Goal: Transaction & Acquisition: Book appointment/travel/reservation

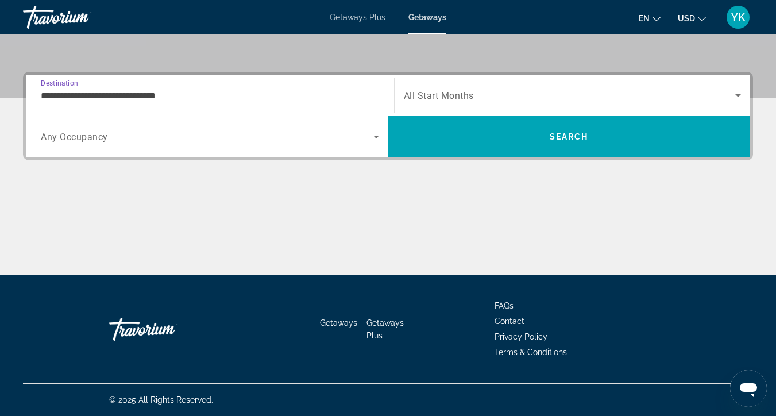
click at [156, 98] on input "**********" at bounding box center [210, 96] width 338 height 14
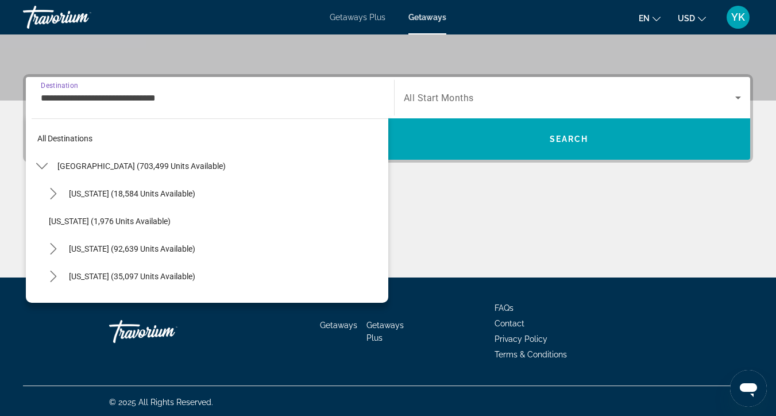
scroll to position [124, 0]
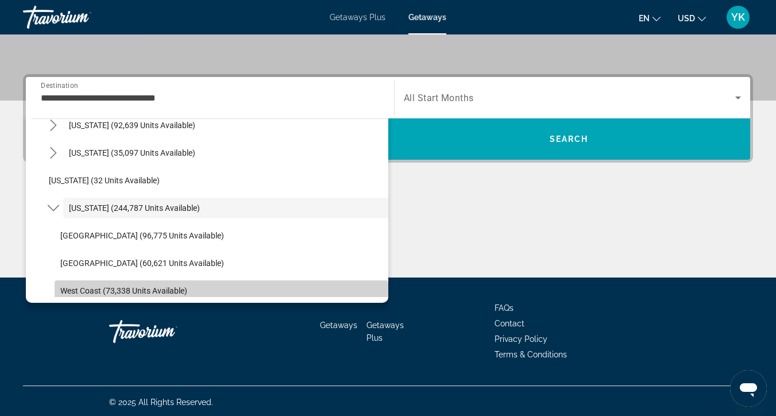
click at [119, 287] on span "West Coast (73,338 units available)" at bounding box center [123, 290] width 127 height 9
type input "**********"
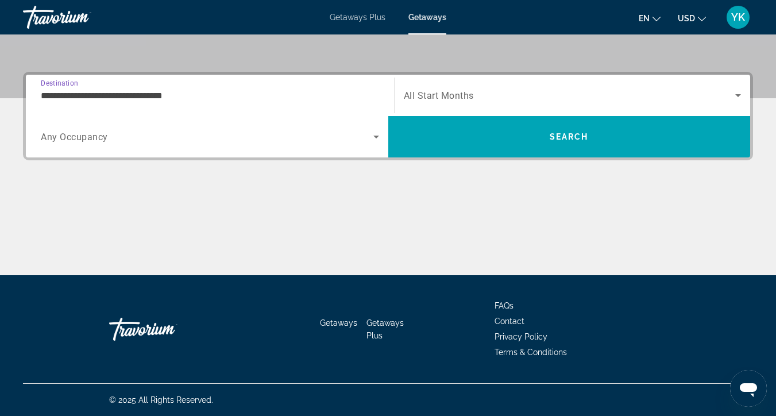
click at [107, 145] on div "Search widget" at bounding box center [210, 137] width 338 height 32
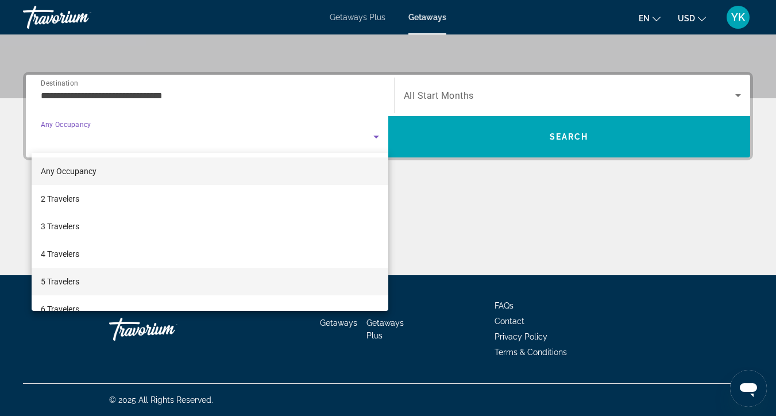
click at [106, 286] on mat-option "5 Travelers" at bounding box center [210, 282] width 357 height 28
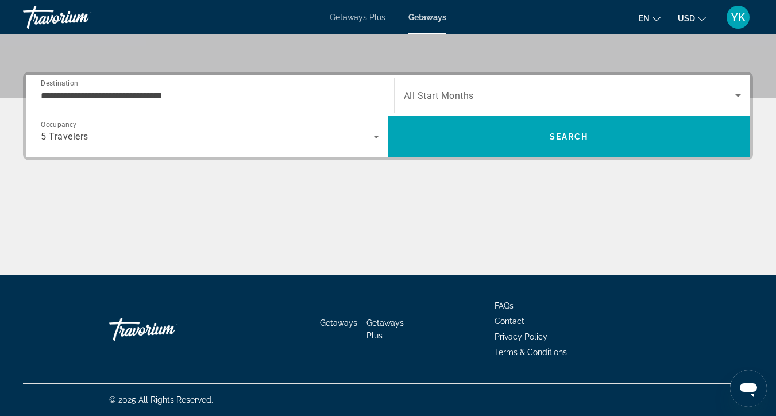
click at [506, 102] on div "Search widget" at bounding box center [573, 95] width 338 height 32
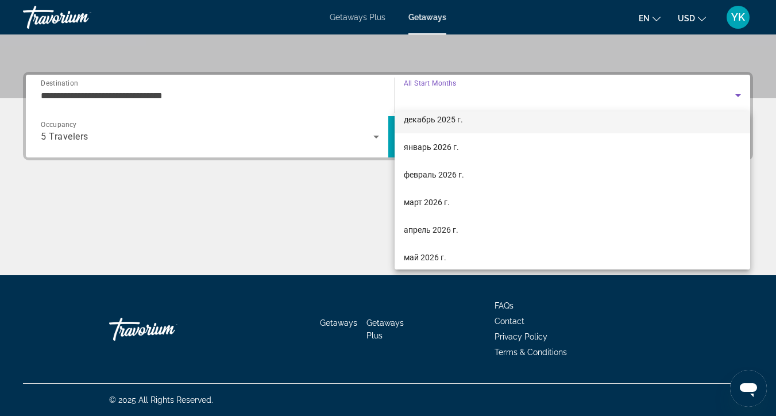
scroll to position [94, 0]
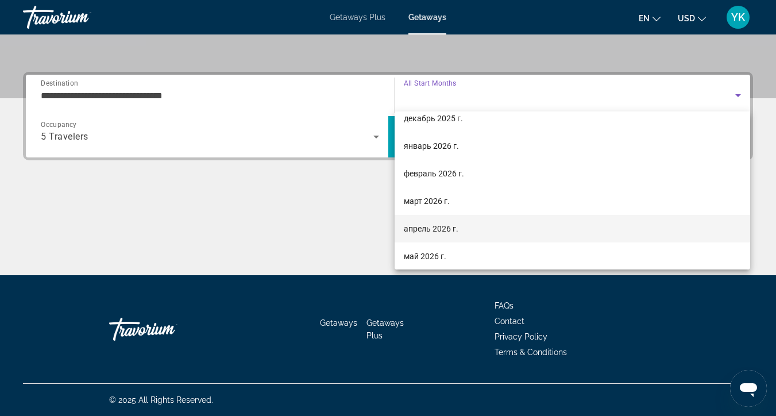
click at [451, 231] on span "апрель 2026 г." at bounding box center [431, 229] width 55 height 14
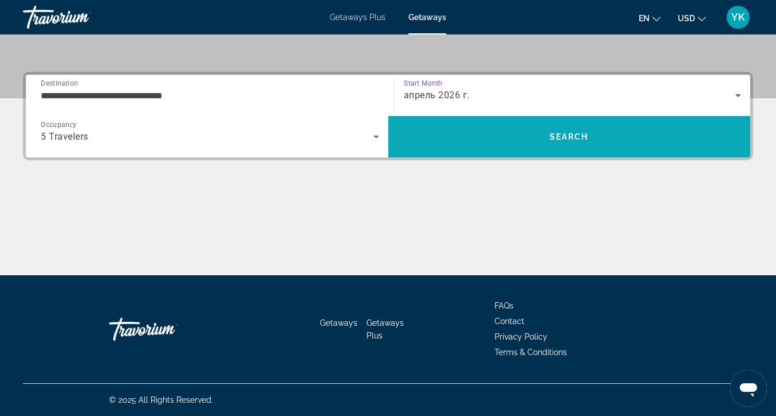
click at [522, 144] on span "Search" at bounding box center [569, 137] width 363 height 28
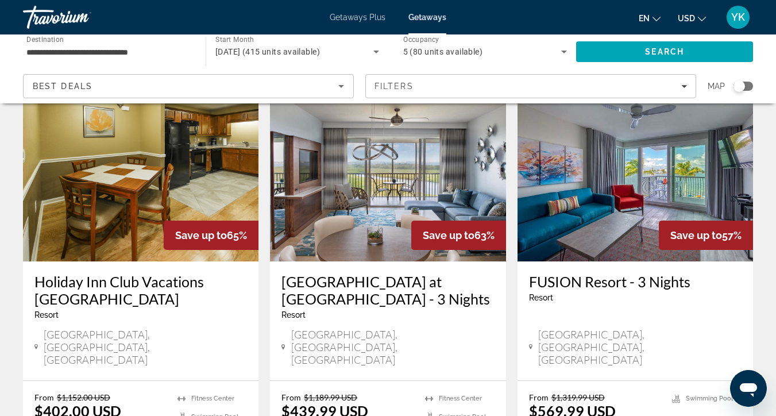
scroll to position [67, 0]
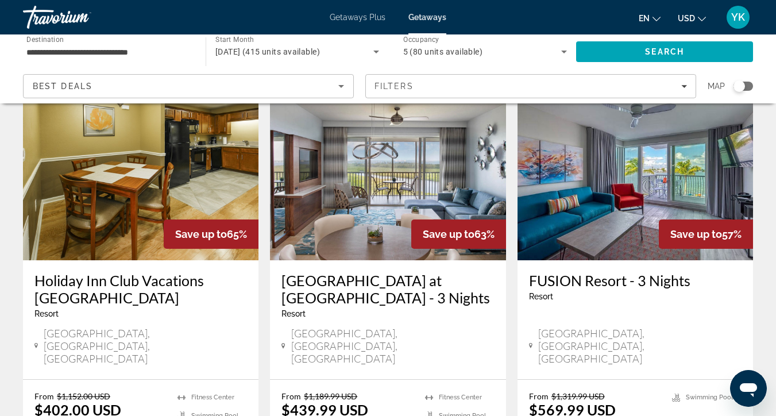
click at [399, 232] on img "Main content" at bounding box center [388, 168] width 236 height 184
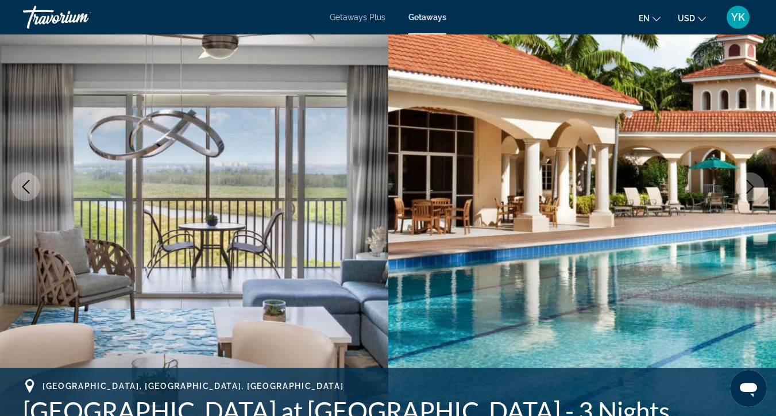
scroll to position [121, 0]
click at [753, 189] on icon "Next image" at bounding box center [750, 186] width 14 height 14
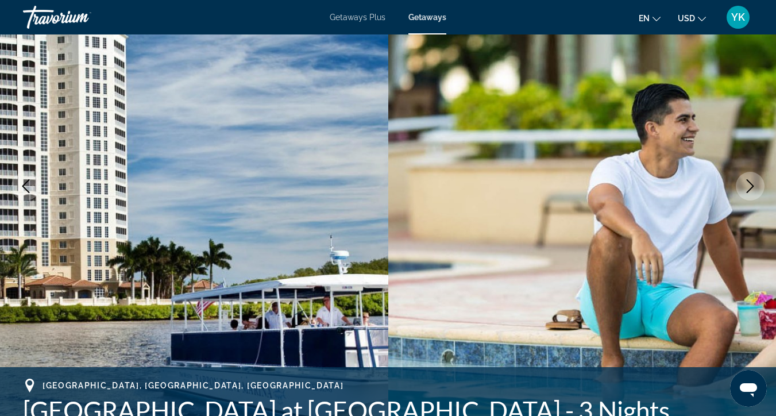
click at [753, 189] on icon "Next image" at bounding box center [750, 186] width 14 height 14
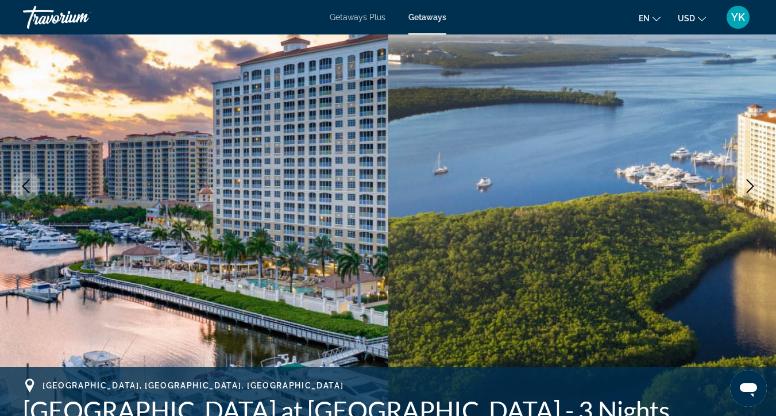
click at [753, 189] on icon "Next image" at bounding box center [750, 186] width 14 height 14
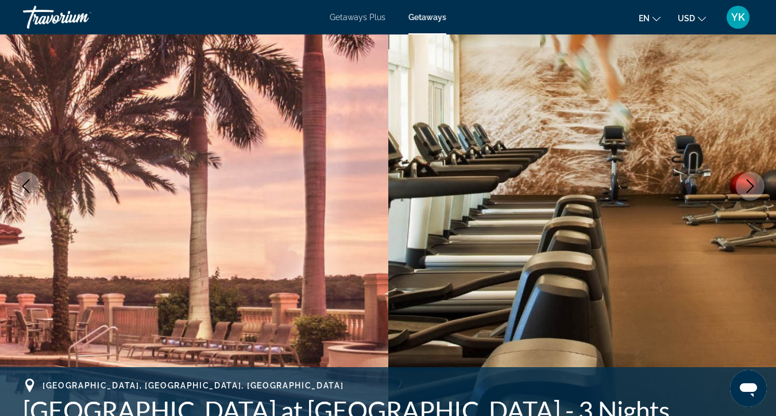
click at [753, 189] on icon "Next image" at bounding box center [750, 186] width 14 height 14
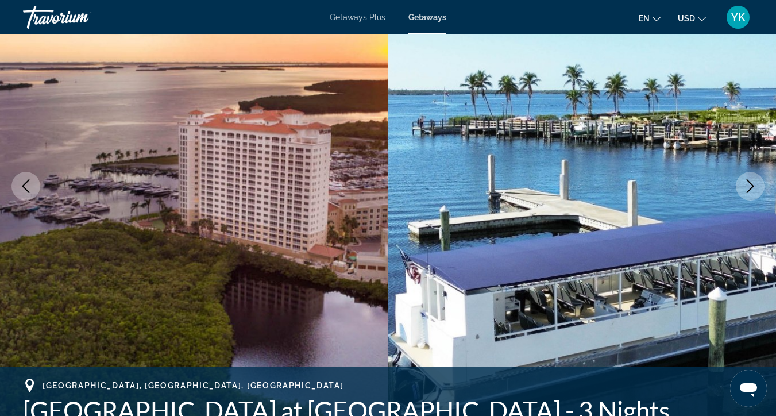
click at [753, 189] on icon "Next image" at bounding box center [750, 186] width 14 height 14
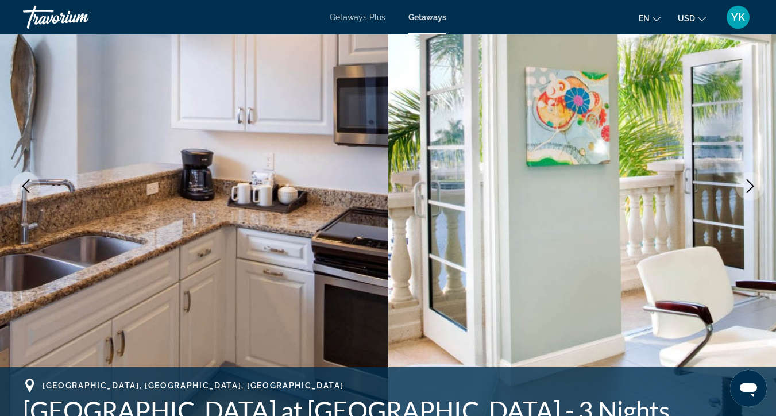
click at [753, 189] on icon "Next image" at bounding box center [750, 186] width 14 height 14
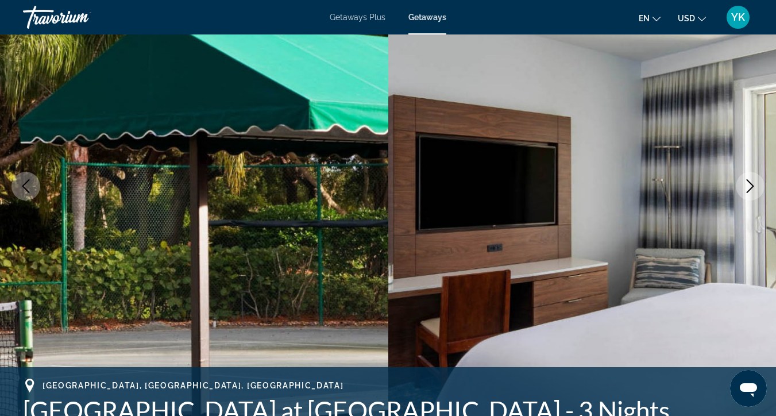
click at [753, 189] on icon "Next image" at bounding box center [750, 186] width 14 height 14
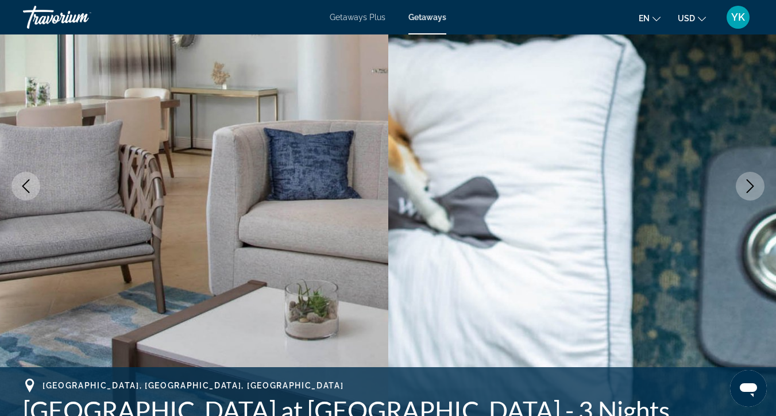
click at [753, 189] on icon "Next image" at bounding box center [750, 186] width 14 height 14
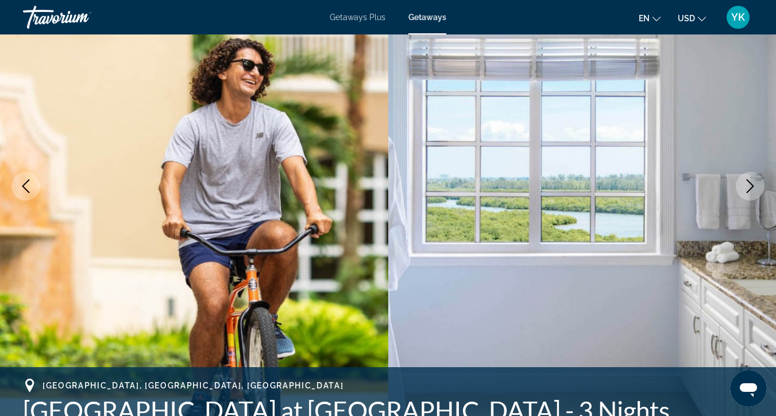
click at [753, 189] on icon "Next image" at bounding box center [750, 186] width 14 height 14
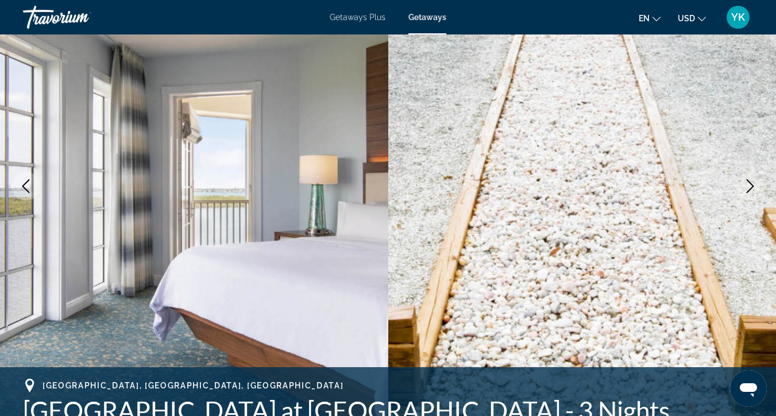
click at [753, 189] on icon "Next image" at bounding box center [750, 186] width 14 height 14
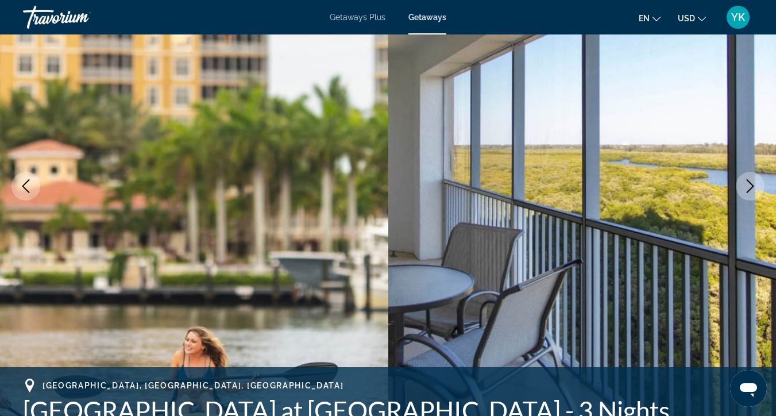
click at [753, 189] on icon "Next image" at bounding box center [750, 186] width 14 height 14
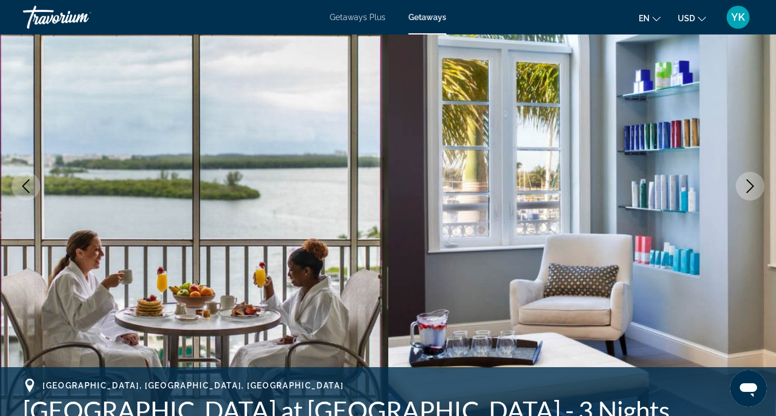
click at [753, 189] on icon "Next image" at bounding box center [750, 186] width 14 height 14
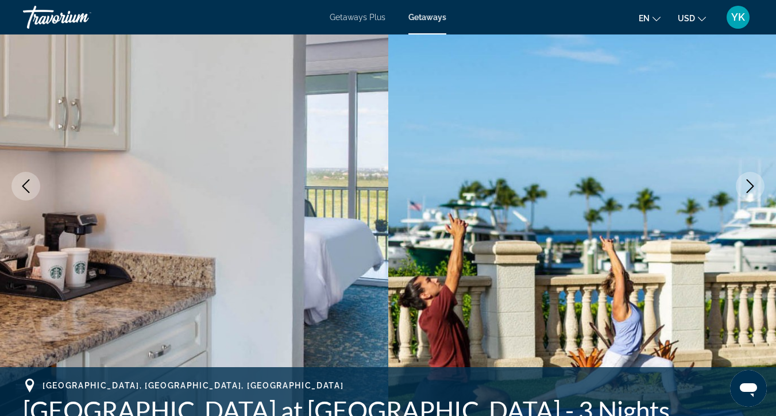
click at [753, 189] on icon "Next image" at bounding box center [750, 186] width 14 height 14
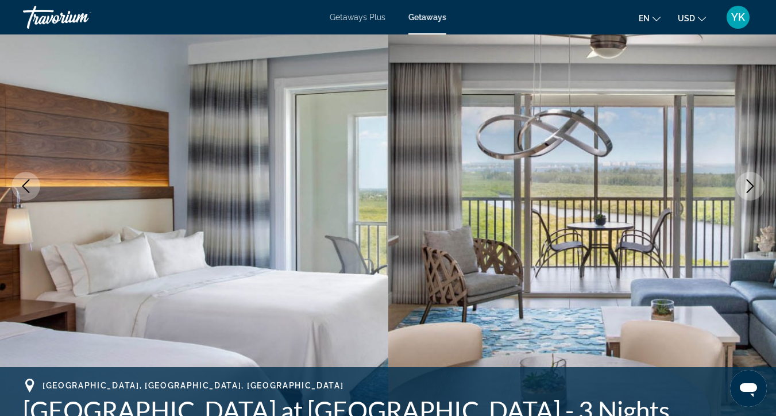
click at [753, 189] on icon "Next image" at bounding box center [750, 186] width 14 height 14
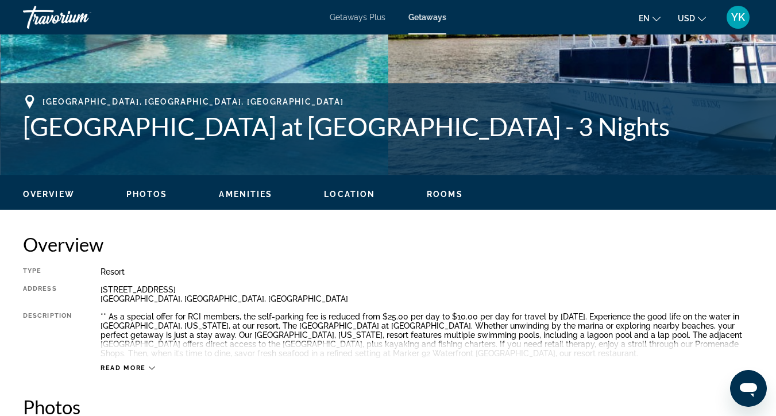
scroll to position [172, 0]
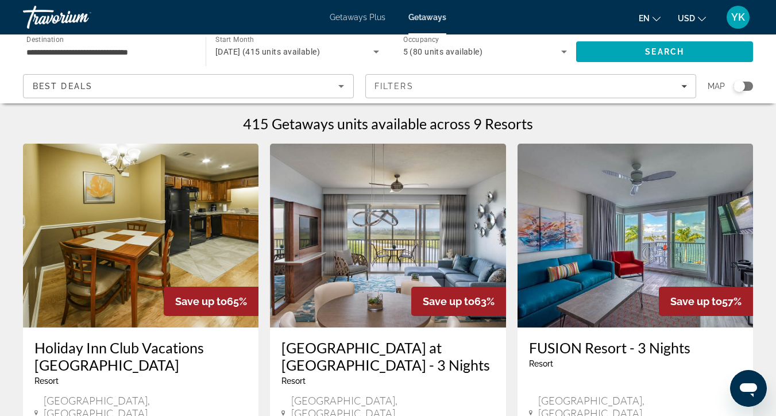
click at [110, 52] on input "**********" at bounding box center [108, 52] width 164 height 14
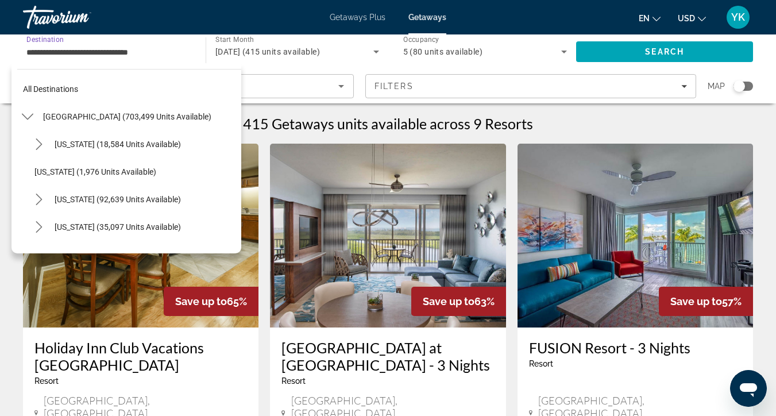
scroll to position [206, 0]
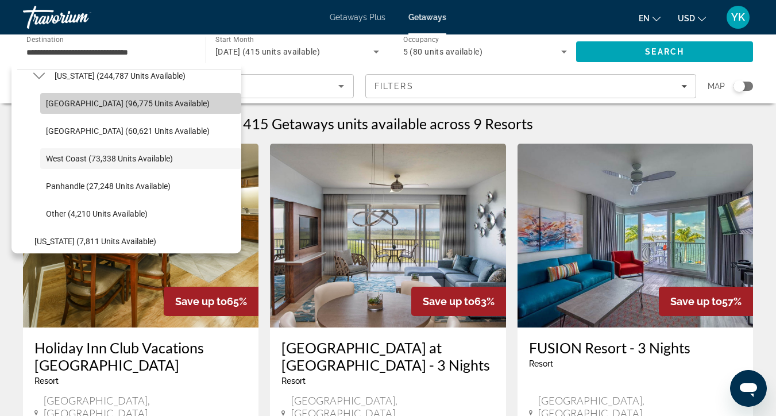
click at [113, 105] on span "[GEOGRAPHIC_DATA] (96,775 units available)" at bounding box center [128, 103] width 164 height 9
type input "**********"
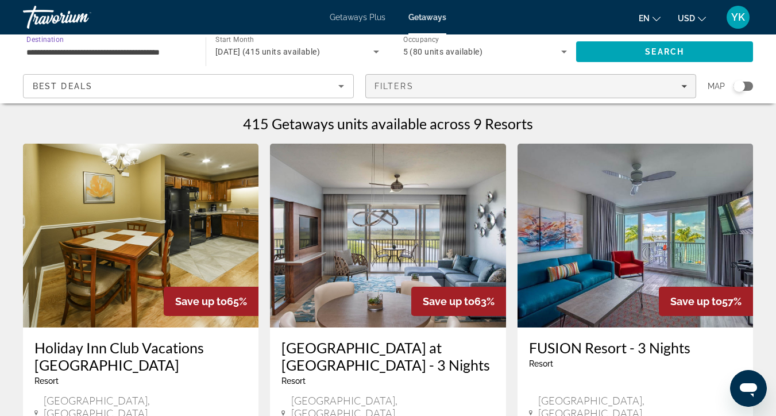
click at [449, 88] on div "Filters" at bounding box center [531, 86] width 313 height 9
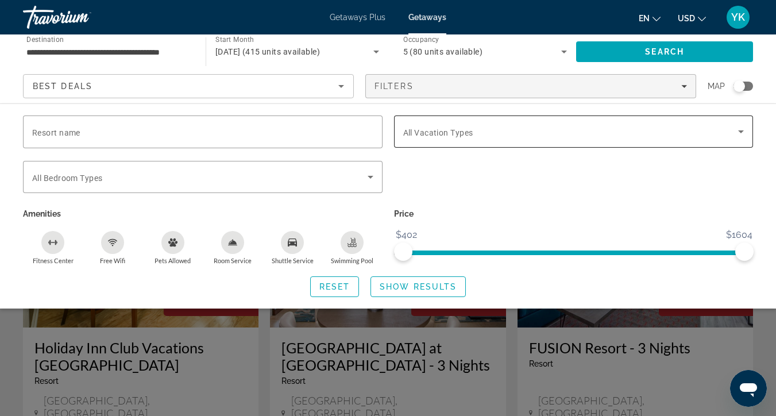
click at [522, 128] on span "Search widget" at bounding box center [571, 132] width 336 height 14
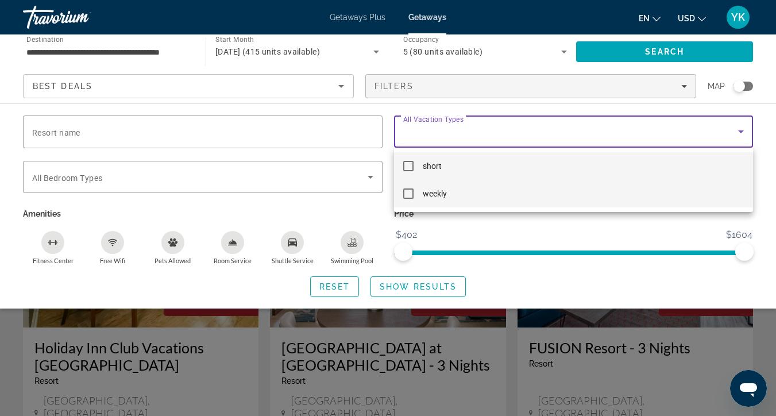
click at [452, 195] on mat-option "weekly" at bounding box center [574, 194] width 360 height 28
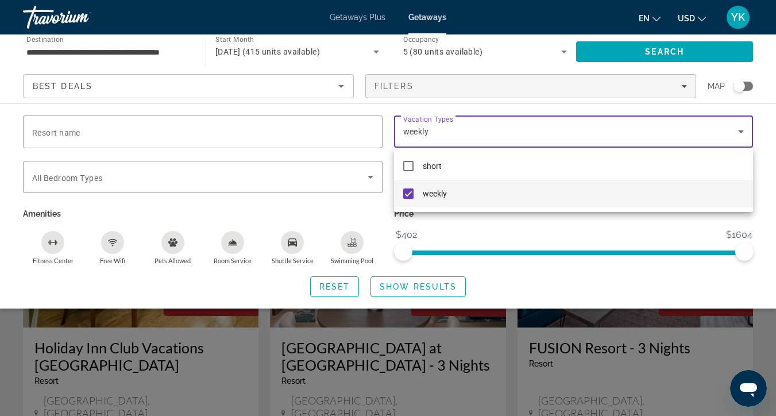
click at [612, 50] on div at bounding box center [388, 208] width 776 height 416
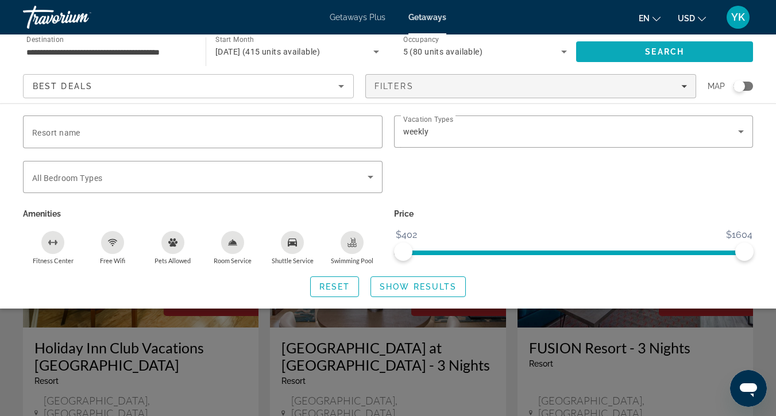
click at [626, 53] on span "Search" at bounding box center [664, 52] width 177 height 28
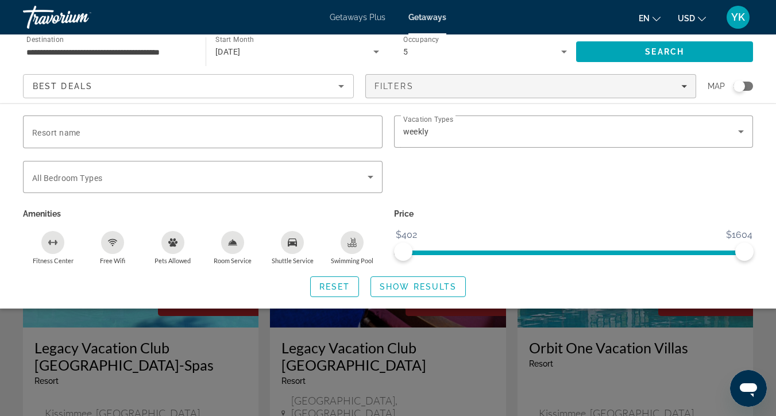
click at [658, 348] on div "Search widget" at bounding box center [388, 294] width 776 height 244
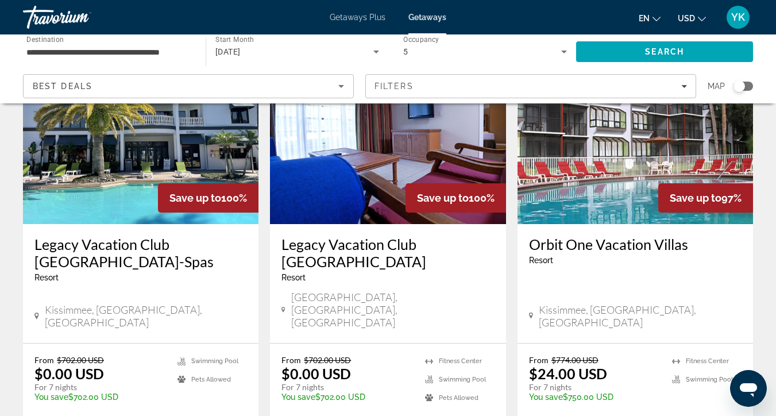
scroll to position [105, 0]
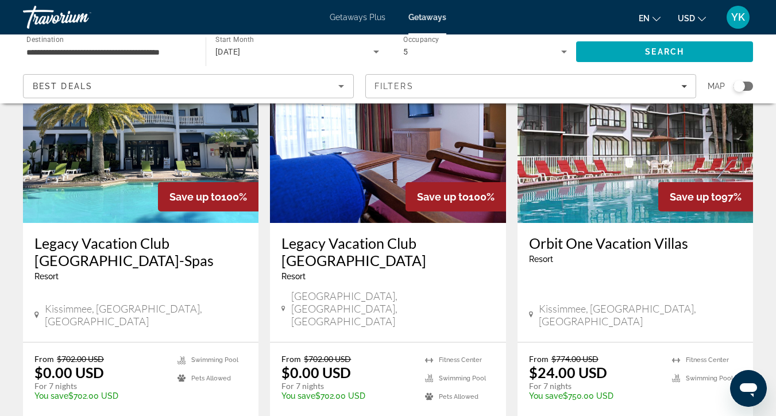
click at [195, 178] on img "Main content" at bounding box center [141, 131] width 236 height 184
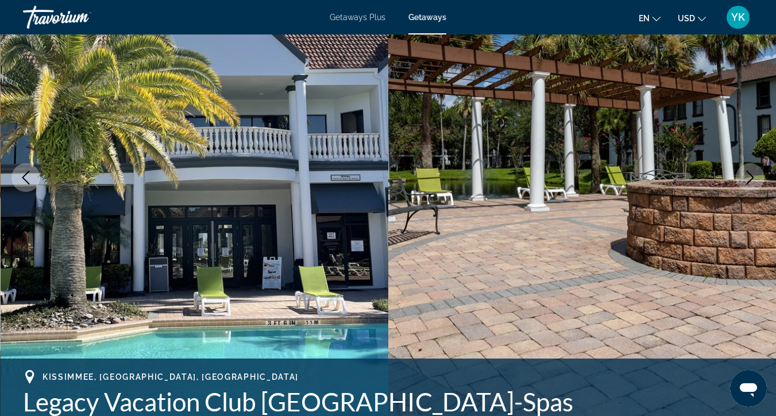
scroll to position [140, 0]
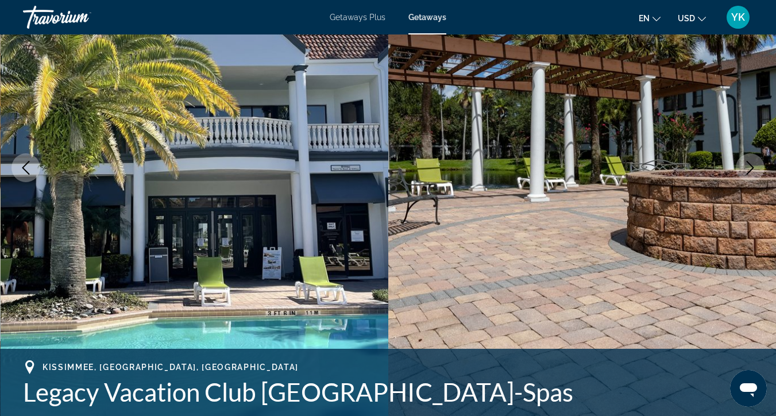
click at [754, 162] on icon "Next image" at bounding box center [750, 168] width 14 height 14
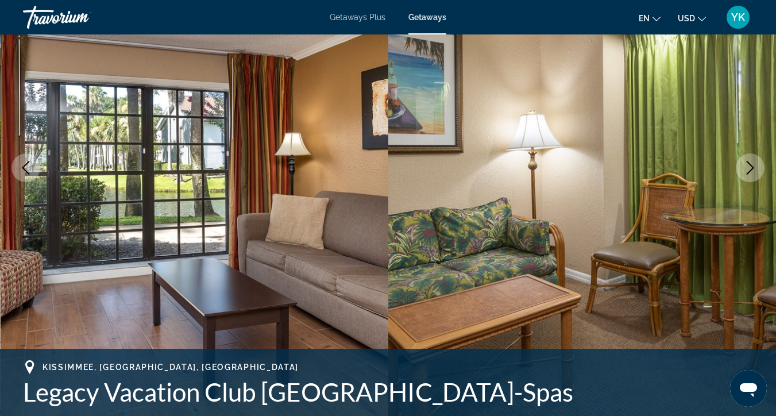
click at [754, 163] on icon "Next image" at bounding box center [750, 168] width 14 height 14
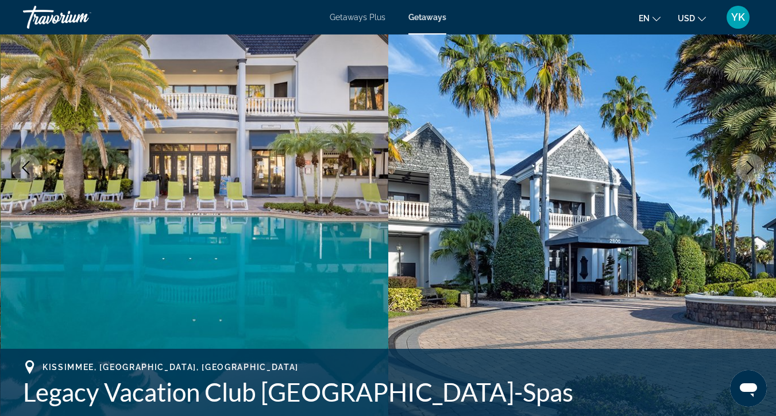
click at [754, 163] on icon "Next image" at bounding box center [750, 168] width 14 height 14
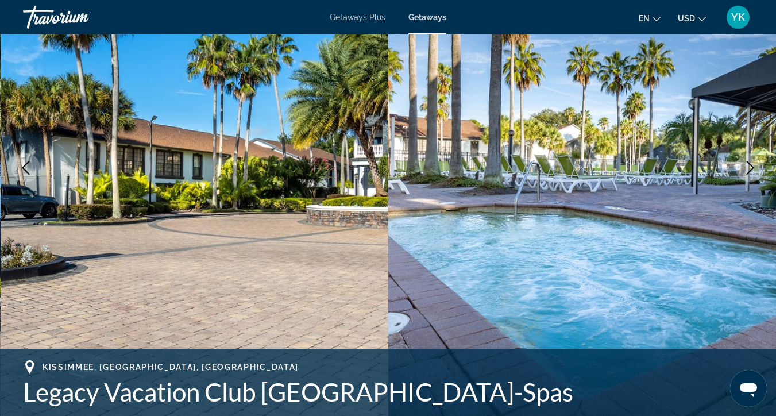
click at [754, 163] on icon "Next image" at bounding box center [750, 168] width 14 height 14
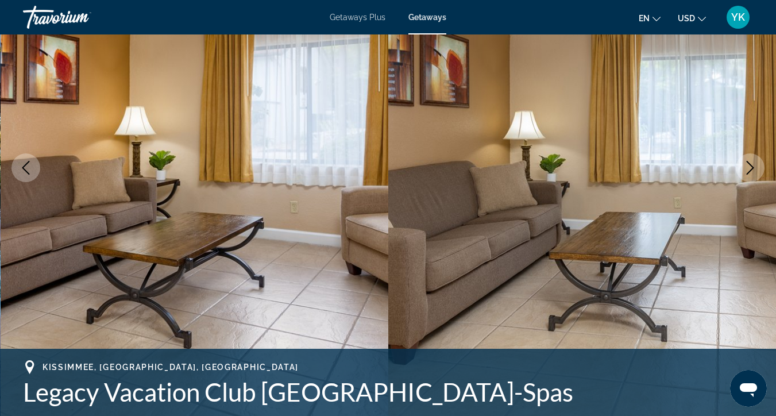
click at [754, 163] on icon "Next image" at bounding box center [750, 168] width 14 height 14
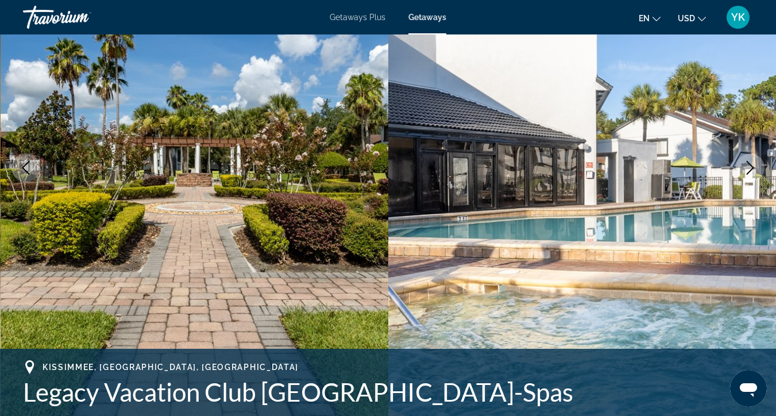
click at [754, 162] on icon "Next image" at bounding box center [750, 168] width 14 height 14
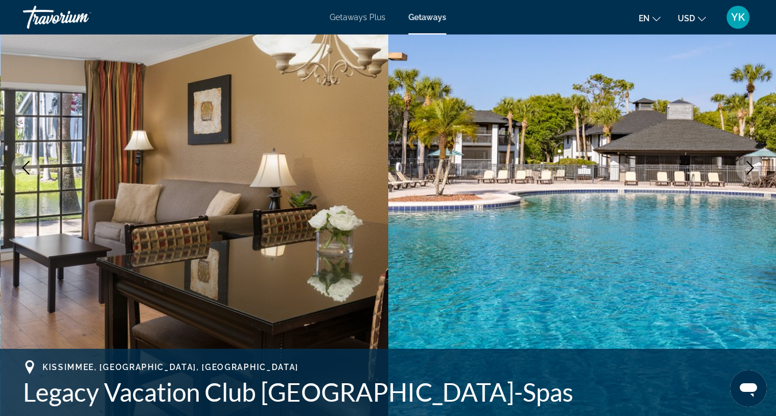
click at [754, 163] on icon "Next image" at bounding box center [750, 168] width 14 height 14
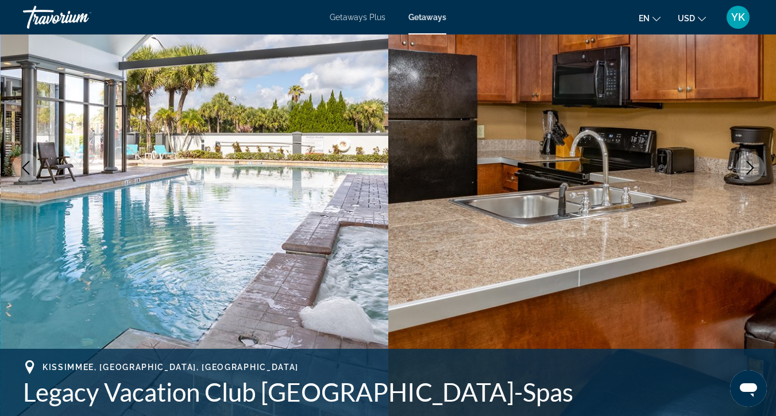
click at [754, 164] on icon "Next image" at bounding box center [750, 168] width 14 height 14
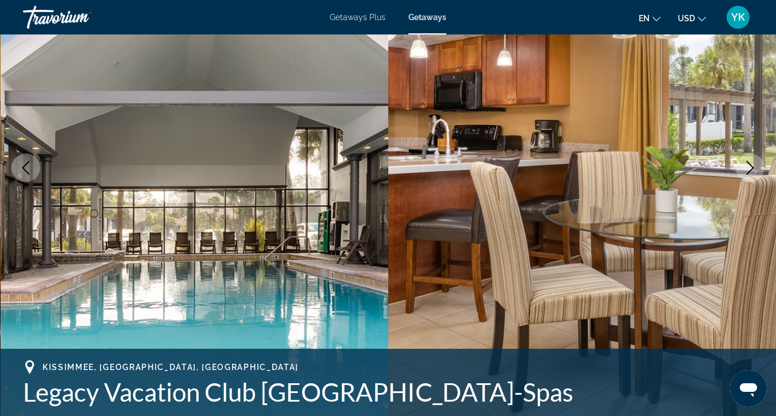
click at [754, 164] on icon "Next image" at bounding box center [750, 168] width 14 height 14
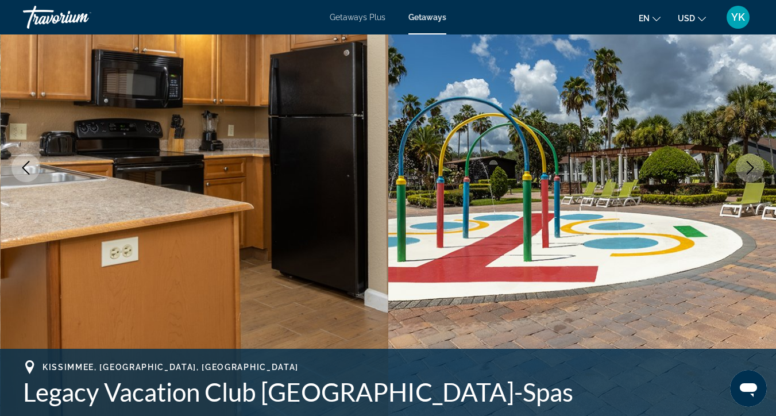
click at [754, 164] on icon "Next image" at bounding box center [750, 168] width 14 height 14
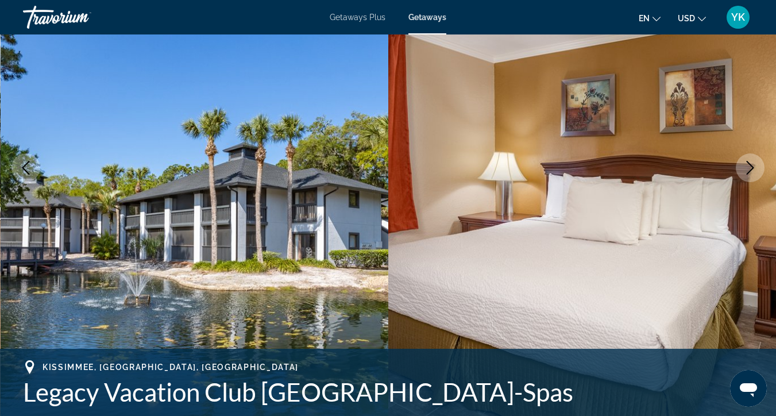
click at [754, 164] on icon "Next image" at bounding box center [750, 168] width 14 height 14
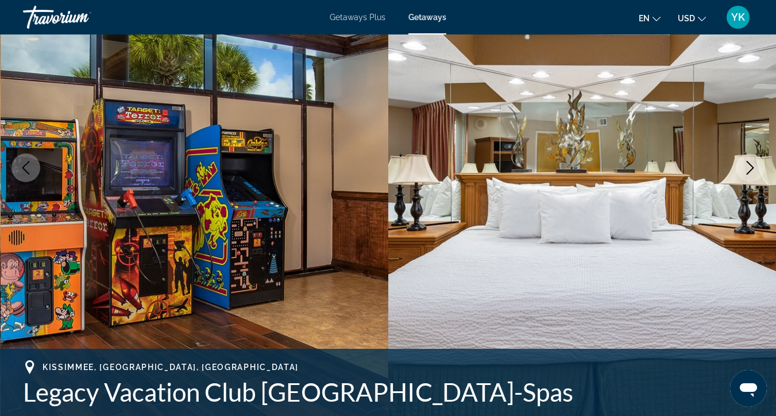
click at [754, 164] on icon "Next image" at bounding box center [750, 168] width 14 height 14
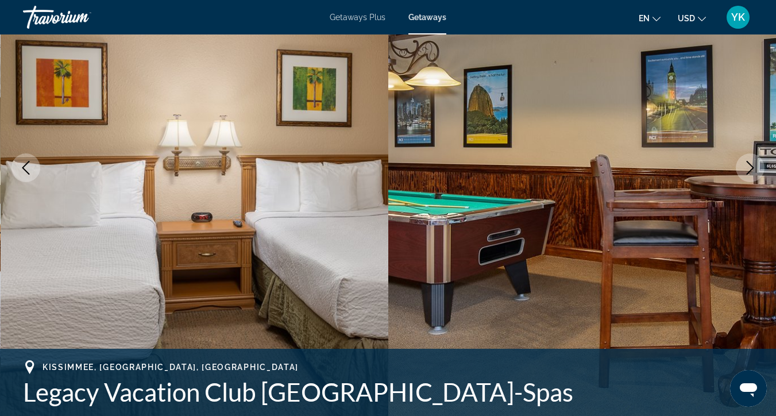
click at [754, 165] on icon "Next image" at bounding box center [750, 168] width 14 height 14
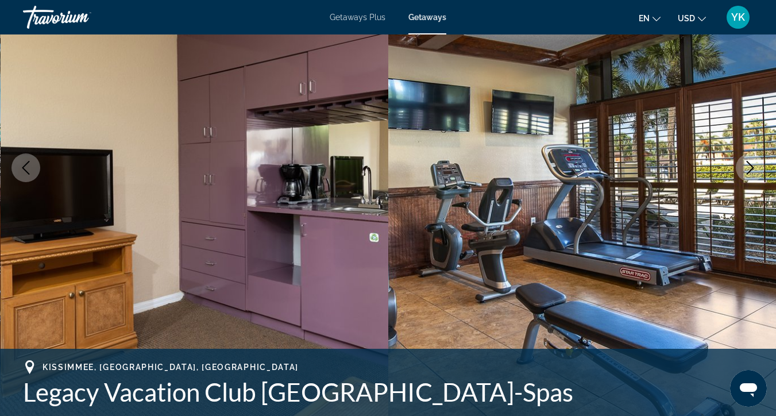
click at [754, 165] on icon "Next image" at bounding box center [750, 168] width 14 height 14
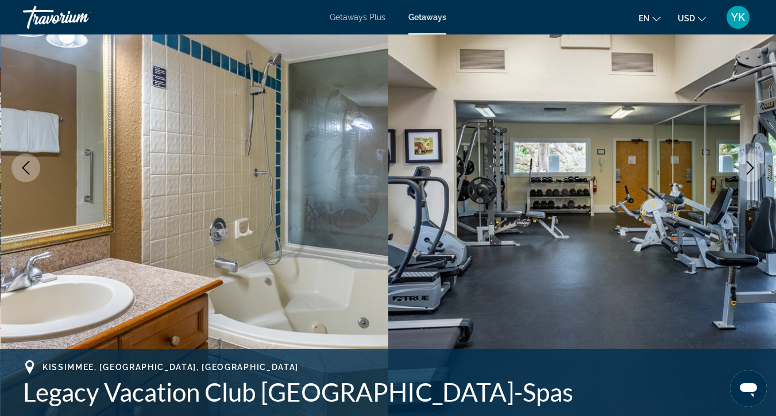
click at [754, 165] on icon "Next image" at bounding box center [750, 168] width 14 height 14
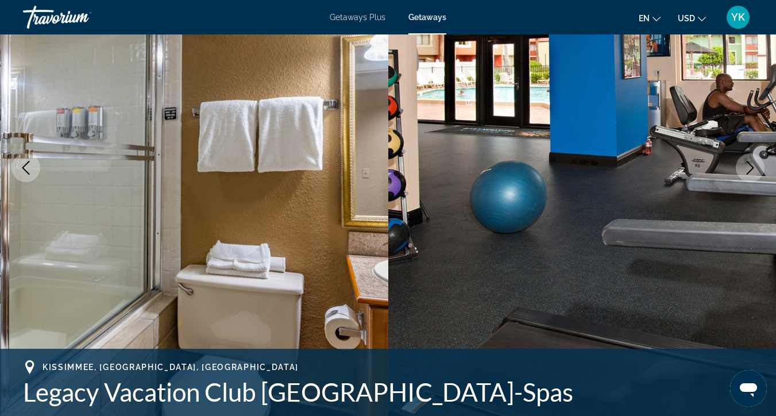
click at [754, 165] on icon "Next image" at bounding box center [750, 168] width 14 height 14
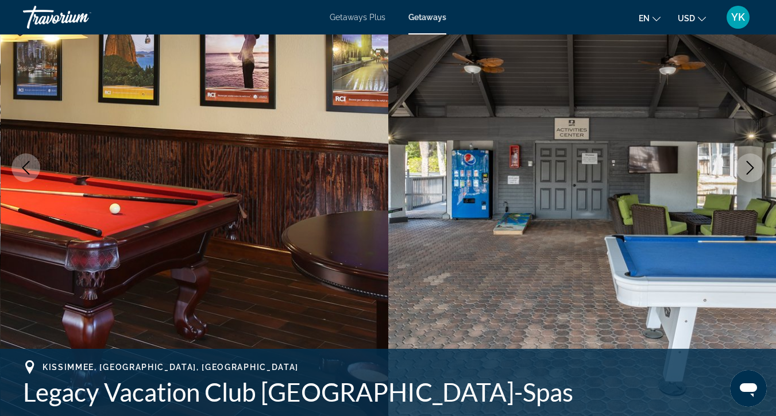
click at [754, 165] on icon "Next image" at bounding box center [750, 168] width 14 height 14
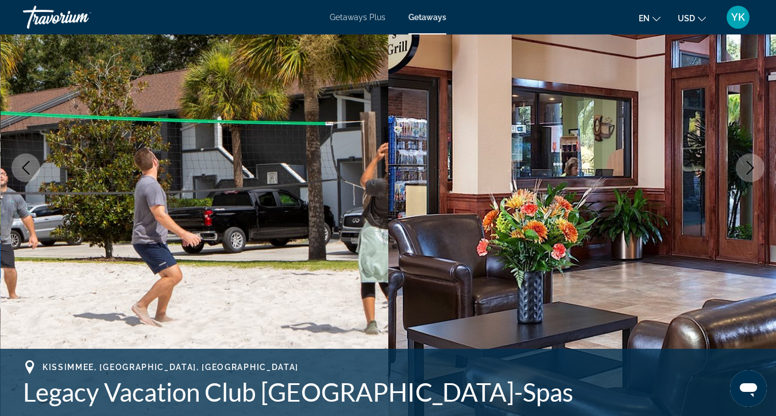
click at [754, 165] on icon "Next image" at bounding box center [750, 168] width 14 height 14
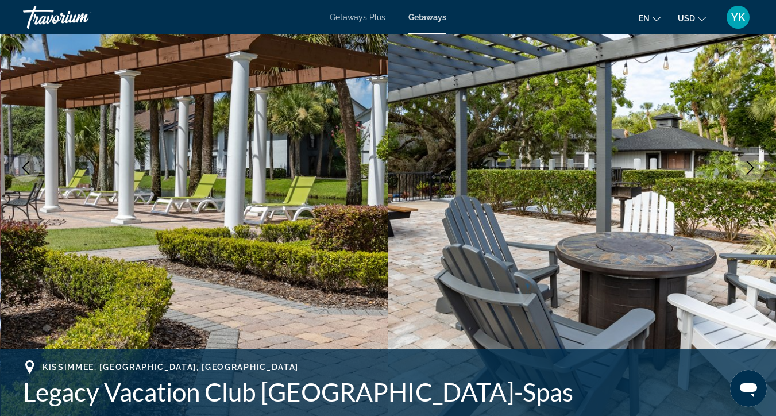
click at [754, 166] on icon "Next image" at bounding box center [750, 168] width 14 height 14
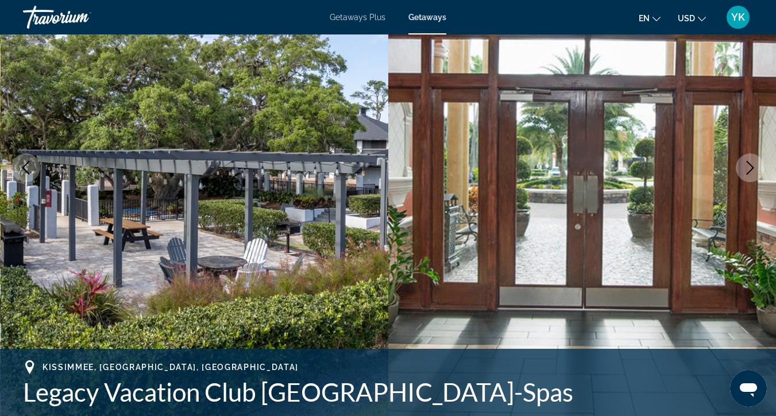
click at [754, 167] on icon "Next image" at bounding box center [750, 168] width 14 height 14
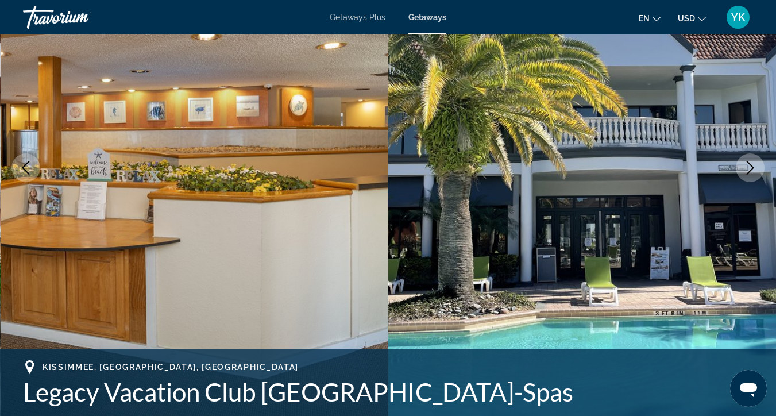
click at [754, 167] on icon "Next image" at bounding box center [750, 168] width 14 height 14
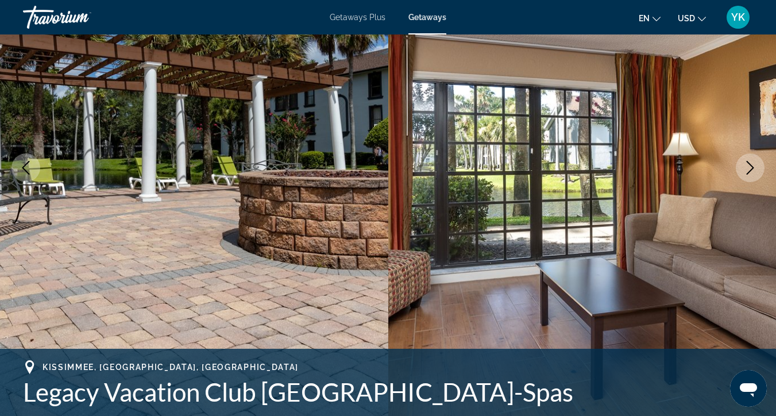
click at [754, 168] on icon "Next image" at bounding box center [750, 168] width 14 height 14
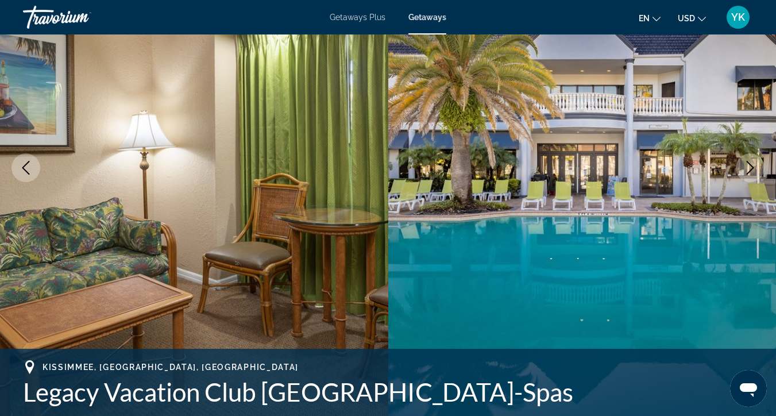
click at [754, 168] on icon "Next image" at bounding box center [750, 168] width 14 height 14
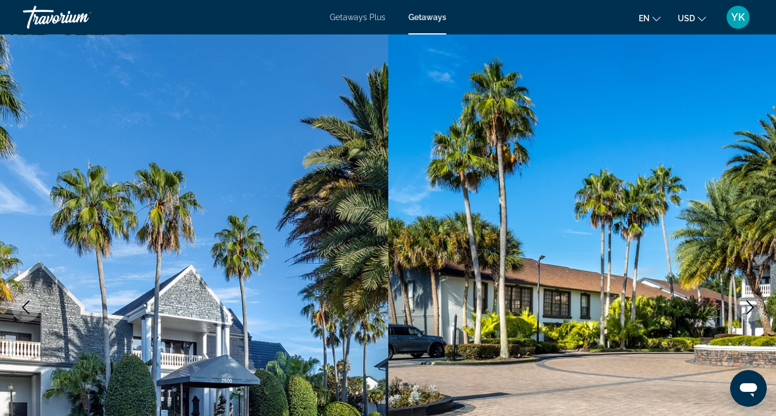
scroll to position [0, 0]
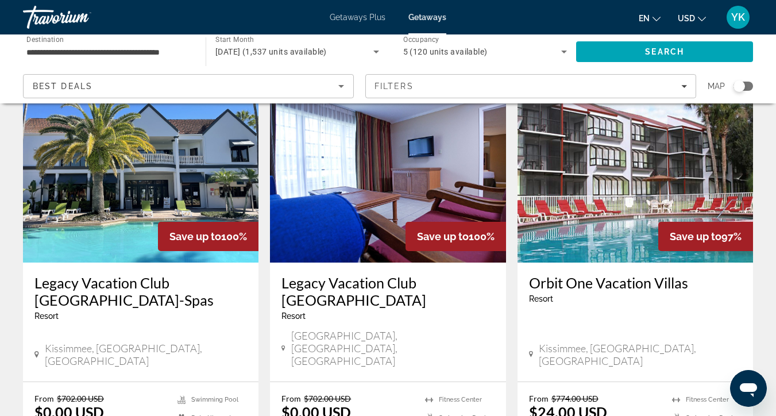
scroll to position [63, 0]
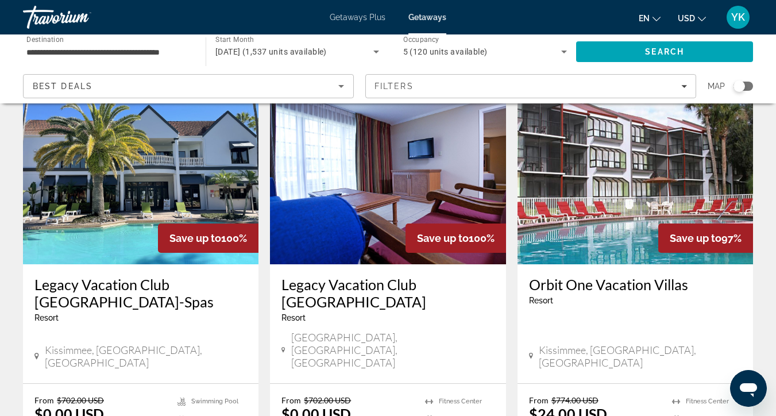
click at [194, 247] on div "Save up to 100%" at bounding box center [208, 237] width 101 height 29
click at [177, 204] on img "Main content" at bounding box center [141, 172] width 236 height 184
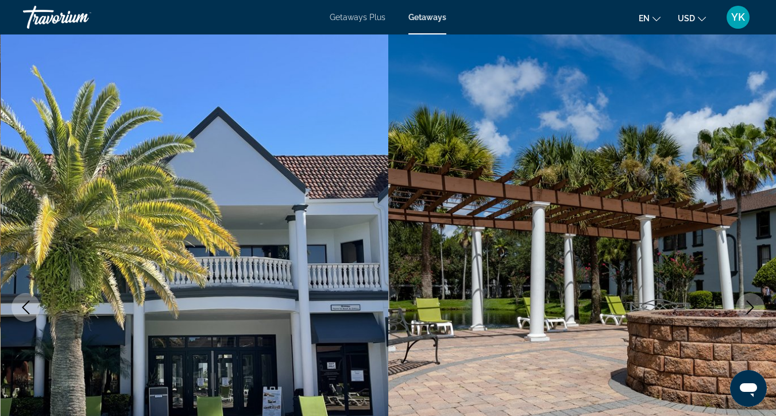
click at [434, 16] on span "Getaways" at bounding box center [427, 17] width 38 height 9
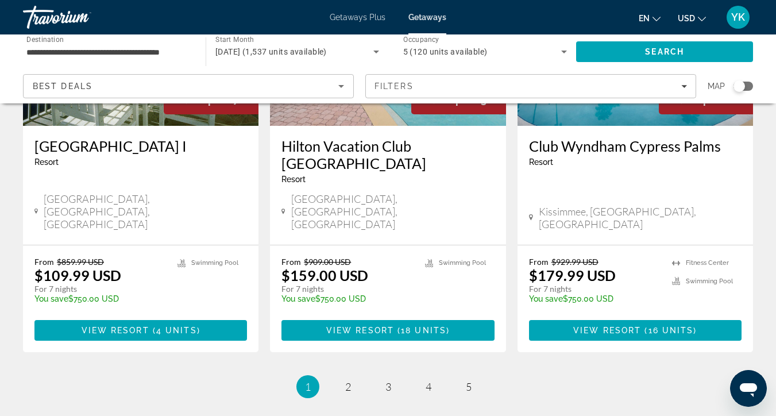
scroll to position [1491, 0]
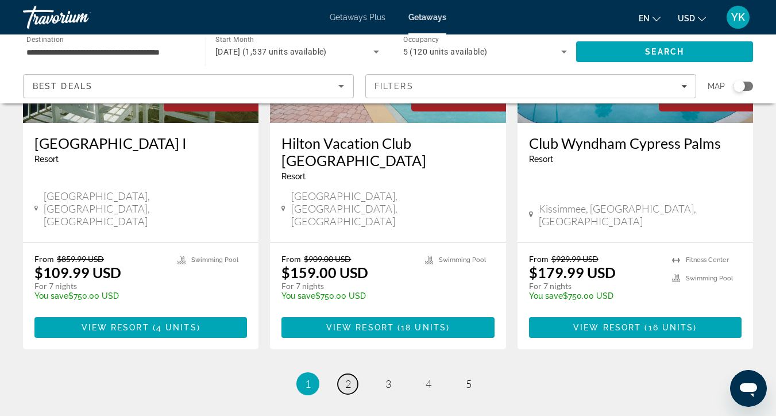
click at [342, 374] on link "page 2" at bounding box center [348, 384] width 20 height 20
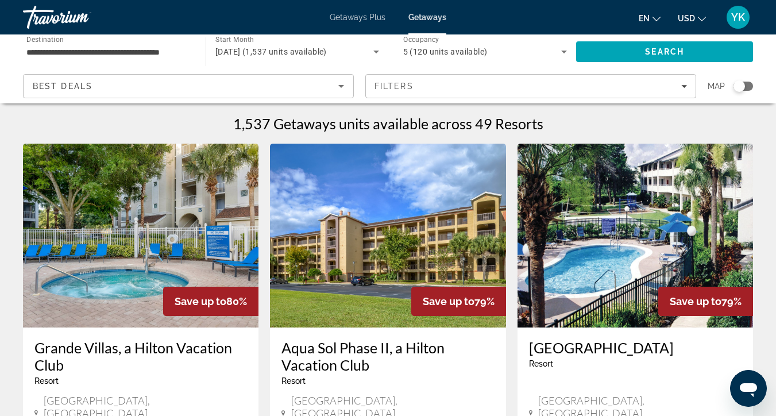
click at [159, 49] on input "**********" at bounding box center [108, 52] width 164 height 14
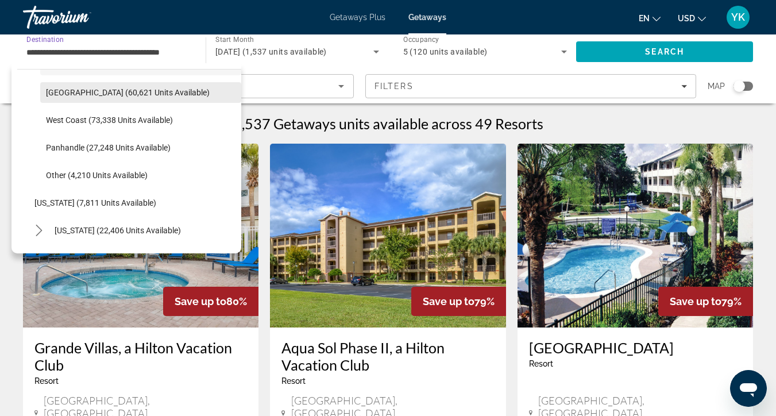
scroll to position [256, 0]
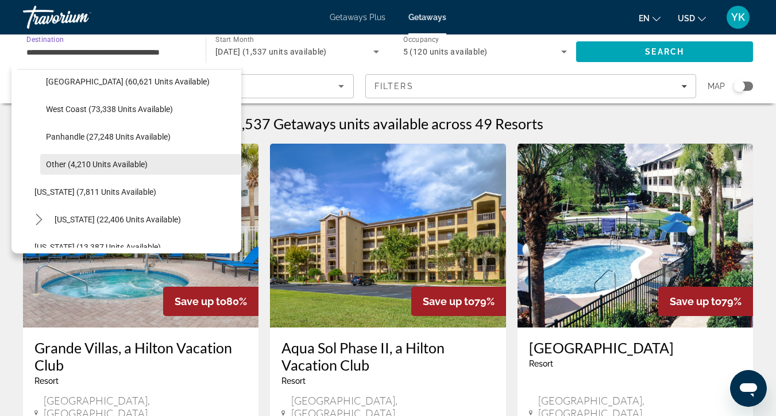
click at [91, 164] on span "Other (4,210 units available)" at bounding box center [97, 164] width 102 height 9
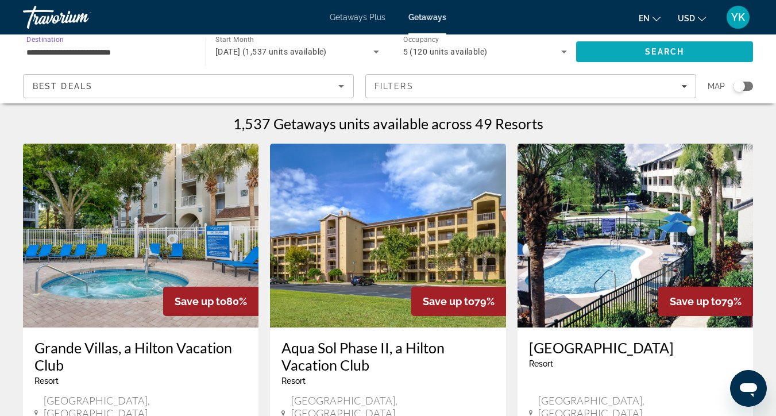
click at [626, 46] on span "Search" at bounding box center [664, 52] width 177 height 28
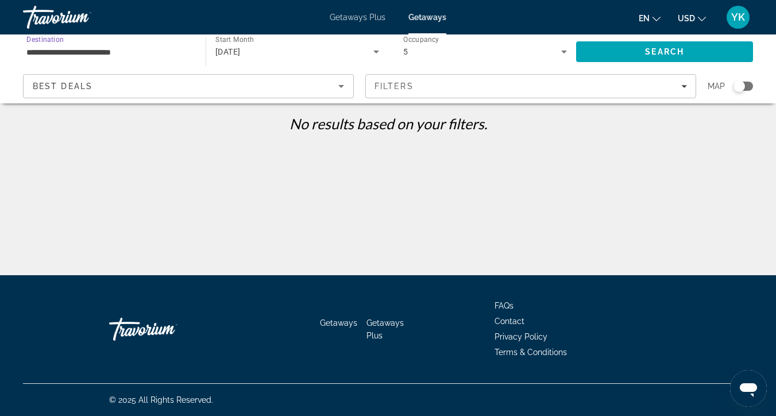
click at [102, 51] on input "**********" at bounding box center [108, 52] width 164 height 14
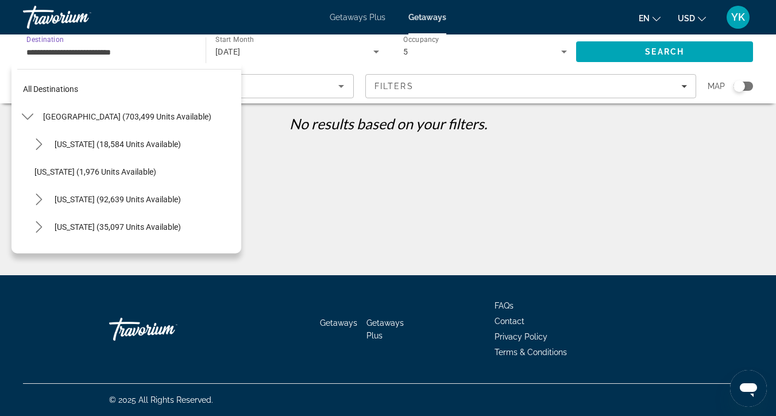
scroll to position [261, 0]
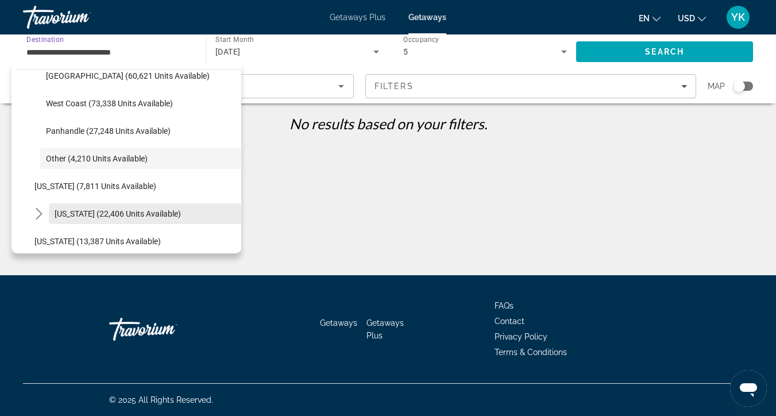
click at [111, 212] on span "[US_STATE] (22,406 units available)" at bounding box center [118, 213] width 126 height 9
type input "**********"
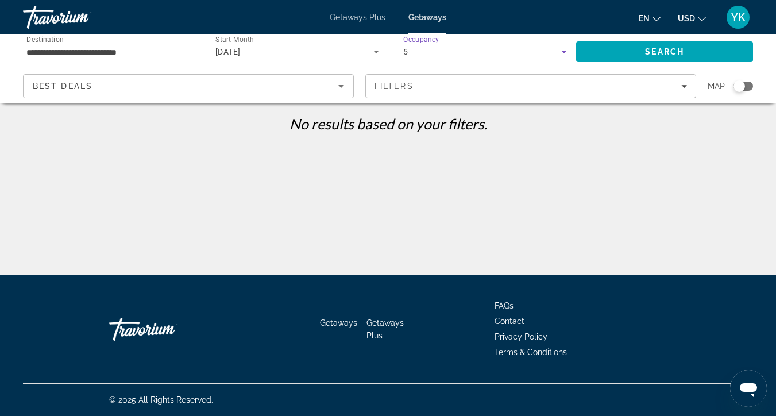
click at [541, 50] on div "5" at bounding box center [482, 52] width 159 height 14
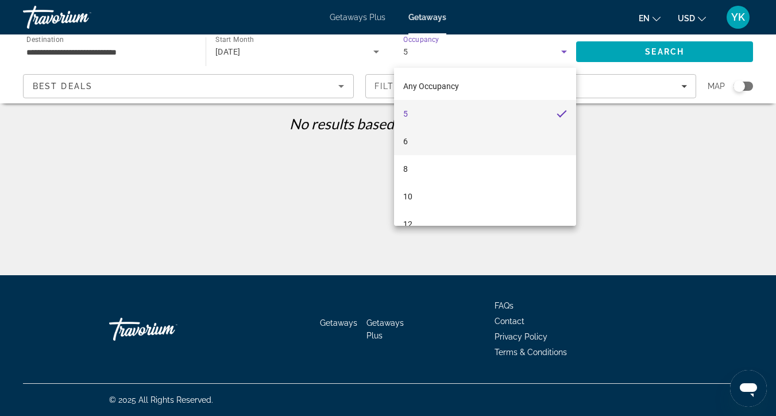
scroll to position [0, 0]
click at [559, 53] on div at bounding box center [388, 208] width 776 height 416
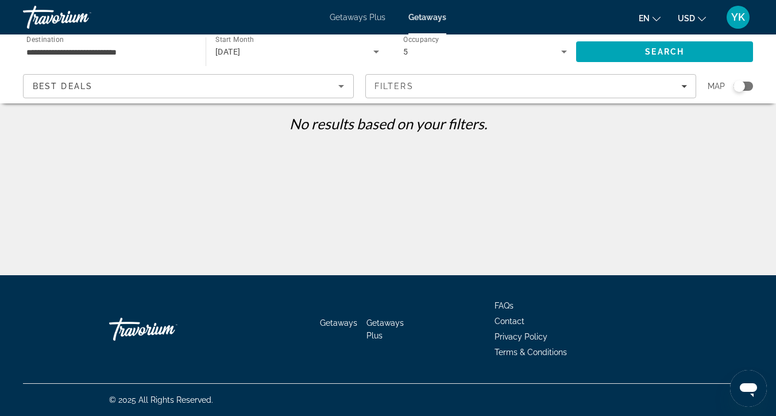
click at [559, 54] on icon "Search widget" at bounding box center [564, 52] width 14 height 14
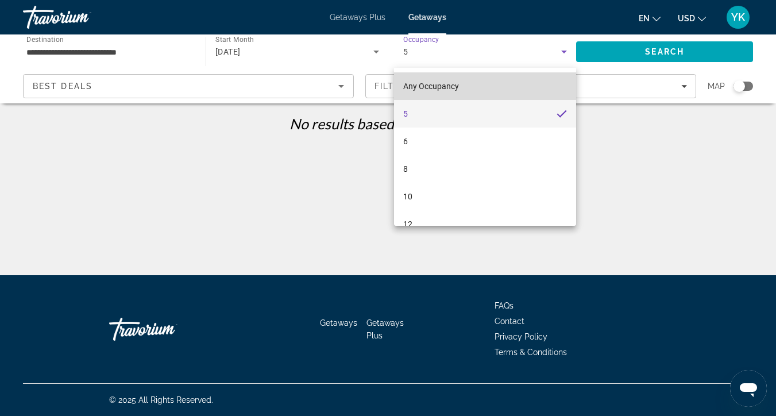
click at [461, 91] on mat-option "Any Occupancy" at bounding box center [485, 86] width 183 height 28
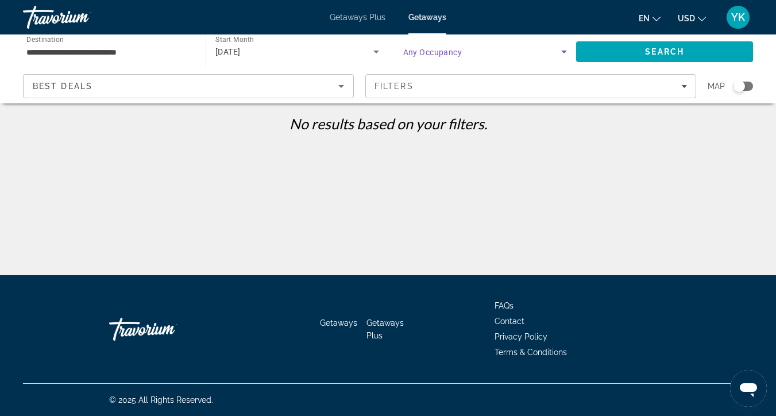
click at [562, 50] on icon "Search widget" at bounding box center [564, 52] width 14 height 14
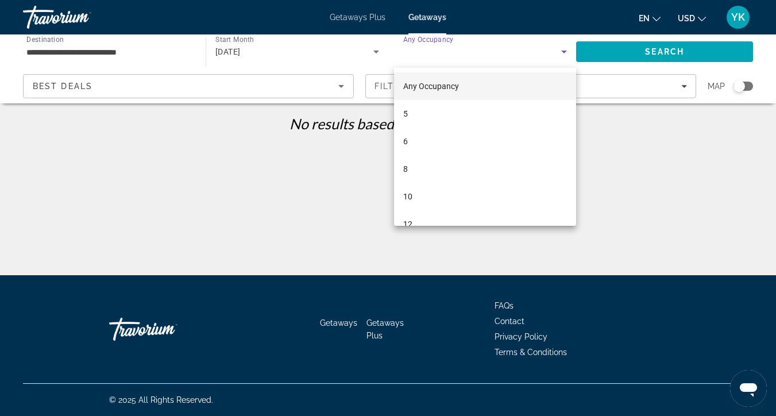
click at [436, 84] on span "Any Occupancy" at bounding box center [431, 86] width 56 height 9
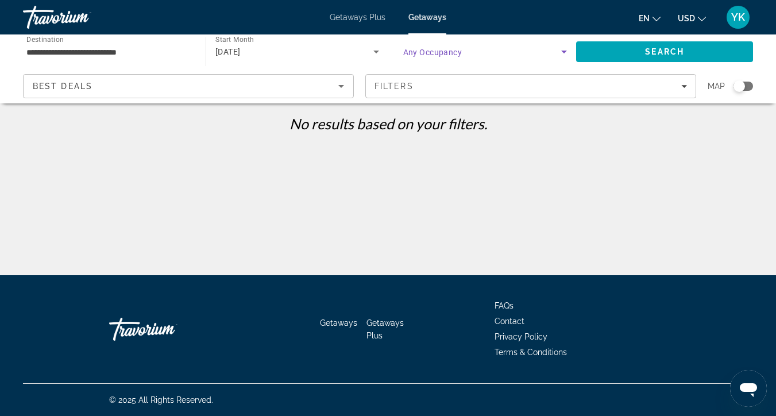
click at [521, 53] on span "Search widget" at bounding box center [482, 52] width 159 height 14
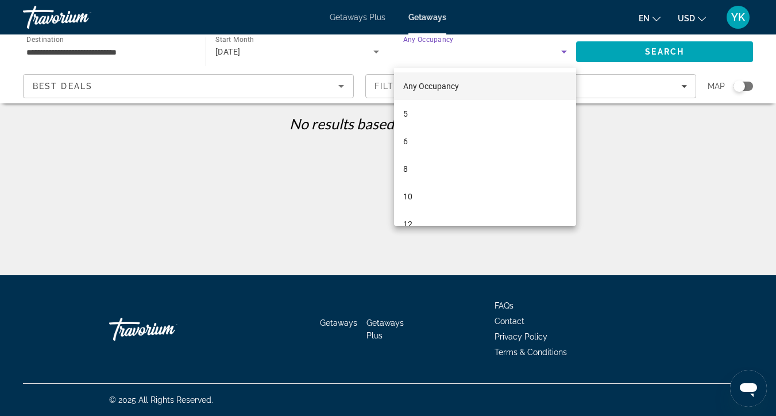
click at [288, 235] on div at bounding box center [388, 208] width 776 height 416
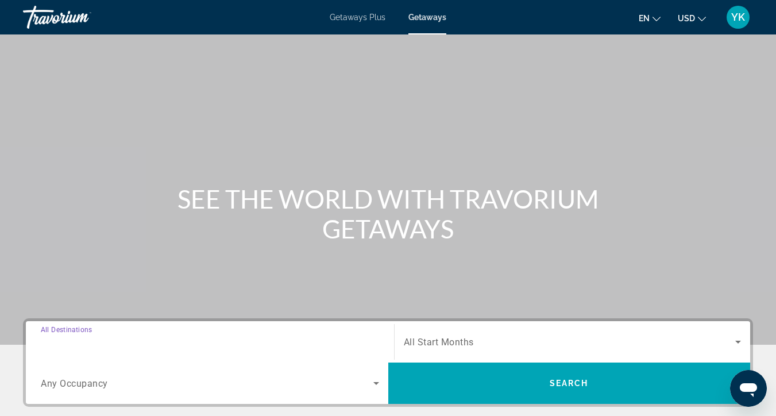
click at [293, 344] on input "Destination All Destinations" at bounding box center [210, 343] width 338 height 14
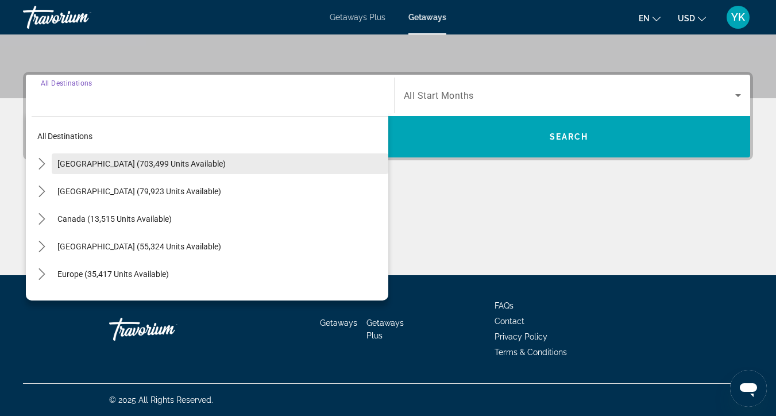
click at [171, 165] on span "[GEOGRAPHIC_DATA] (703,499 units available)" at bounding box center [141, 163] width 168 height 9
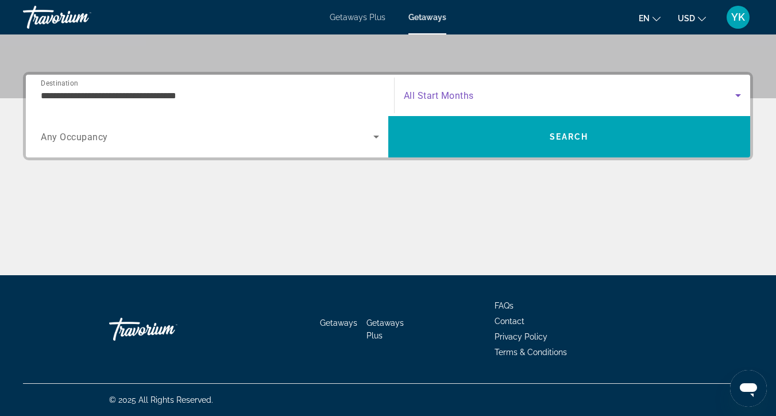
click at [525, 95] on span "Search widget" at bounding box center [570, 95] width 332 height 14
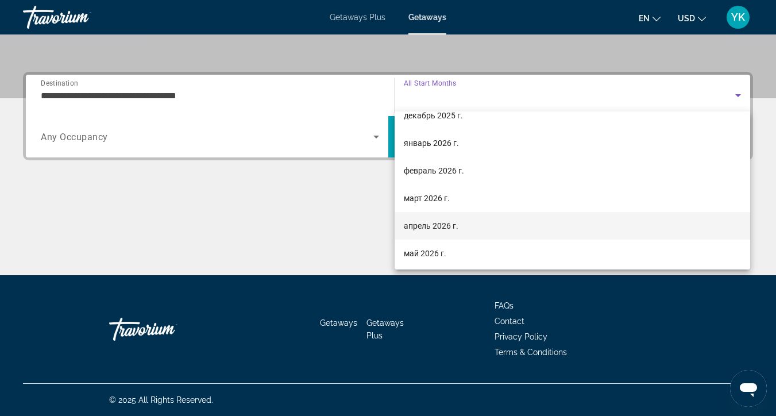
scroll to position [94, 0]
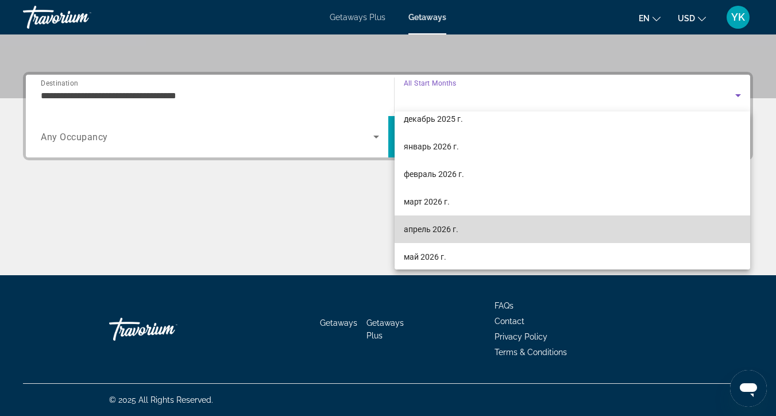
click at [457, 230] on span "апрель 2026 г." at bounding box center [431, 229] width 55 height 14
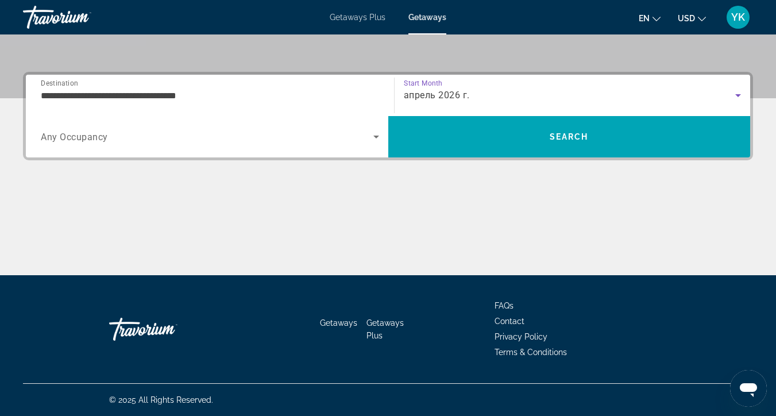
click at [508, 102] on div "апрель 2026 г." at bounding box center [570, 95] width 332 height 14
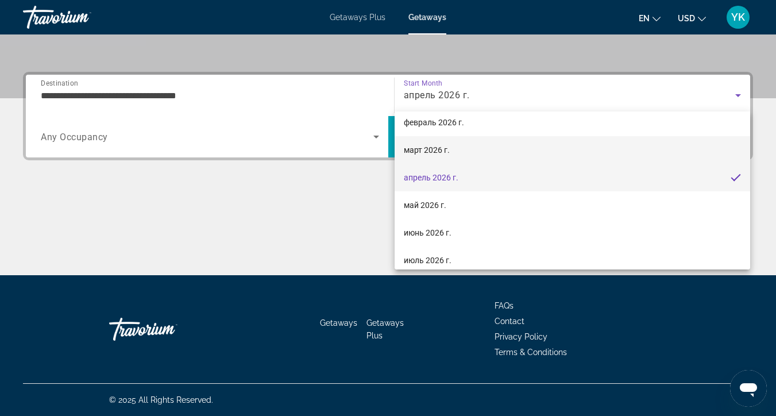
scroll to position [141, 0]
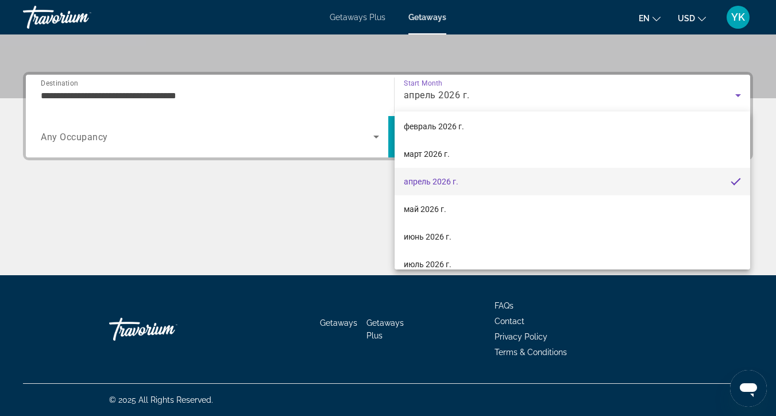
click at [117, 95] on div at bounding box center [388, 208] width 776 height 416
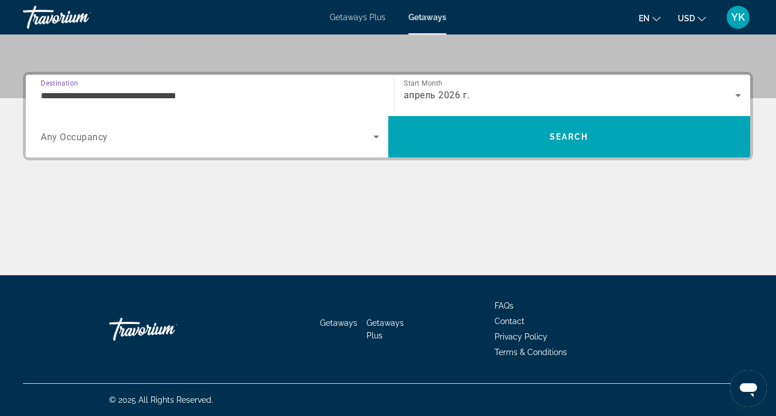
click at [117, 95] on input "**********" at bounding box center [210, 96] width 338 height 14
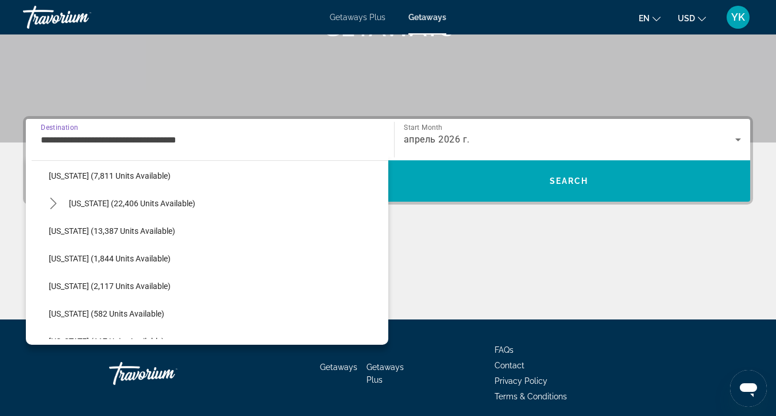
scroll to position [83, 0]
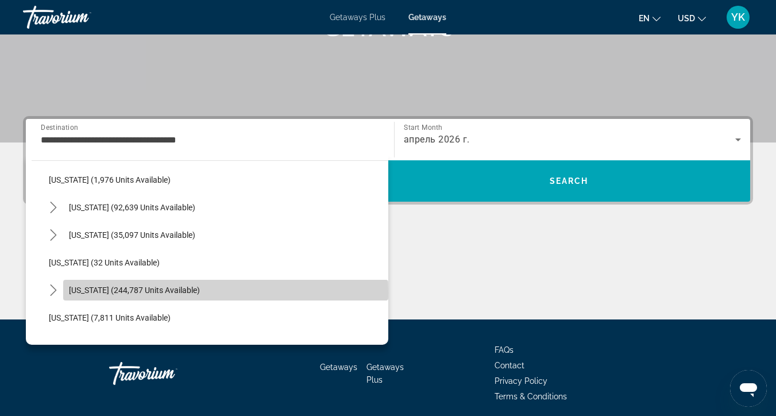
click at [110, 292] on span "[US_STATE] (244,787 units available)" at bounding box center [134, 290] width 131 height 9
type input "**********"
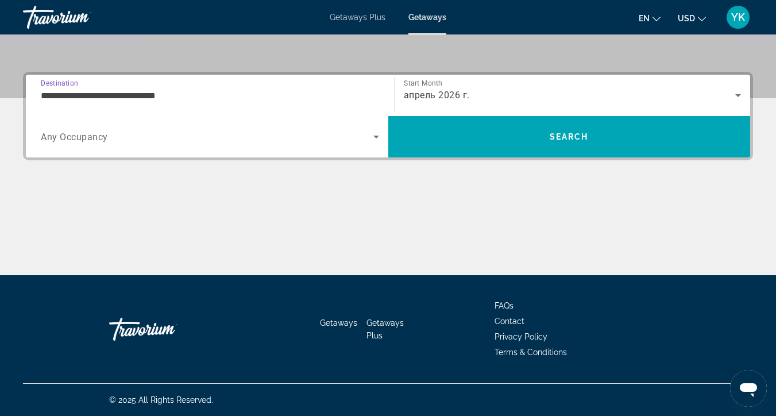
click at [151, 135] on span "Search widget" at bounding box center [207, 137] width 333 height 14
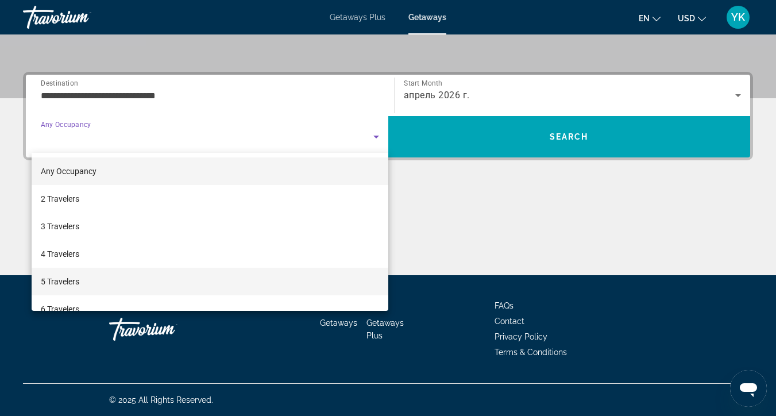
click at [112, 279] on mat-option "5 Travelers" at bounding box center [210, 282] width 357 height 28
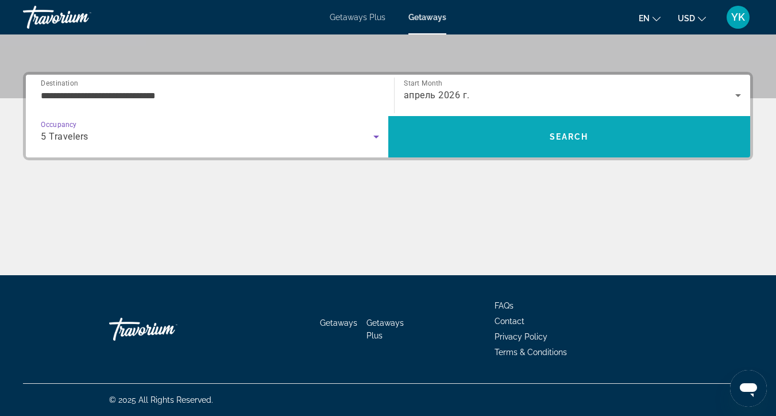
click at [580, 152] on span "Search" at bounding box center [569, 136] width 363 height 41
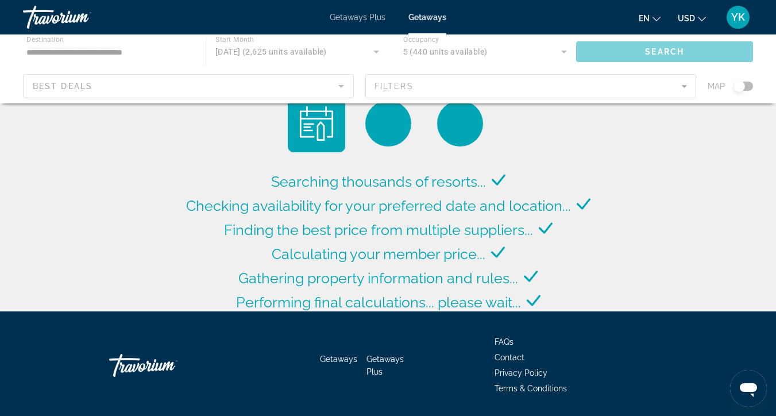
click at [671, 90] on div "Main content" at bounding box center [388, 68] width 776 height 69
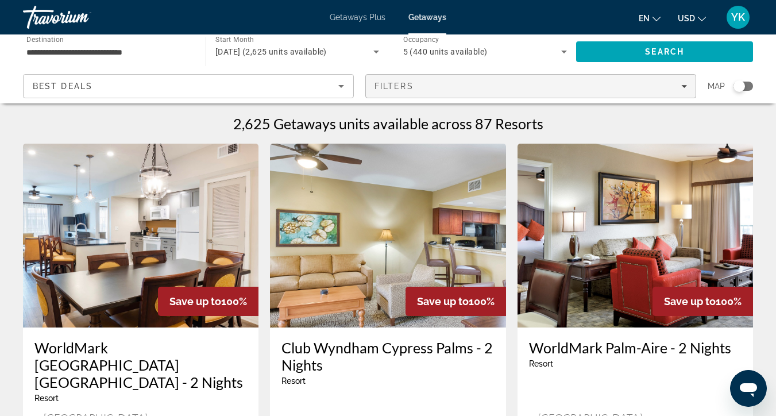
click at [672, 90] on div "Filters" at bounding box center [531, 86] width 313 height 9
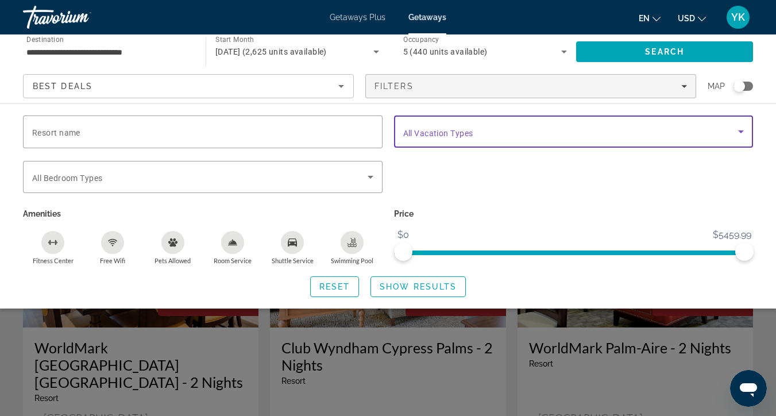
click at [501, 133] on span "Search widget" at bounding box center [571, 132] width 336 height 14
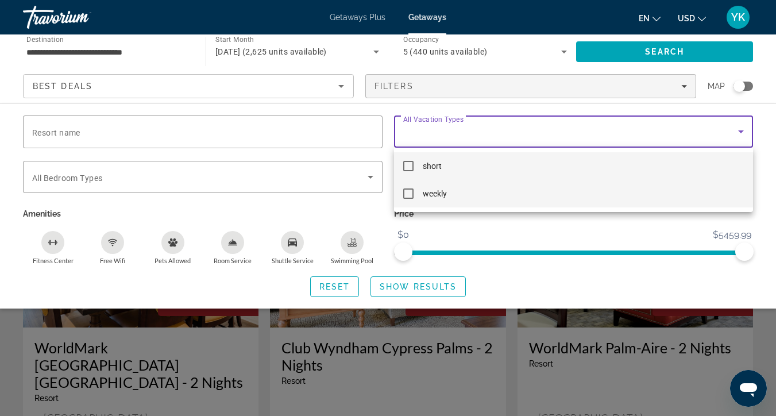
click at [448, 197] on mat-option "weekly" at bounding box center [574, 194] width 360 height 28
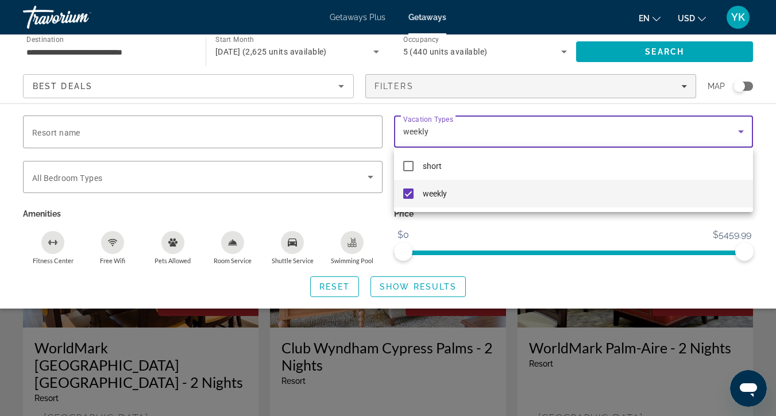
click at [306, 183] on div at bounding box center [388, 208] width 776 height 416
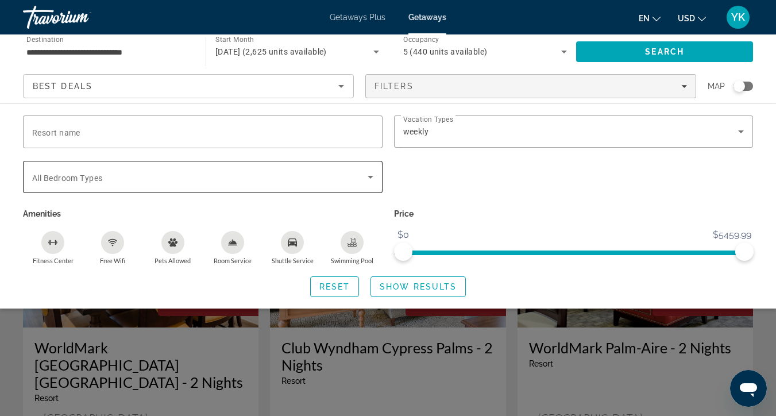
click at [372, 180] on icon "Search widget" at bounding box center [371, 177] width 14 height 14
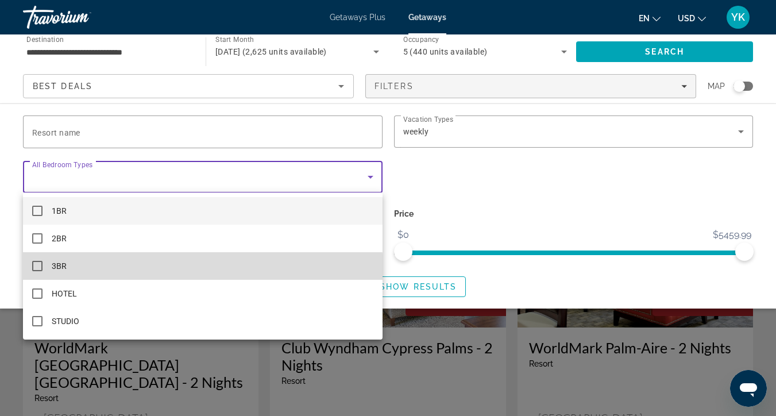
click at [159, 277] on mat-option "3BR" at bounding box center [203, 266] width 360 height 28
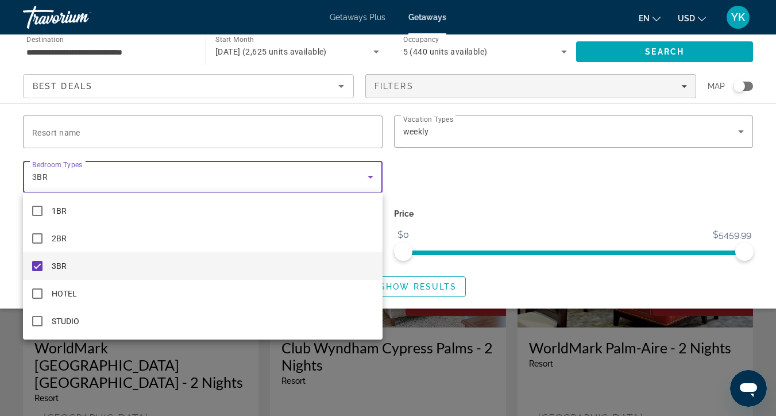
click at [703, 55] on div at bounding box center [388, 208] width 776 height 416
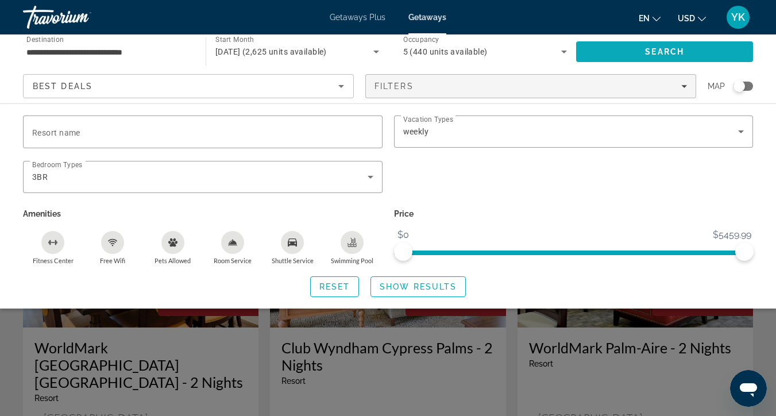
click at [703, 55] on span "Search" at bounding box center [664, 52] width 177 height 28
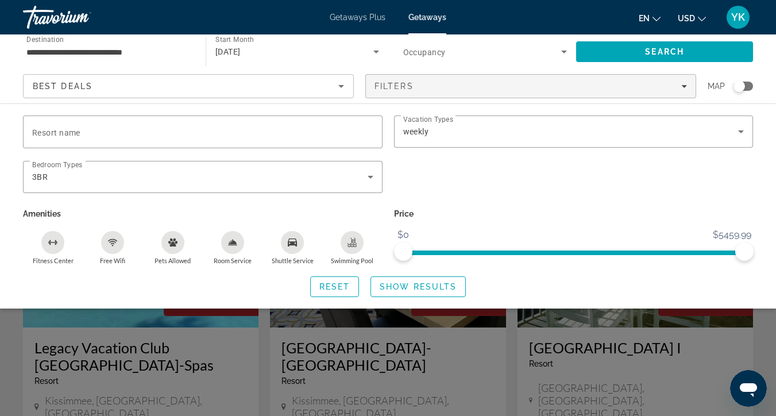
click at [729, 337] on div "Search widget" at bounding box center [388, 294] width 776 height 244
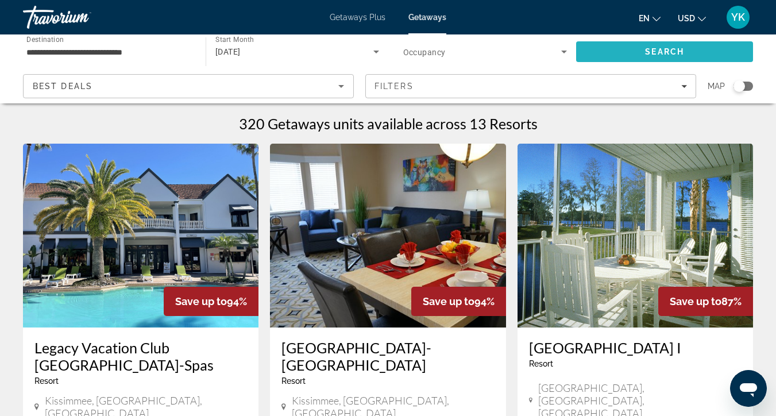
click at [679, 50] on span "Search" at bounding box center [664, 51] width 39 height 9
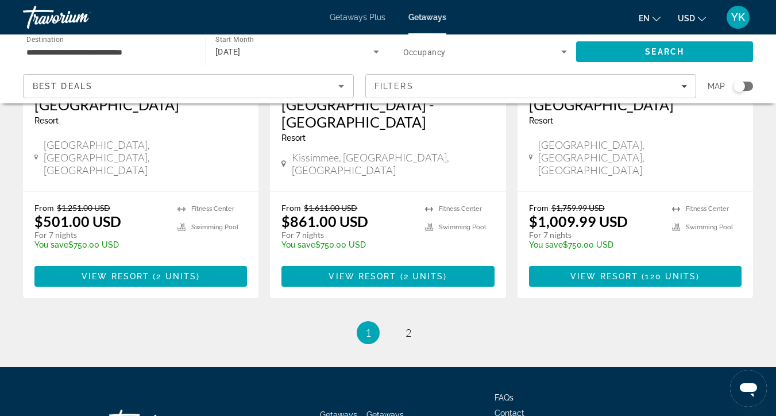
scroll to position [1529, 0]
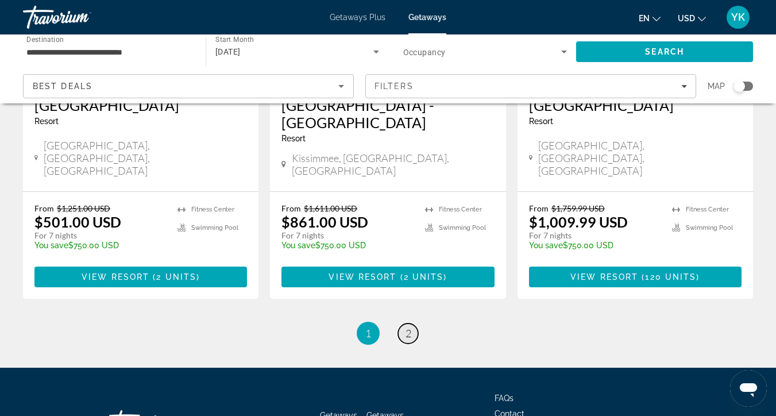
click at [411, 323] on link "page 2" at bounding box center [408, 333] width 20 height 20
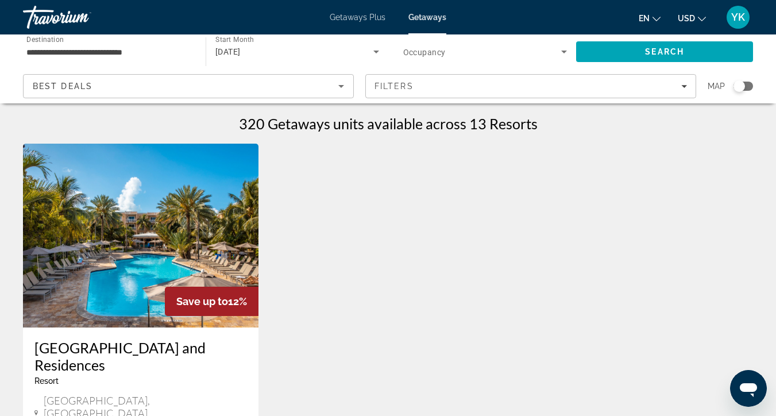
click at [218, 278] on img "Main content" at bounding box center [141, 236] width 236 height 184
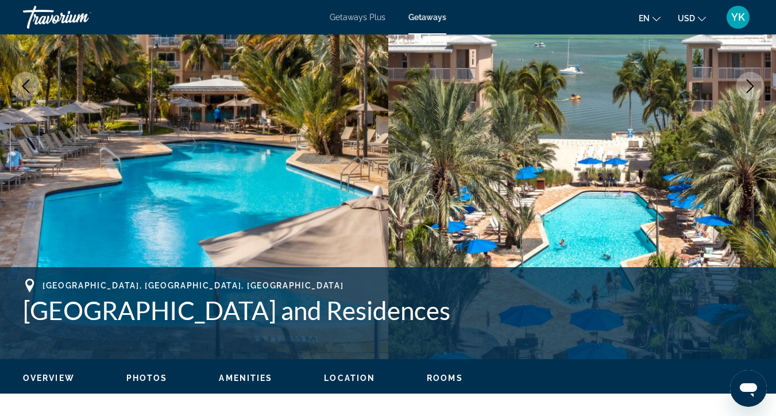
scroll to position [221, 0]
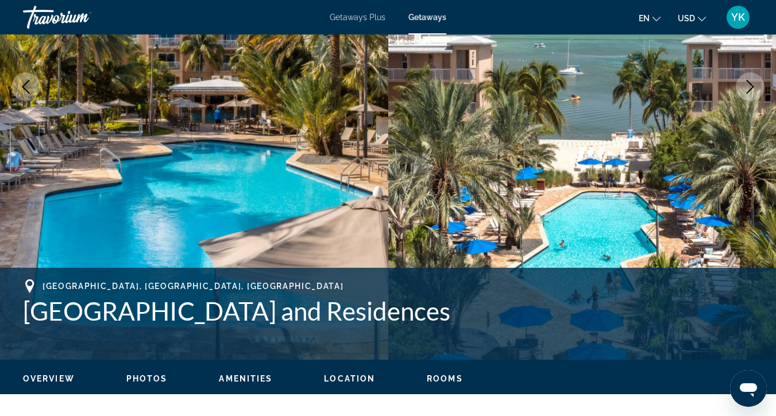
click at [751, 100] on button "Next image" at bounding box center [750, 86] width 29 height 29
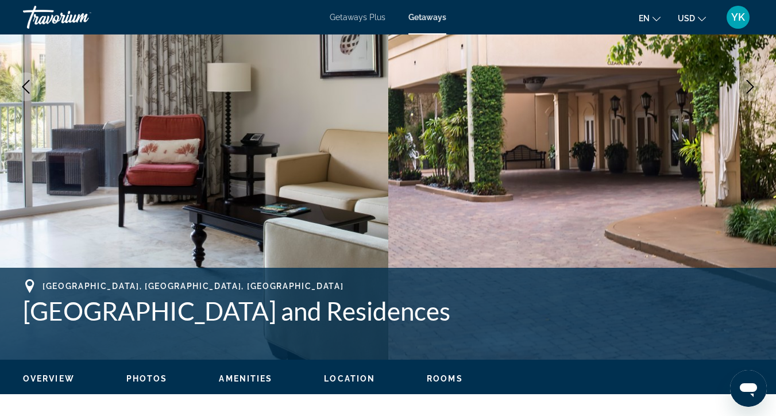
click at [751, 100] on button "Next image" at bounding box center [750, 86] width 29 height 29
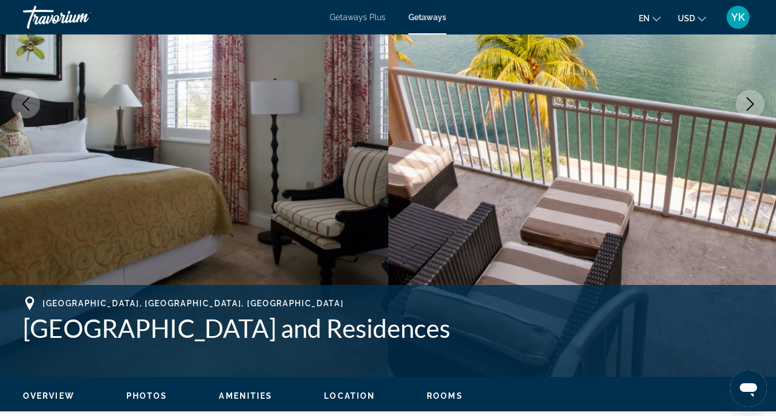
scroll to position [203, 0]
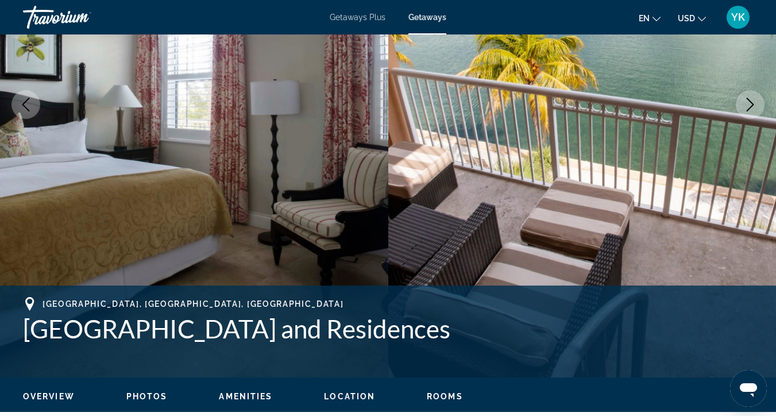
click at [751, 111] on button "Next image" at bounding box center [750, 104] width 29 height 29
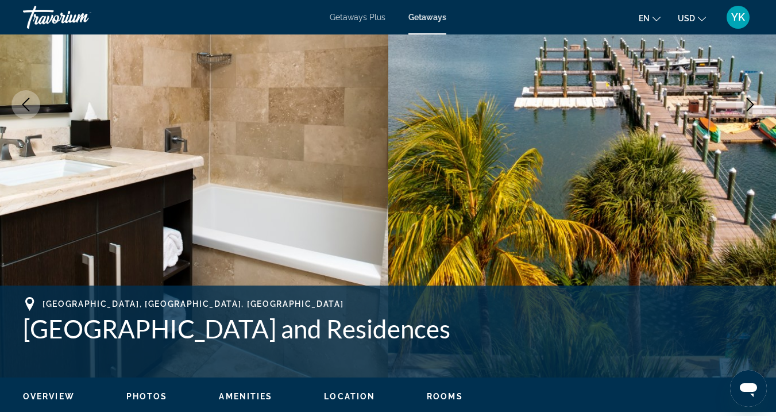
click at [751, 112] on button "Next image" at bounding box center [750, 104] width 29 height 29
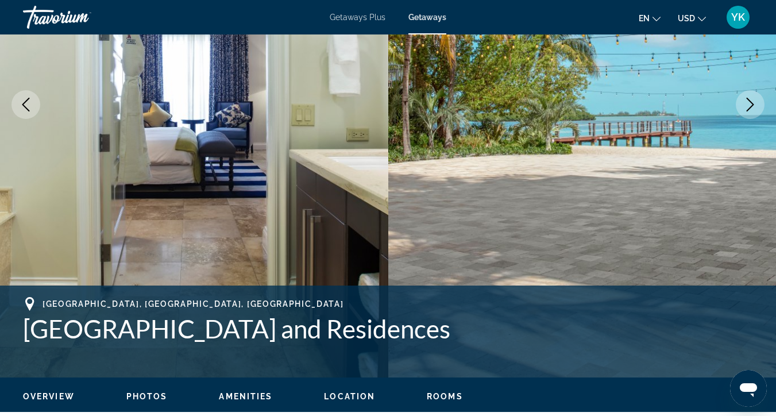
click at [752, 113] on button "Next image" at bounding box center [750, 104] width 29 height 29
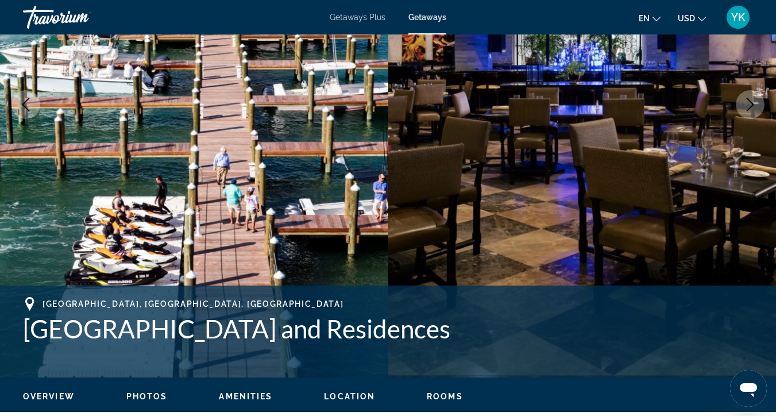
click at [752, 113] on button "Next image" at bounding box center [750, 104] width 29 height 29
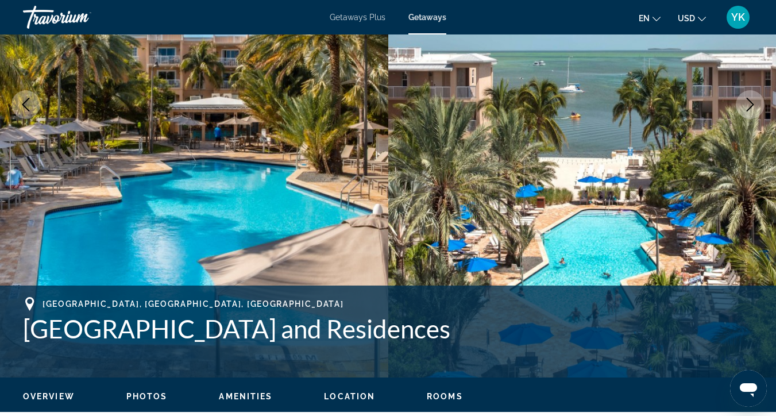
click at [752, 113] on button "Next image" at bounding box center [750, 104] width 29 height 29
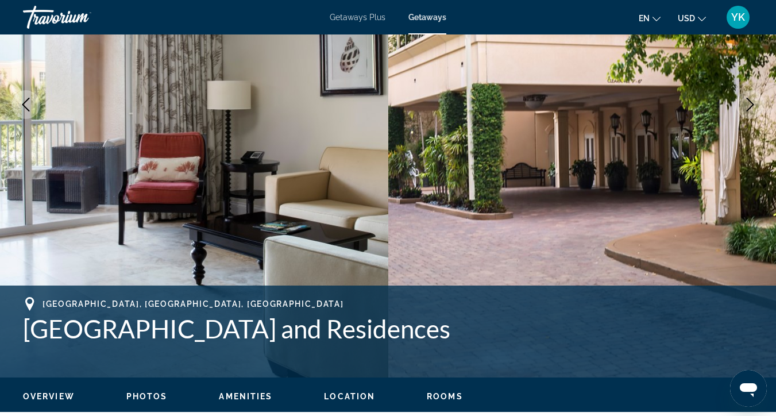
click at [752, 113] on button "Next image" at bounding box center [750, 104] width 29 height 29
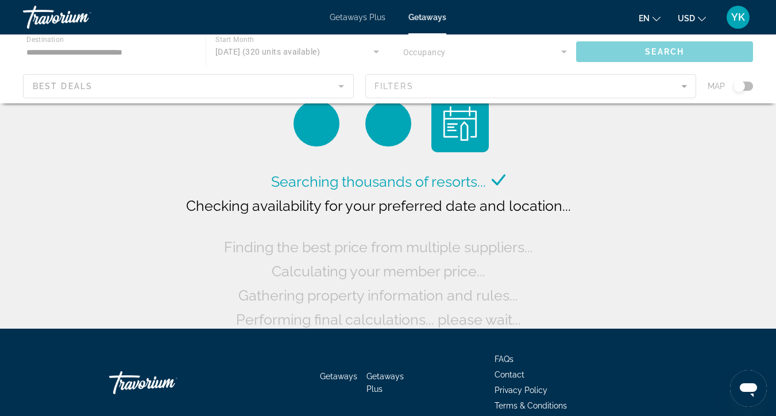
click at [106, 49] on div "Main content" at bounding box center [388, 68] width 776 height 69
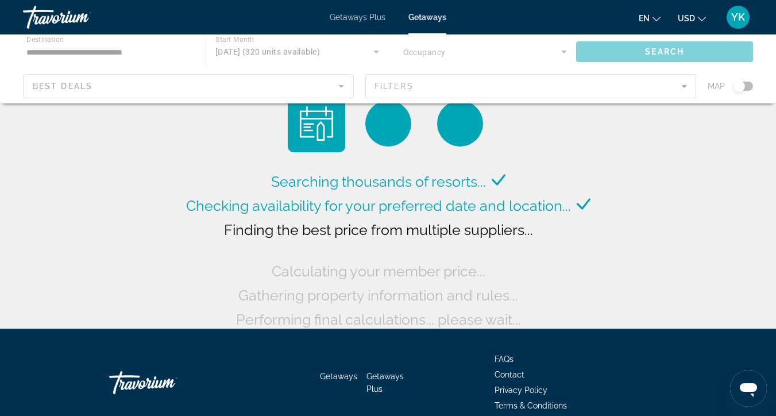
click at [89, 49] on div "Main content" at bounding box center [388, 68] width 776 height 69
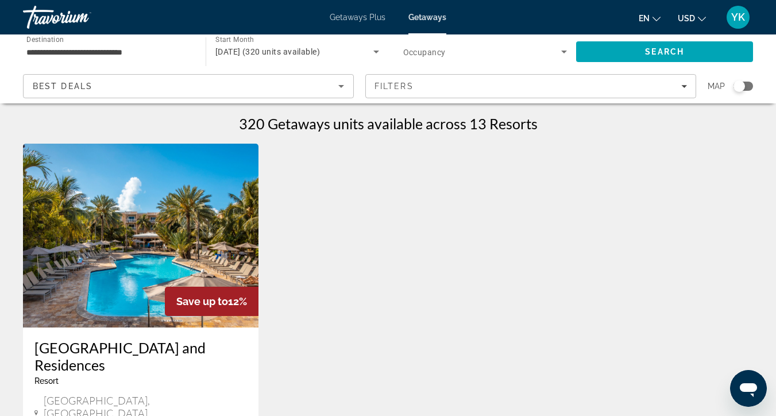
click at [89, 49] on input "**********" at bounding box center [108, 52] width 164 height 14
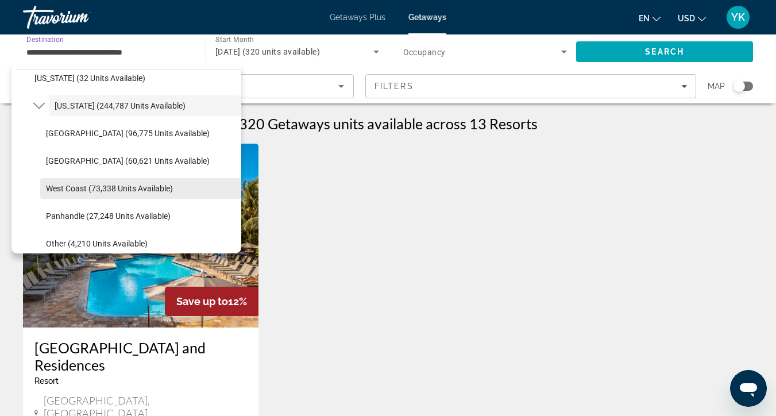
scroll to position [177, 0]
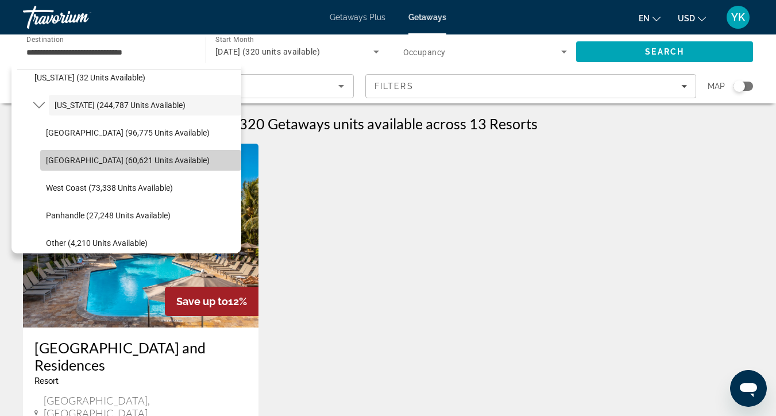
click at [137, 167] on span "Select destination: East Coast (60,621 units available)" at bounding box center [140, 161] width 201 height 28
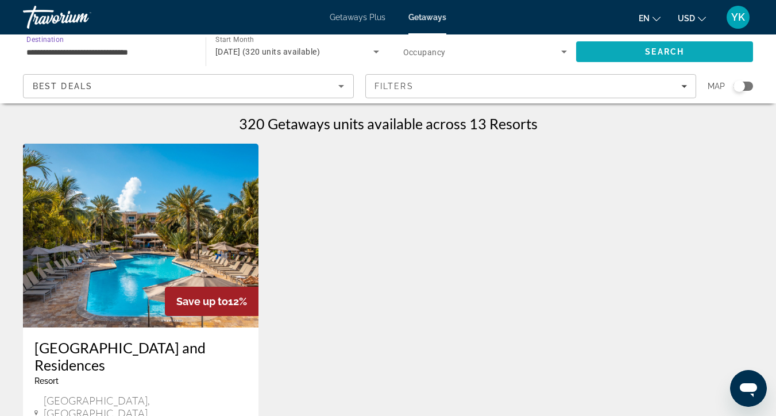
click at [620, 47] on span "Search" at bounding box center [664, 52] width 177 height 28
click at [109, 47] on input "**********" at bounding box center [108, 52] width 164 height 14
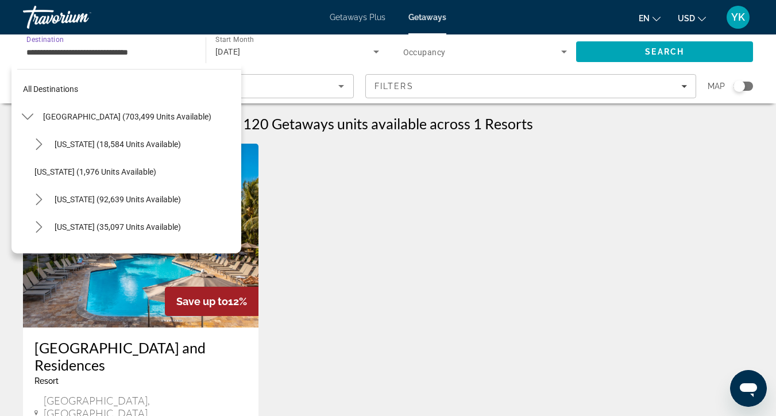
scroll to position [179, 0]
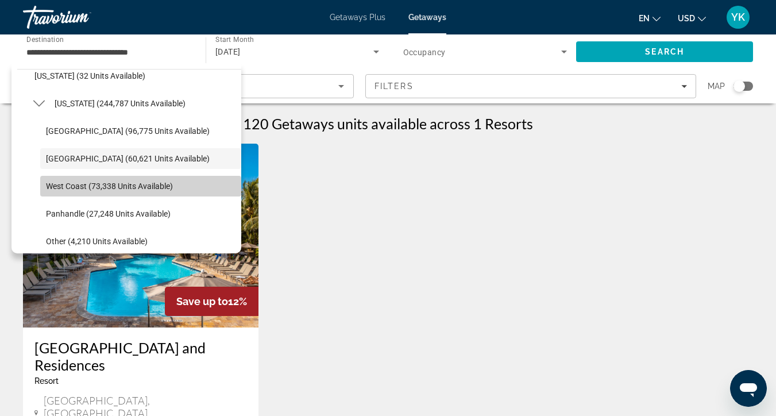
click at [128, 184] on span "West Coast (73,338 units available)" at bounding box center [109, 186] width 127 height 9
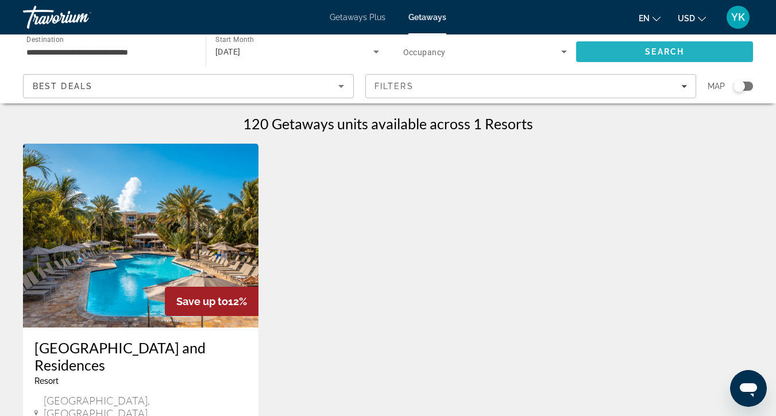
click at [631, 49] on span "Search" at bounding box center [664, 52] width 177 height 28
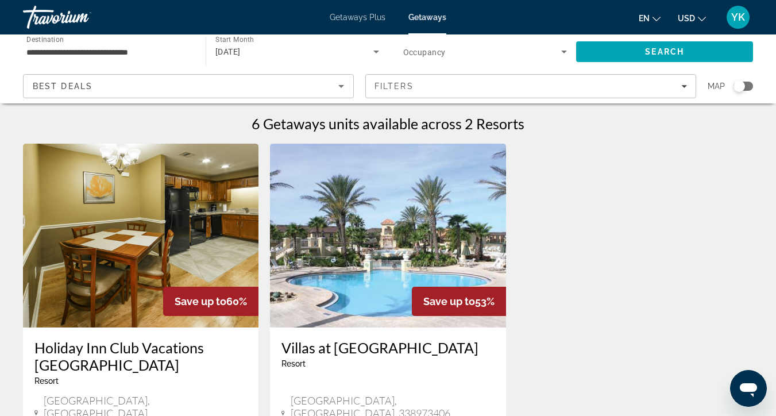
click at [151, 51] on input "**********" at bounding box center [108, 52] width 164 height 14
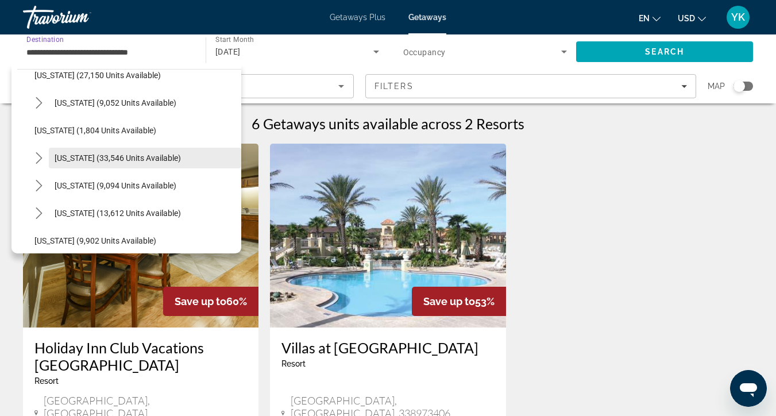
scroll to position [1035, 0]
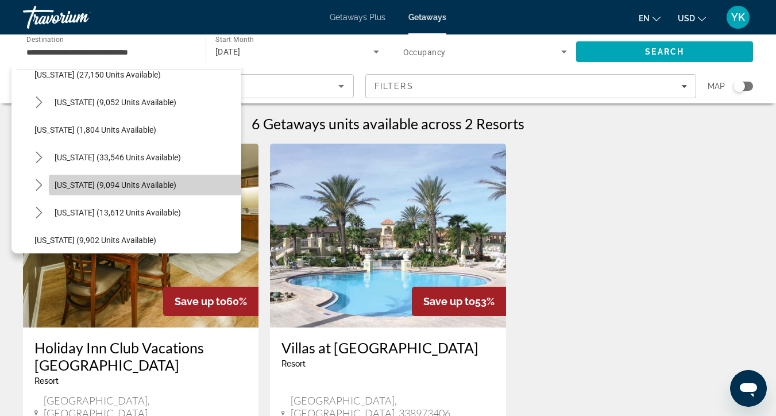
click at [122, 188] on span "[US_STATE] (9,094 units available)" at bounding box center [116, 184] width 122 height 9
type input "**********"
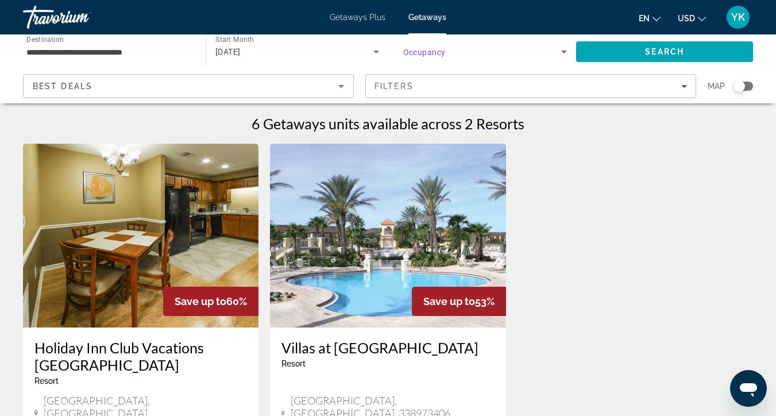
click at [518, 52] on span "Search widget" at bounding box center [482, 52] width 159 height 14
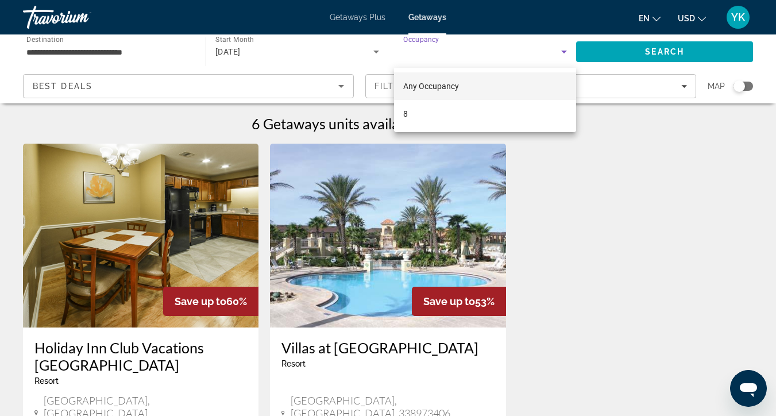
click at [615, 56] on div at bounding box center [388, 208] width 776 height 416
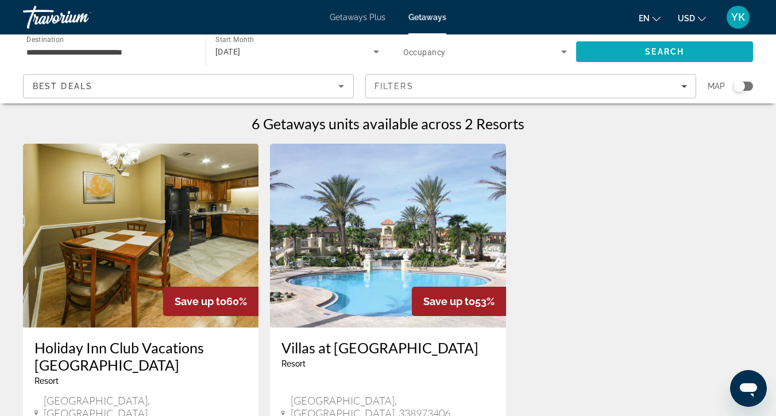
click at [618, 47] on span "Search" at bounding box center [664, 52] width 177 height 28
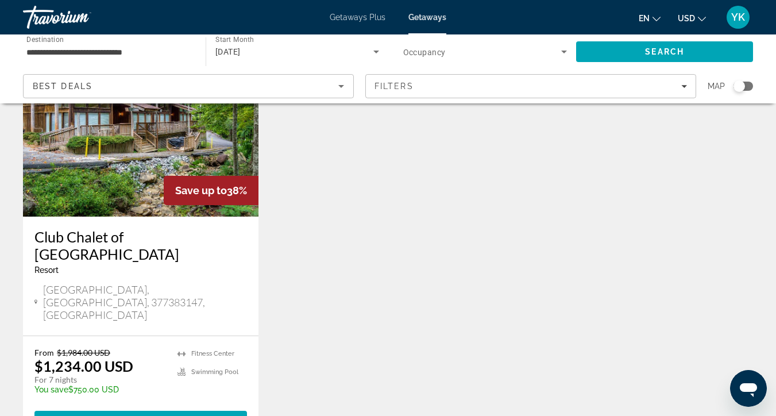
scroll to position [68, 0]
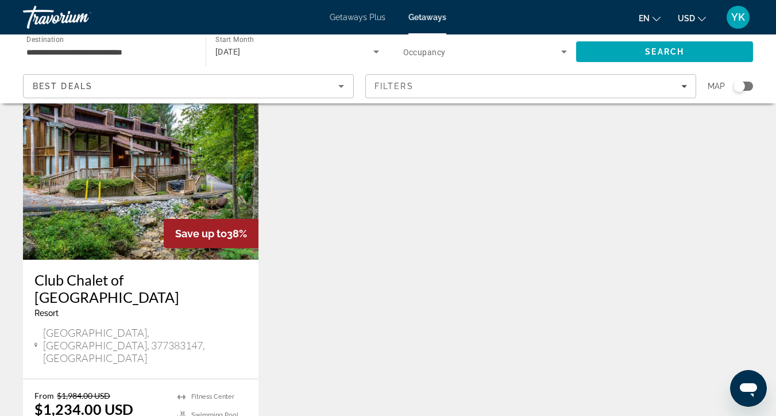
click at [222, 206] on img "Main content" at bounding box center [141, 168] width 236 height 184
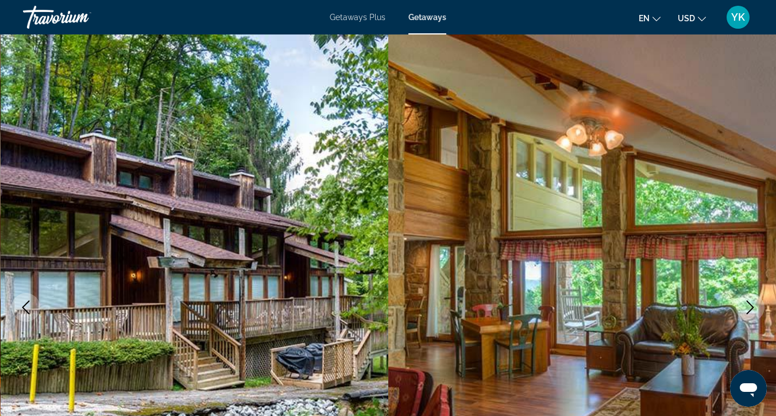
click at [742, 304] on button "Next image" at bounding box center [750, 307] width 29 height 29
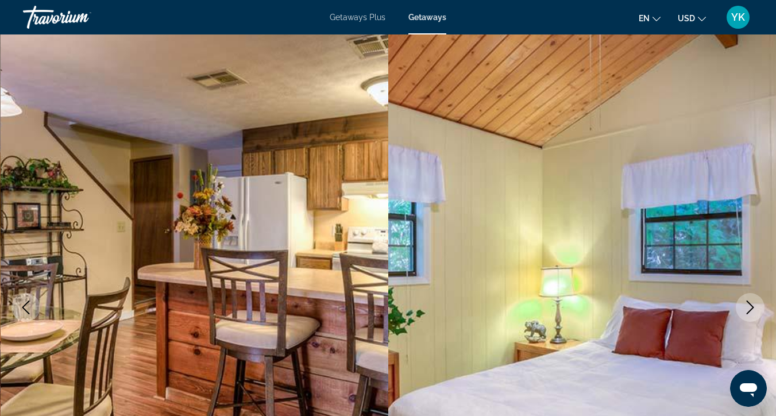
click at [742, 304] on button "Next image" at bounding box center [750, 307] width 29 height 29
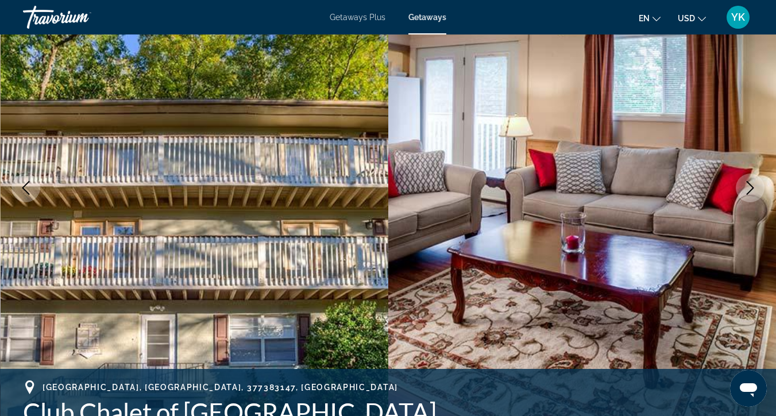
scroll to position [124, 0]
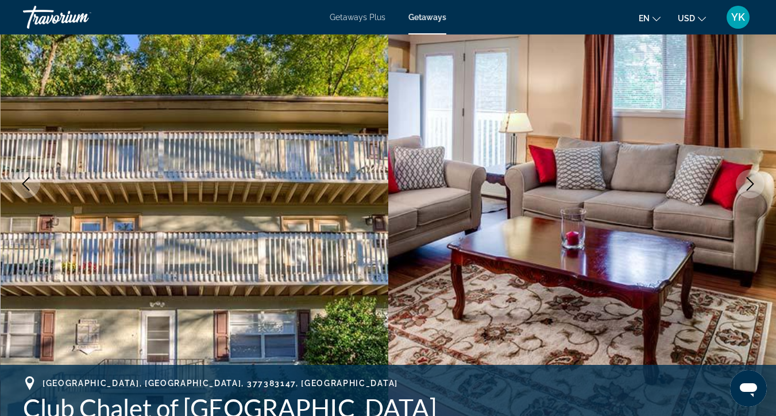
click at [751, 178] on icon "Next image" at bounding box center [750, 184] width 14 height 14
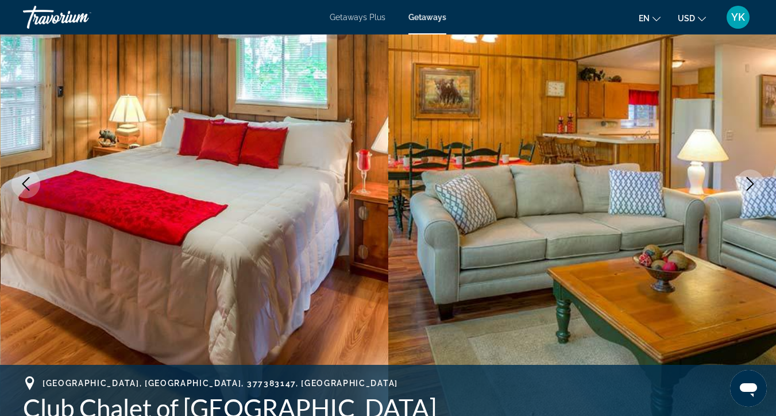
click at [751, 178] on icon "Next image" at bounding box center [750, 184] width 14 height 14
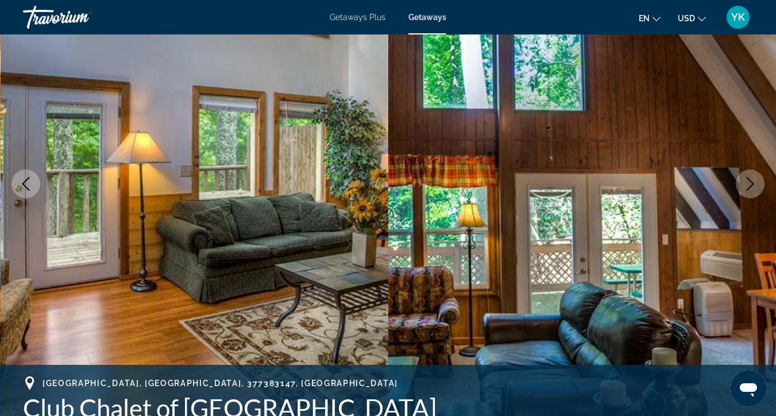
click at [751, 179] on icon "Next image" at bounding box center [750, 184] width 14 height 14
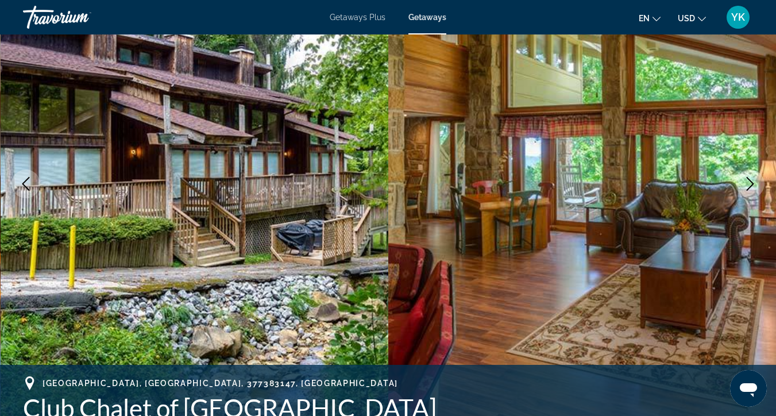
click at [751, 179] on icon "Next image" at bounding box center [750, 184] width 14 height 14
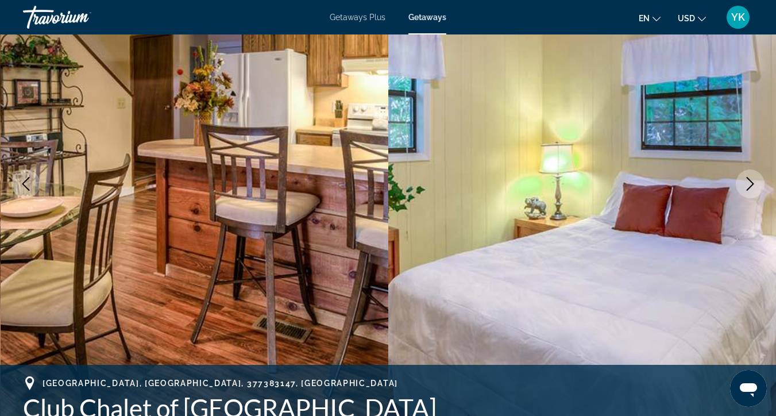
click at [751, 179] on icon "Next image" at bounding box center [750, 184] width 14 height 14
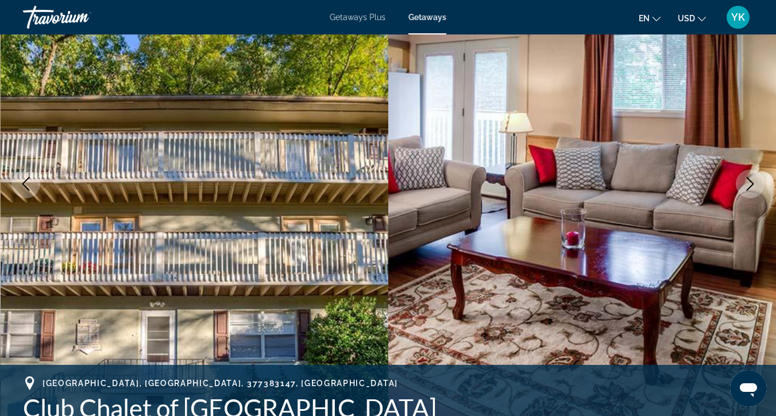
click at [752, 180] on icon "Next image" at bounding box center [750, 184] width 14 height 14
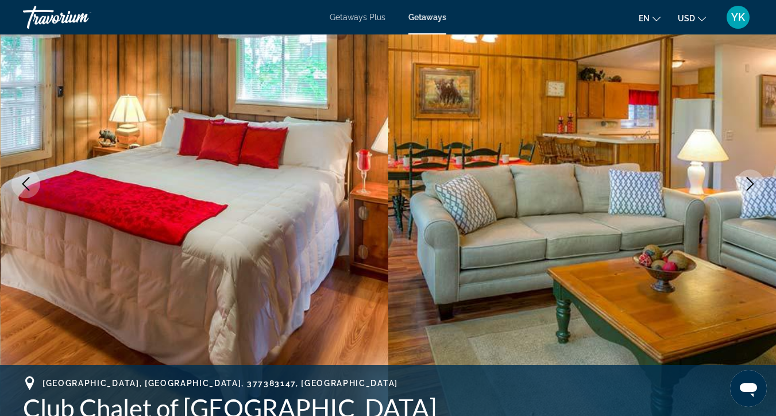
click at [752, 180] on icon "Next image" at bounding box center [750, 184] width 14 height 14
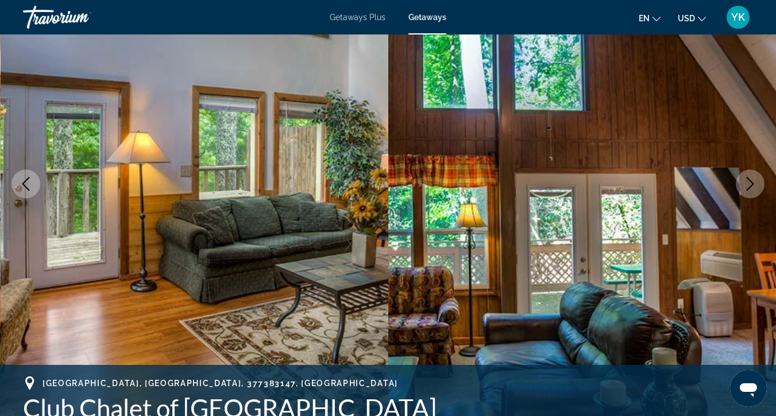
click at [753, 180] on icon "Next image" at bounding box center [750, 184] width 14 height 14
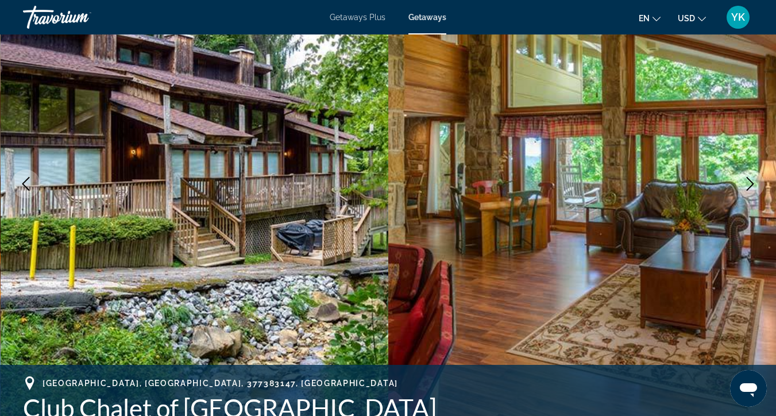
click at [755, 181] on icon "Next image" at bounding box center [750, 184] width 14 height 14
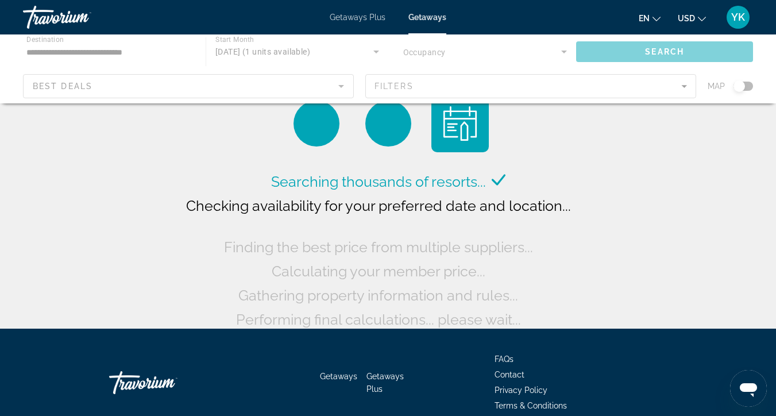
click at [124, 48] on div "Main content" at bounding box center [388, 68] width 776 height 69
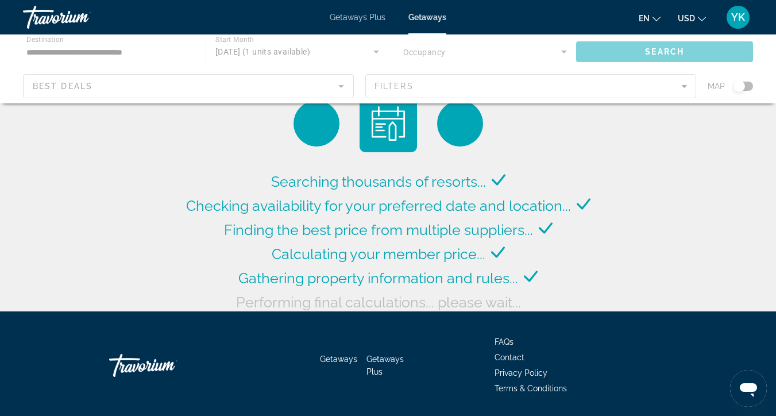
click at [125, 50] on div "Main content" at bounding box center [388, 68] width 776 height 69
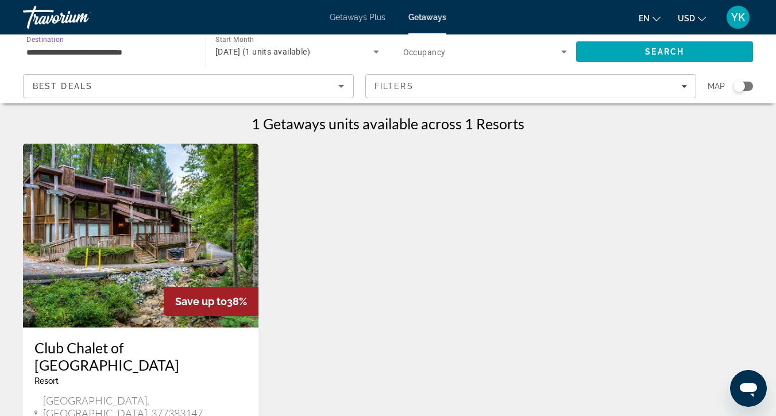
click at [125, 52] on input "**********" at bounding box center [108, 52] width 164 height 14
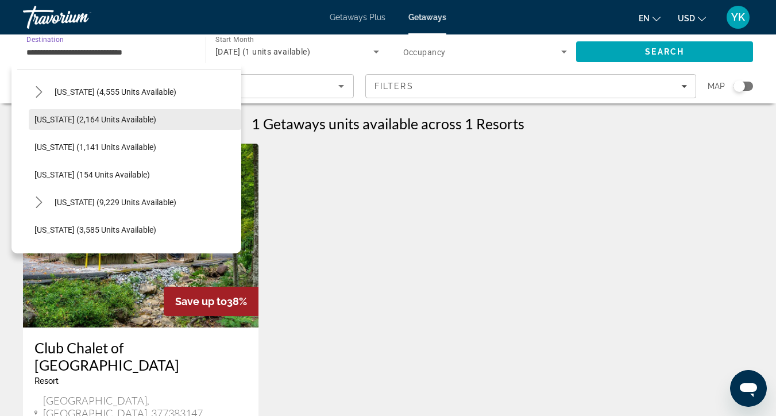
scroll to position [498, 0]
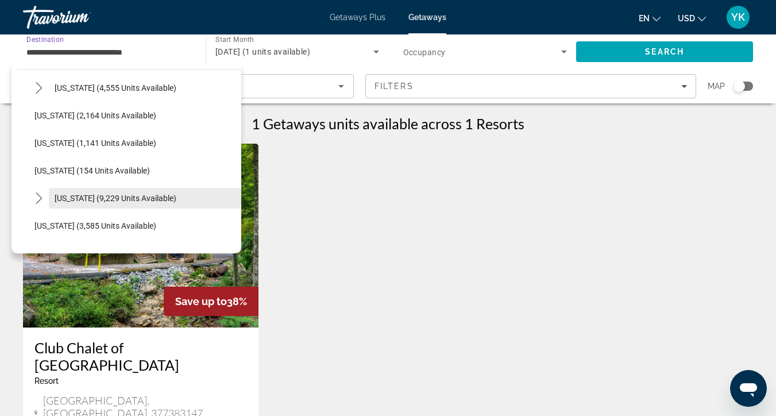
click at [117, 198] on span "[US_STATE] (9,229 units available)" at bounding box center [116, 198] width 122 height 9
type input "**********"
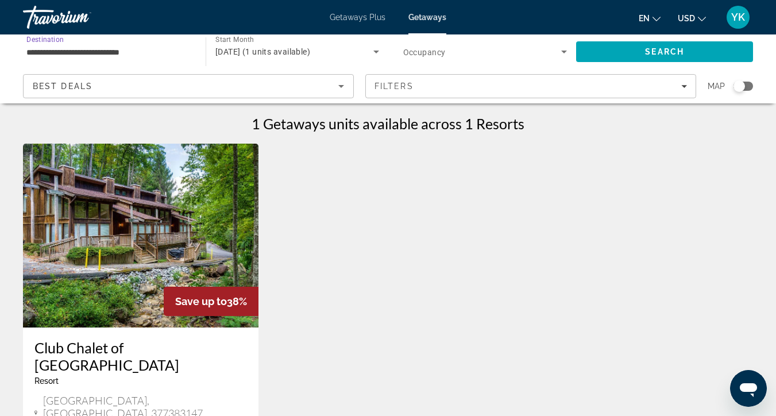
click at [253, 52] on span "[DATE] (1 units available)" at bounding box center [262, 51] width 95 height 9
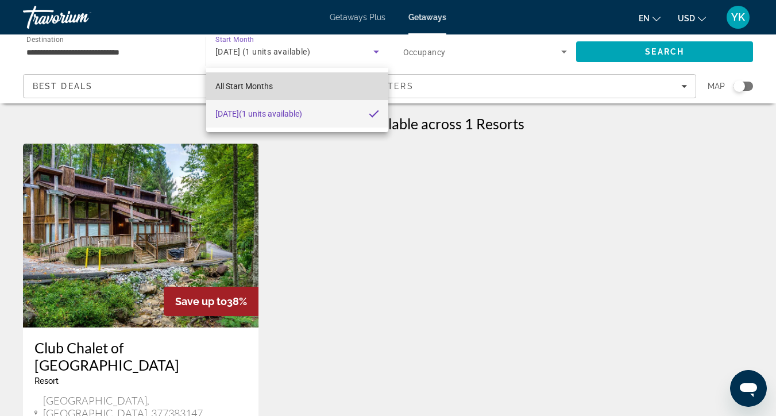
click at [326, 82] on mat-option "All Start Months" at bounding box center [297, 86] width 182 height 28
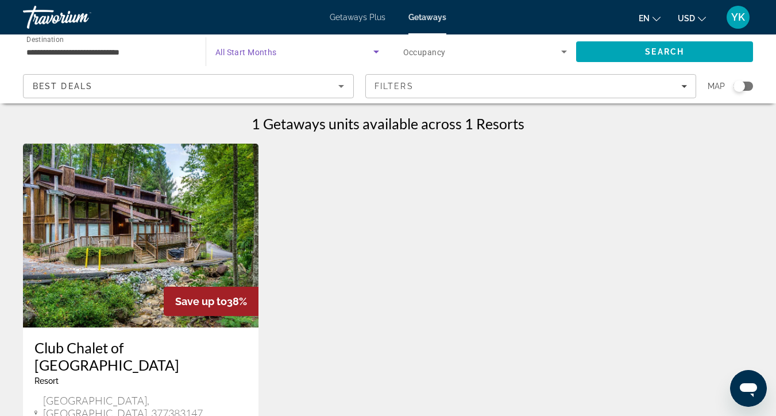
click at [289, 56] on span "Search widget" at bounding box center [294, 52] width 158 height 14
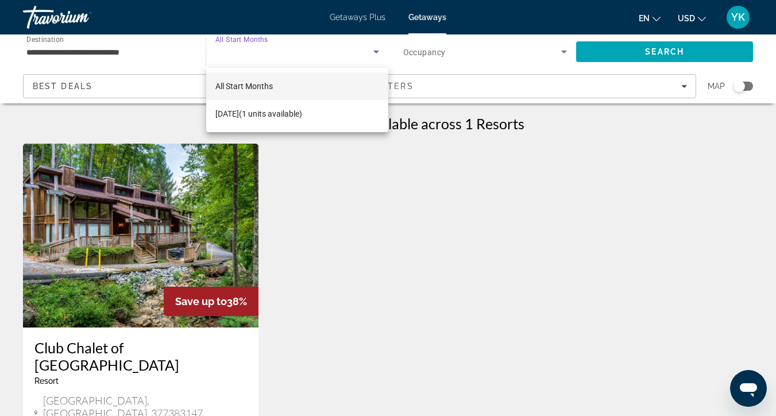
click at [412, 53] on div at bounding box center [388, 208] width 776 height 416
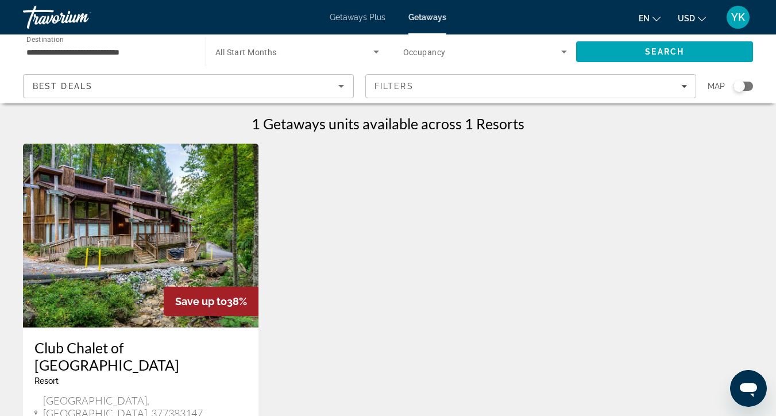
click at [413, 52] on span "Occupancy" at bounding box center [424, 52] width 43 height 9
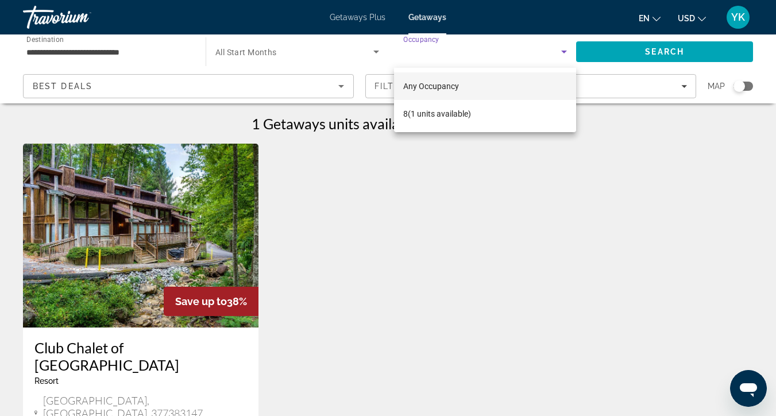
click at [629, 48] on div at bounding box center [388, 208] width 776 height 416
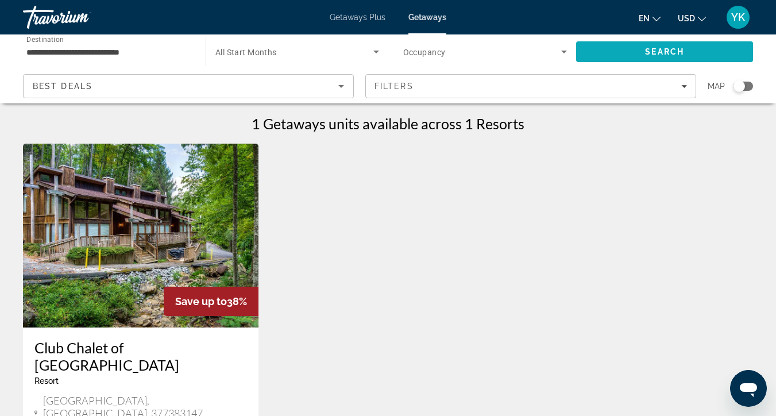
click at [629, 49] on span "Search" at bounding box center [664, 52] width 177 height 28
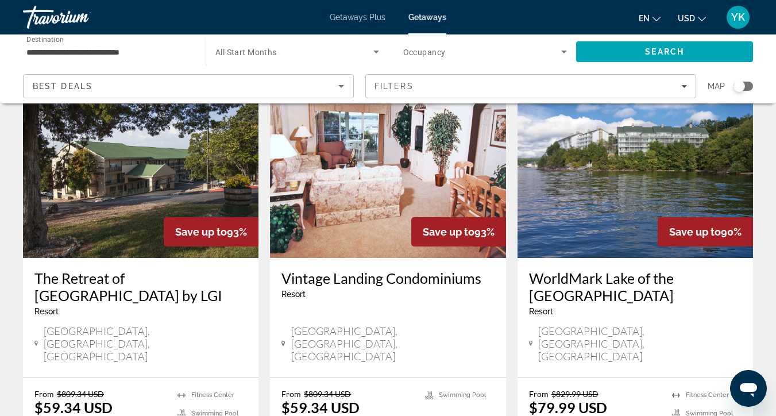
scroll to position [64, 0]
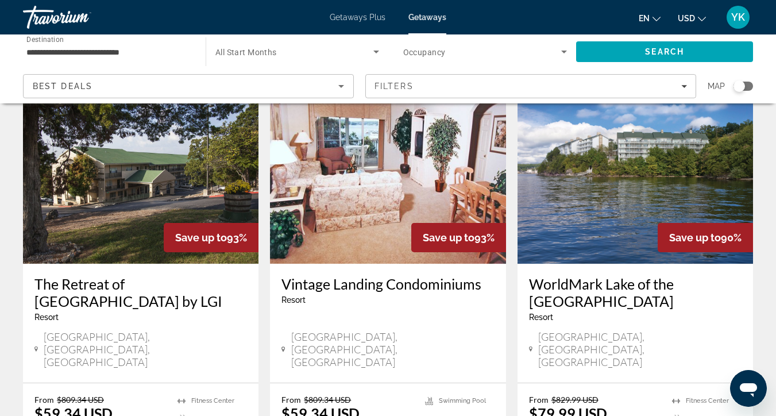
click at [124, 204] on img "Main content" at bounding box center [141, 172] width 236 height 184
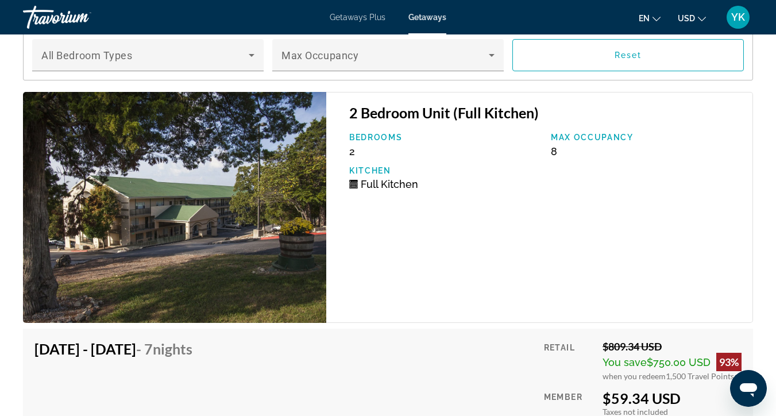
scroll to position [2495, 0]
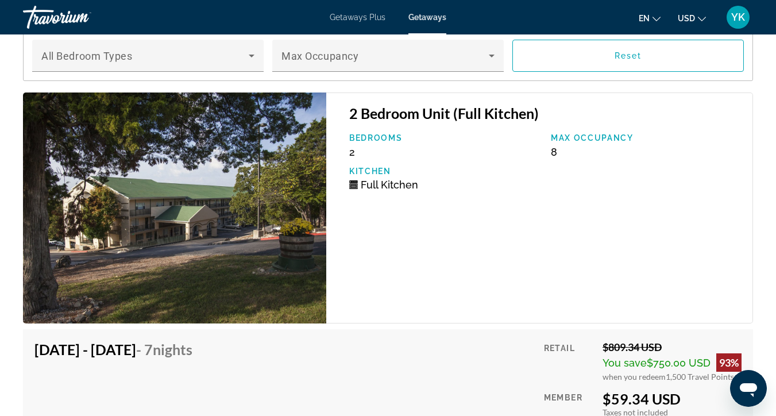
click at [196, 192] on img "Main content" at bounding box center [174, 208] width 303 height 231
click at [226, 206] on img "Main content" at bounding box center [174, 208] width 303 height 231
click at [250, 181] on img "Main content" at bounding box center [174, 208] width 303 height 231
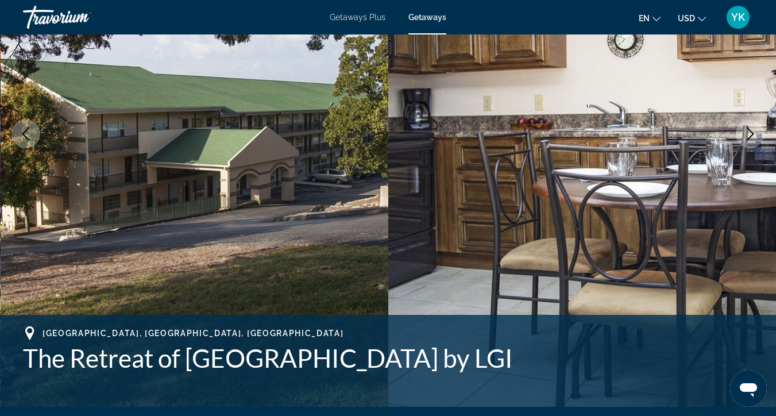
scroll to position [173, 0]
click at [749, 136] on icon "Next image" at bounding box center [750, 135] width 14 height 14
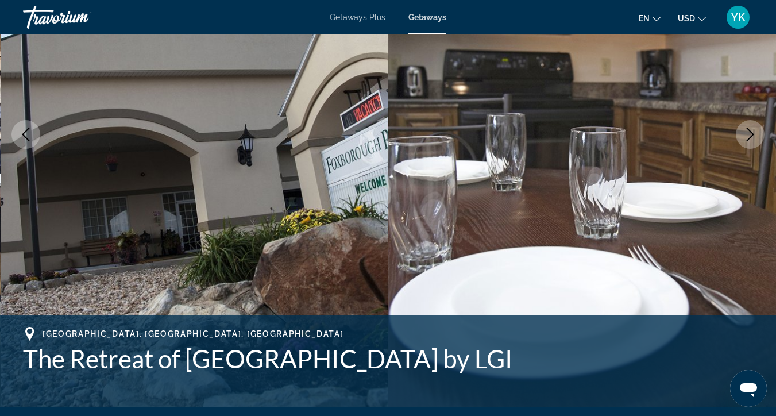
click at [749, 136] on icon "Next image" at bounding box center [750, 135] width 14 height 14
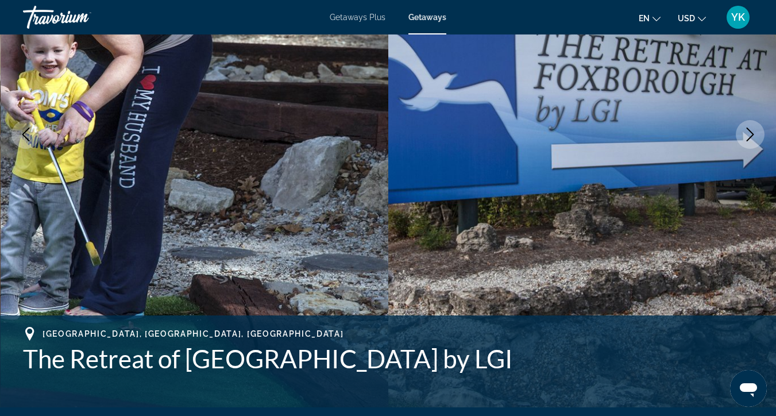
click at [749, 136] on icon "Next image" at bounding box center [750, 135] width 14 height 14
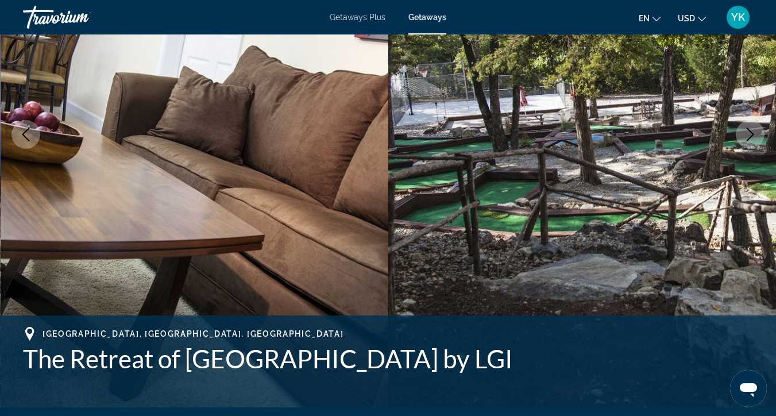
click at [749, 136] on icon "Next image" at bounding box center [750, 135] width 14 height 14
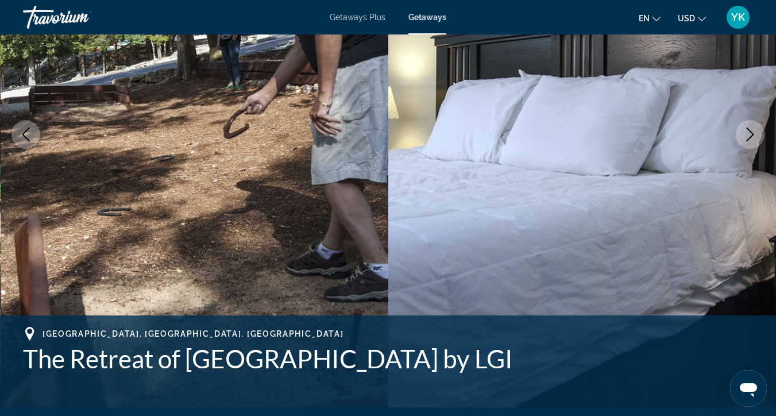
click at [749, 136] on icon "Next image" at bounding box center [750, 135] width 14 height 14
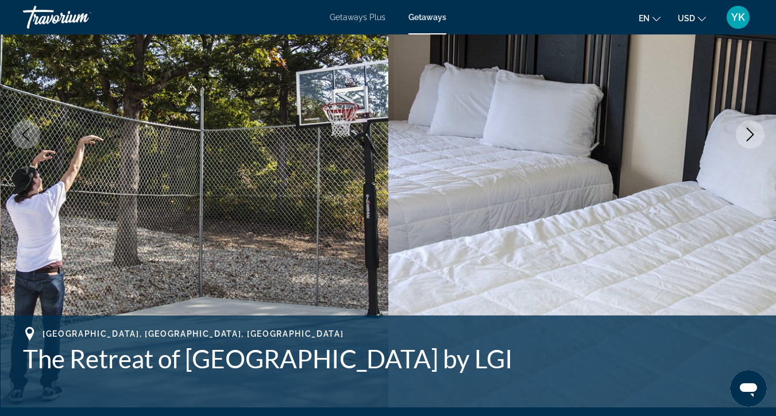
click at [749, 136] on icon "Next image" at bounding box center [750, 135] width 14 height 14
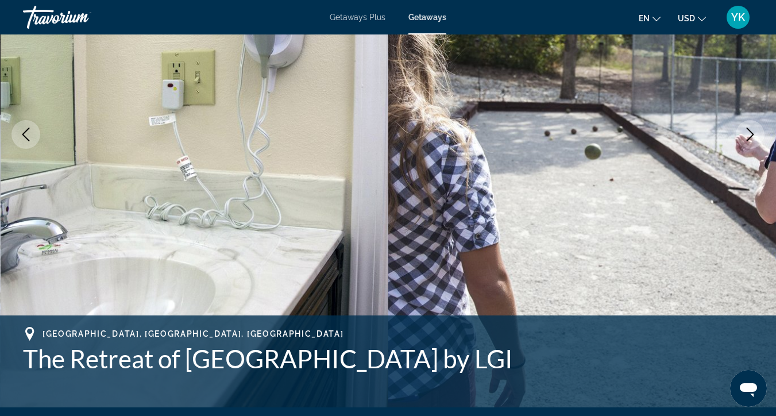
click at [749, 136] on icon "Next image" at bounding box center [750, 135] width 14 height 14
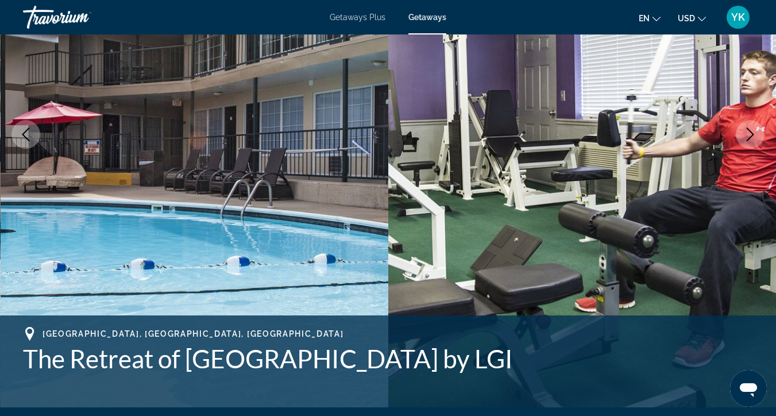
click at [749, 136] on icon "Next image" at bounding box center [750, 135] width 14 height 14
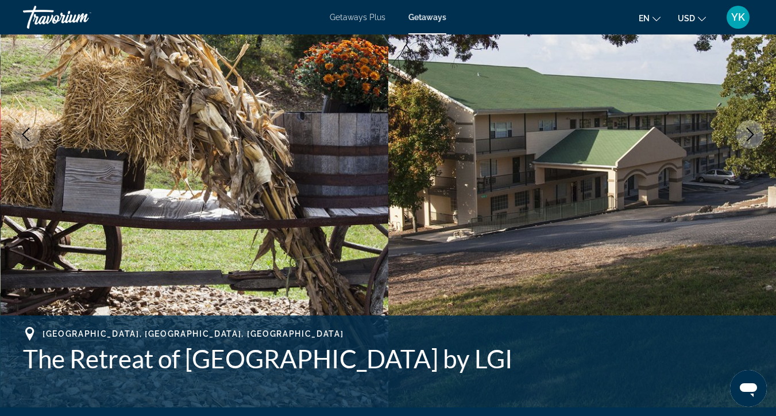
click at [749, 136] on icon "Next image" at bounding box center [750, 135] width 14 height 14
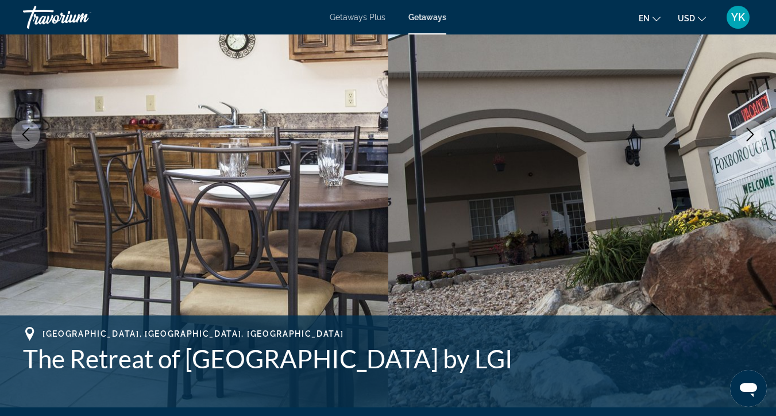
click at [749, 136] on icon "Next image" at bounding box center [750, 135] width 14 height 14
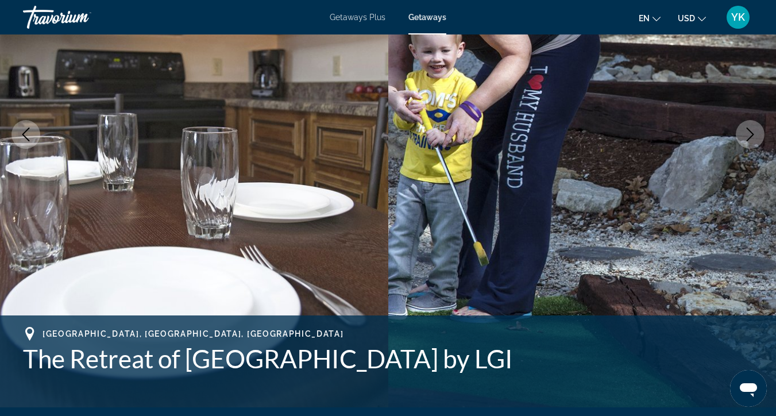
click at [749, 136] on icon "Next image" at bounding box center [750, 135] width 14 height 14
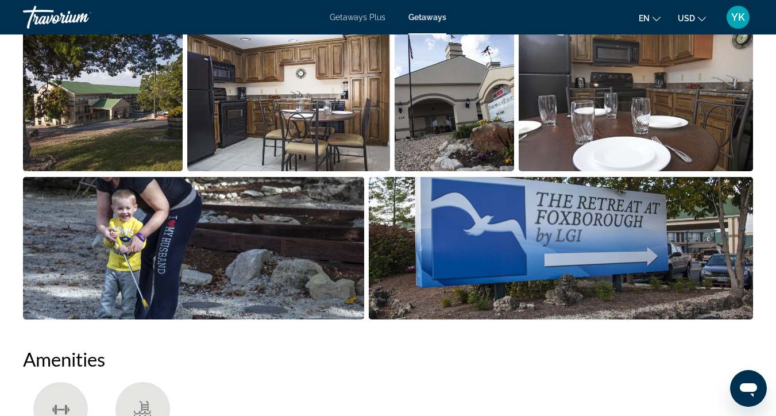
scroll to position [781, 0]
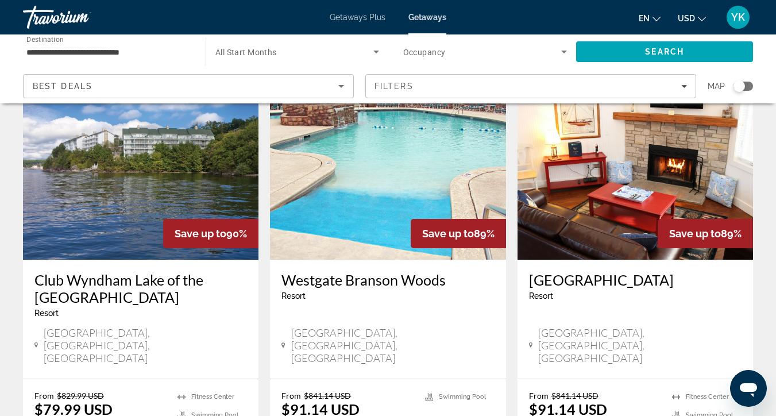
scroll to position [487, 0]
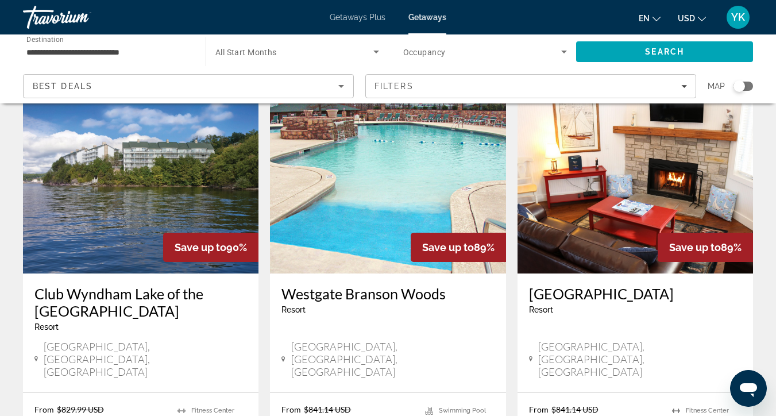
click at [423, 233] on div "Save up to 89%" at bounding box center [458, 247] width 95 height 29
click at [431, 178] on img "Main content" at bounding box center [388, 182] width 236 height 184
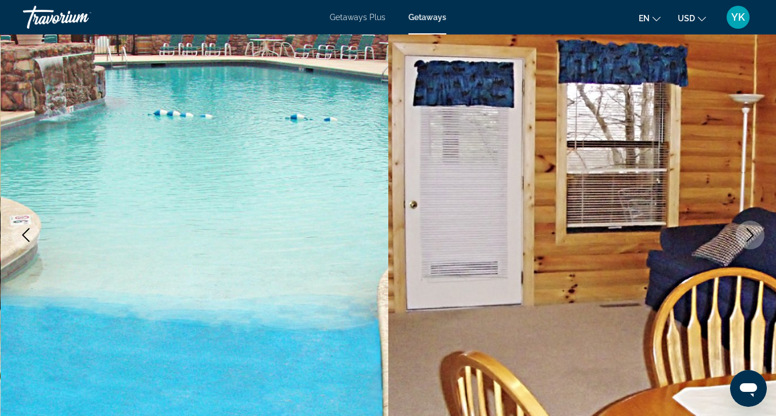
scroll to position [73, 0]
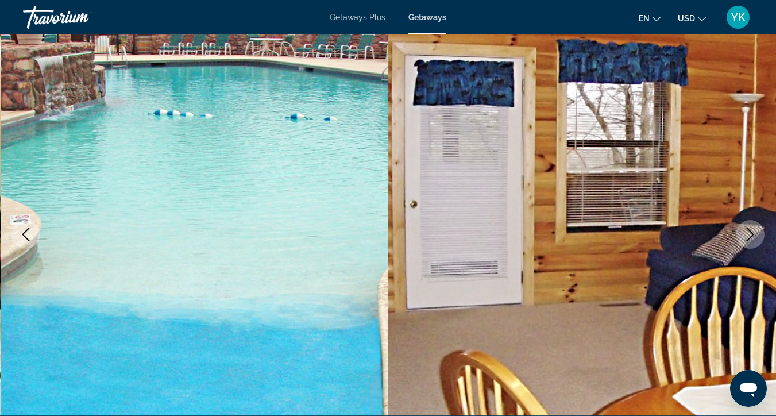
click at [753, 236] on icon "Next image" at bounding box center [750, 235] width 14 height 14
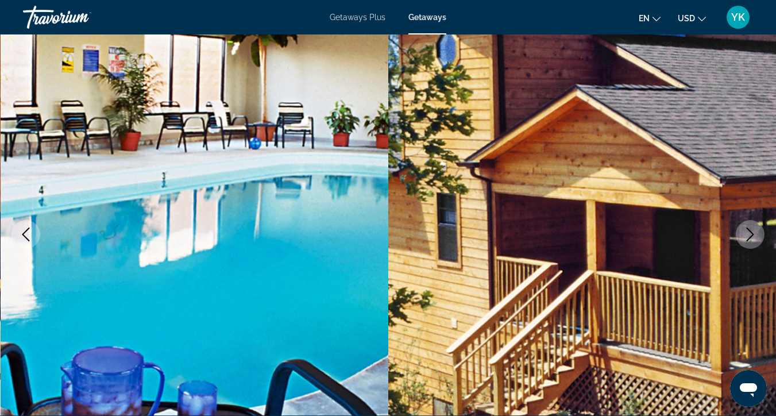
click at [754, 236] on icon "Next image" at bounding box center [750, 235] width 14 height 14
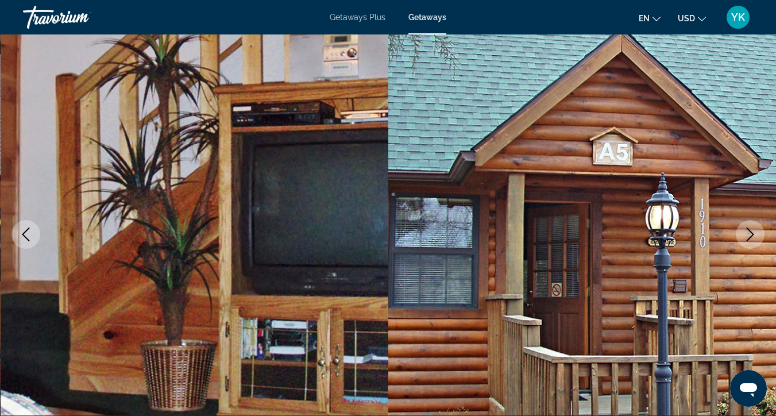
click at [754, 236] on icon "Next image" at bounding box center [750, 235] width 14 height 14
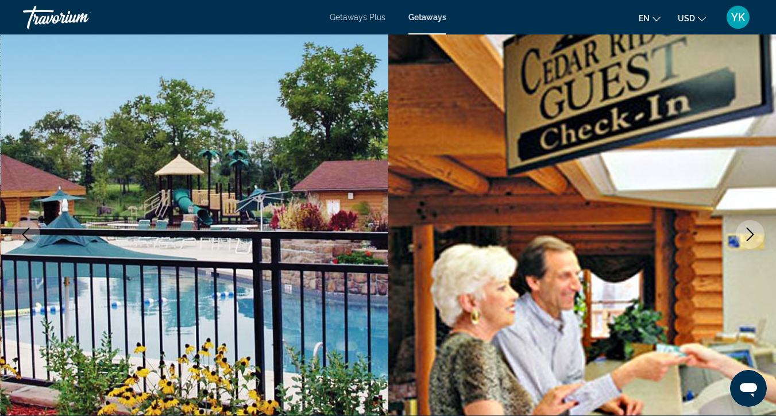
click at [754, 236] on icon "Next image" at bounding box center [750, 235] width 14 height 14
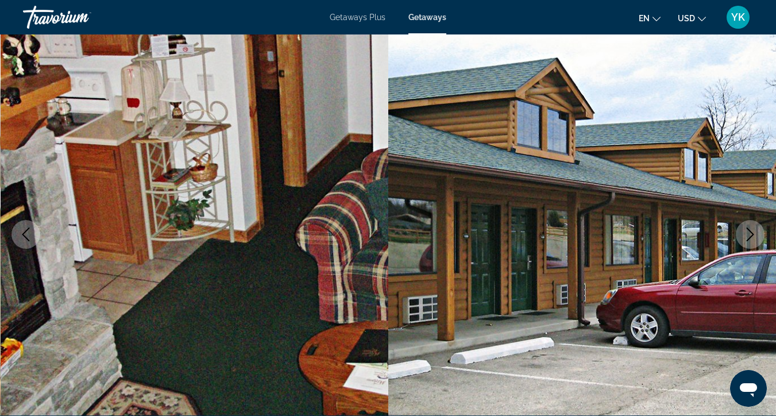
click at [754, 236] on icon "Next image" at bounding box center [750, 235] width 14 height 14
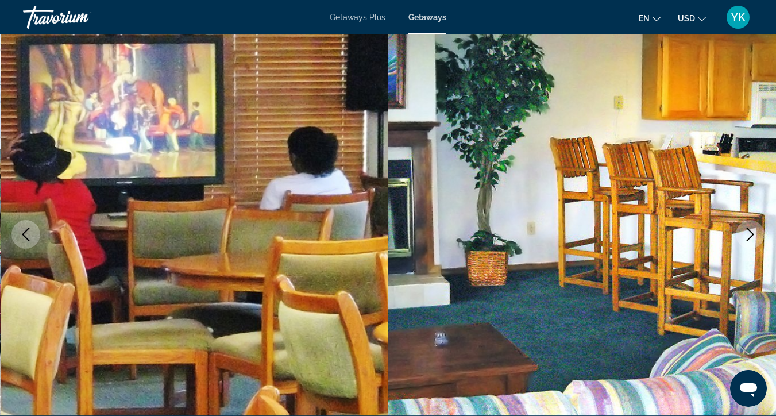
click at [754, 236] on icon "Next image" at bounding box center [750, 235] width 14 height 14
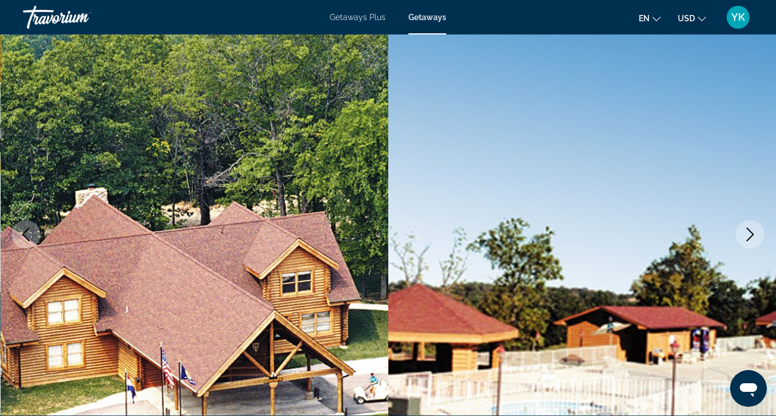
click at [754, 237] on icon "Next image" at bounding box center [750, 235] width 14 height 14
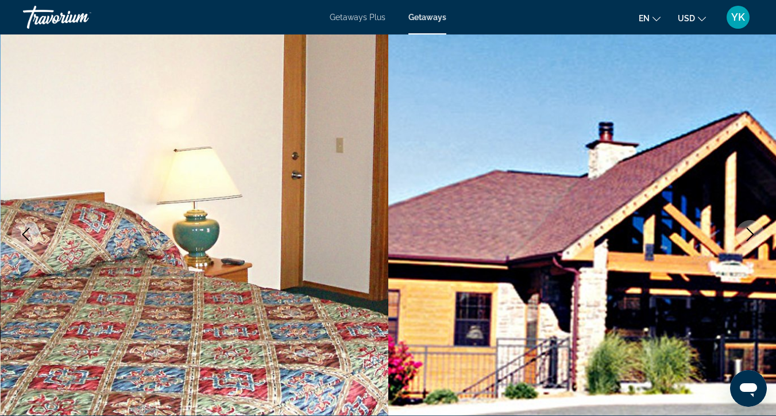
click at [755, 237] on icon "Next image" at bounding box center [750, 235] width 14 height 14
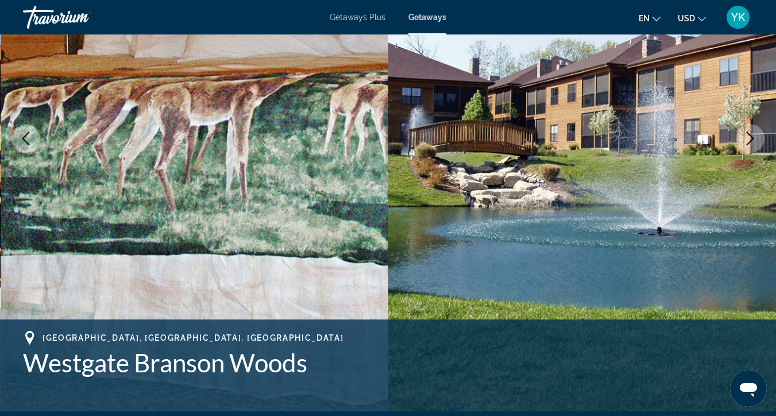
scroll to position [173, 0]
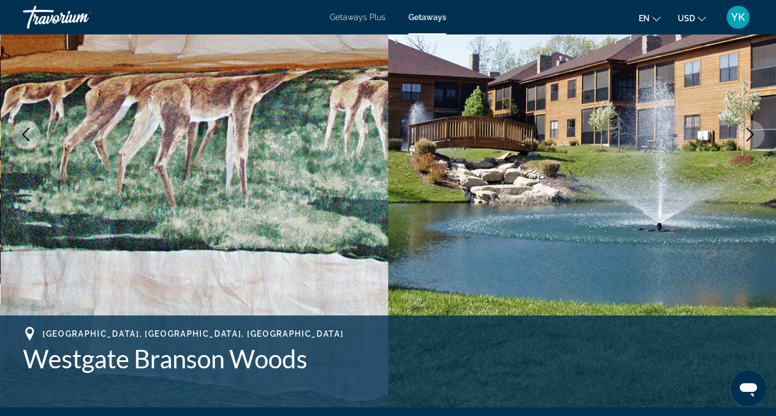
click at [749, 136] on icon "Next image" at bounding box center [750, 135] width 14 height 14
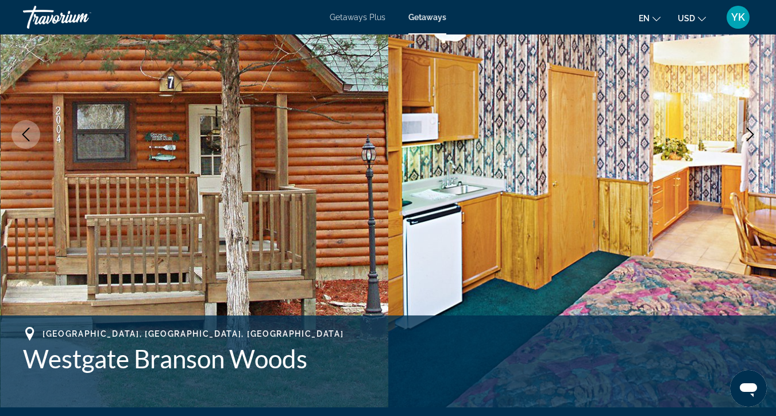
click at [749, 138] on icon "Next image" at bounding box center [750, 135] width 7 height 14
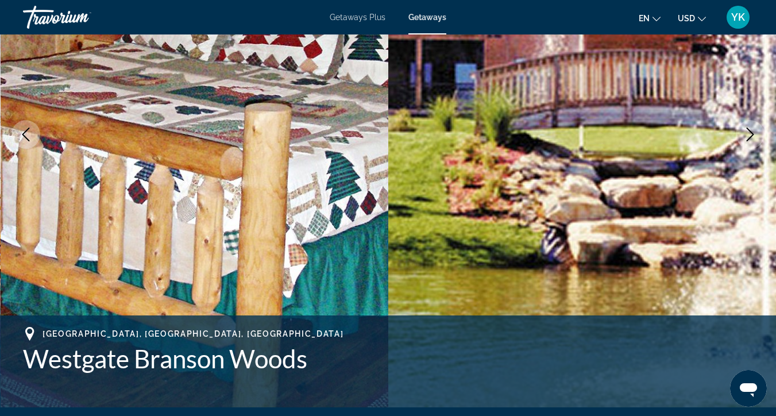
click at [749, 138] on icon "Next image" at bounding box center [750, 135] width 7 height 14
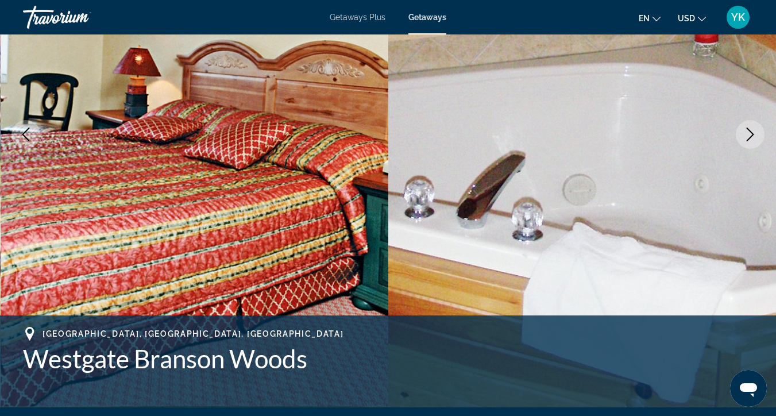
click at [749, 138] on icon "Next image" at bounding box center [750, 135] width 7 height 14
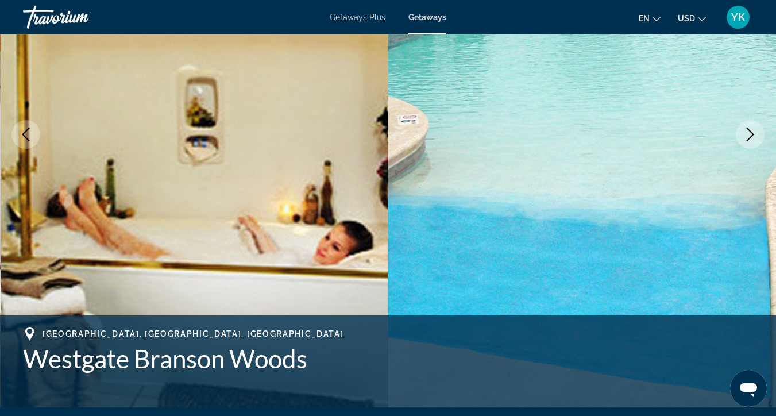
click at [749, 138] on icon "Next image" at bounding box center [750, 135] width 7 height 14
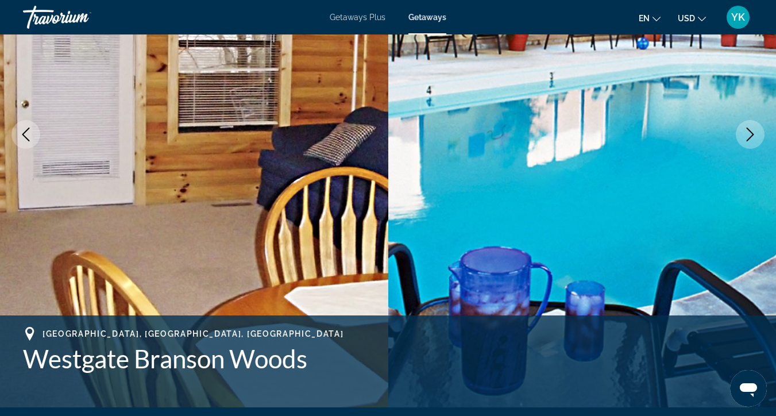
click at [749, 138] on icon "Next image" at bounding box center [750, 135] width 7 height 14
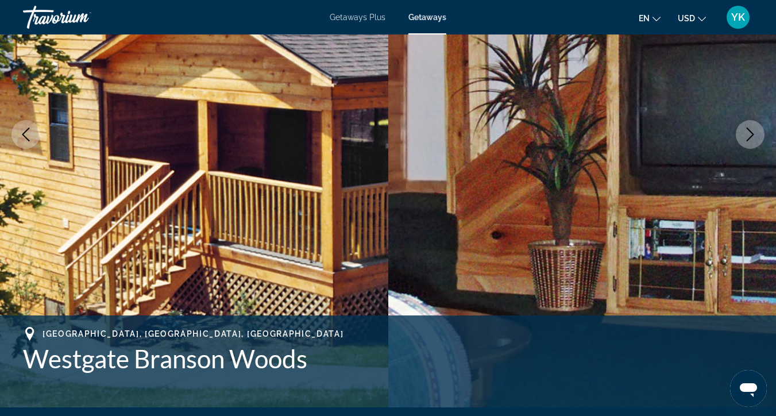
click at [749, 138] on icon "Next image" at bounding box center [750, 135] width 7 height 14
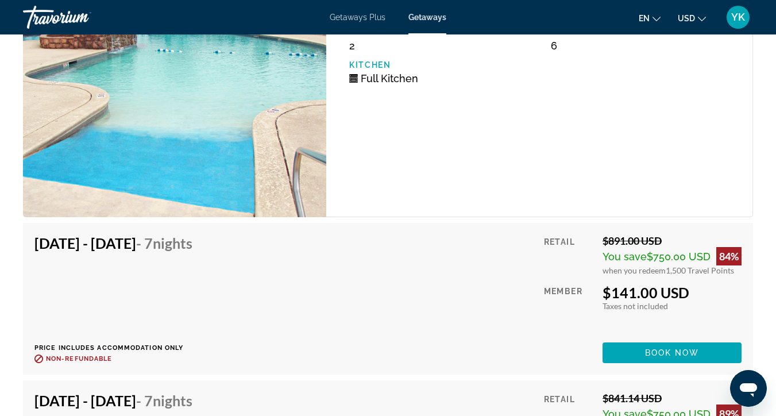
scroll to position [2096, 0]
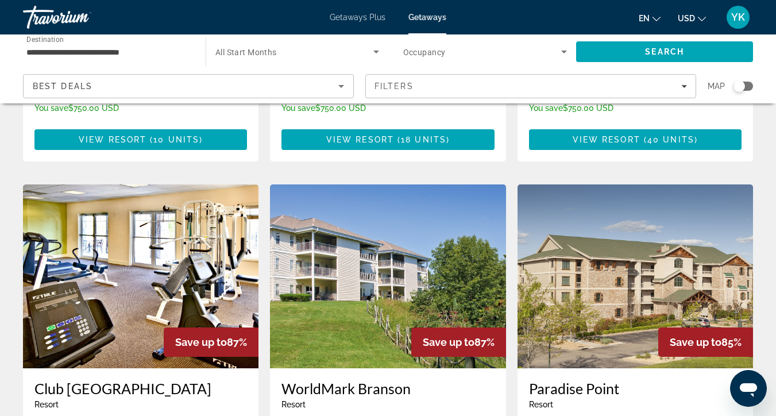
scroll to position [824, 0]
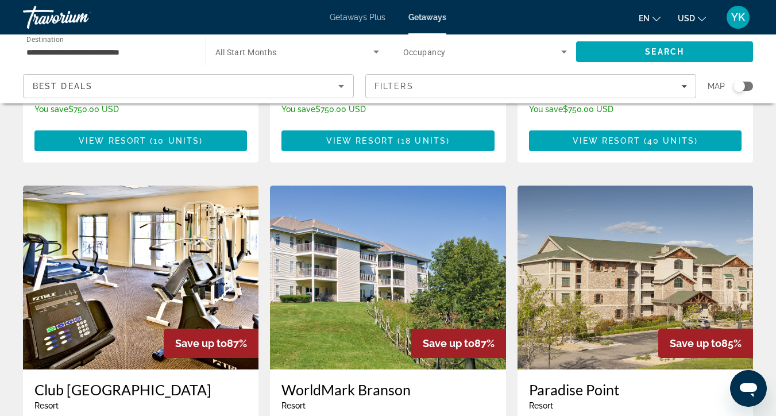
click at [199, 244] on img "Main content" at bounding box center [141, 278] width 236 height 184
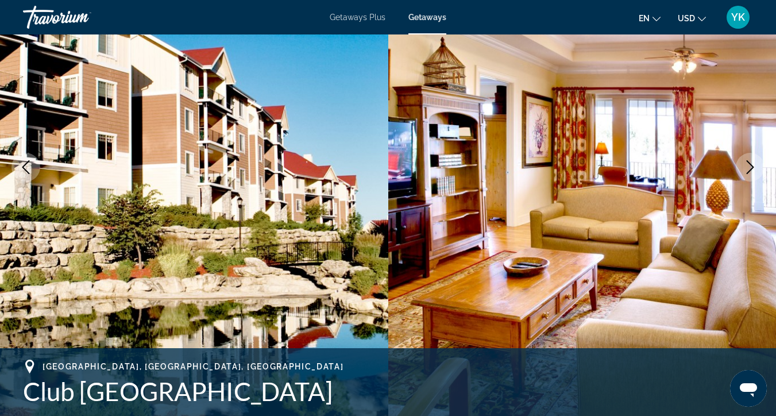
scroll to position [142, 0]
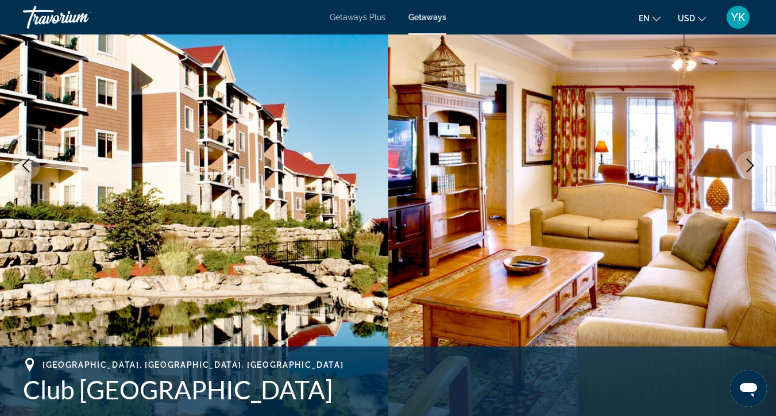
click at [746, 161] on icon "Next image" at bounding box center [750, 166] width 14 height 14
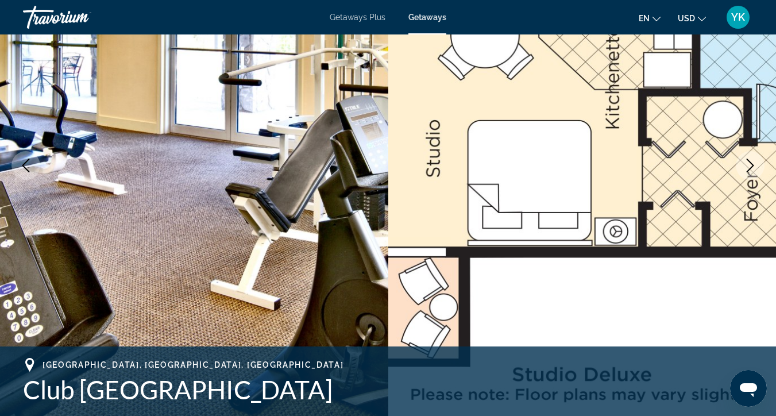
click at [747, 161] on icon "Next image" at bounding box center [750, 166] width 14 height 14
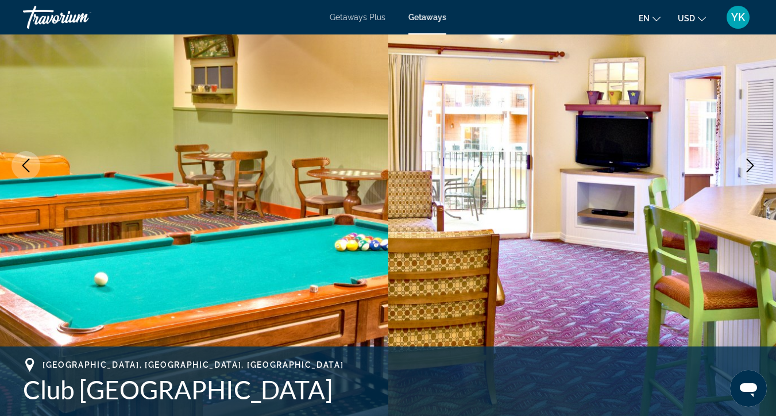
click at [748, 163] on icon "Next image" at bounding box center [750, 166] width 14 height 14
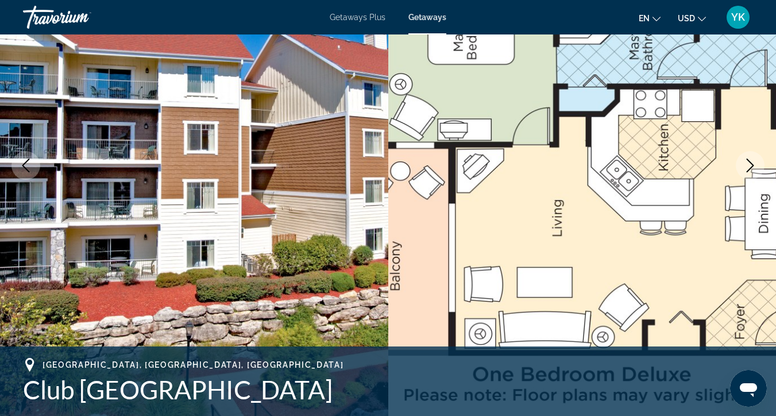
click at [749, 164] on icon "Next image" at bounding box center [750, 166] width 14 height 14
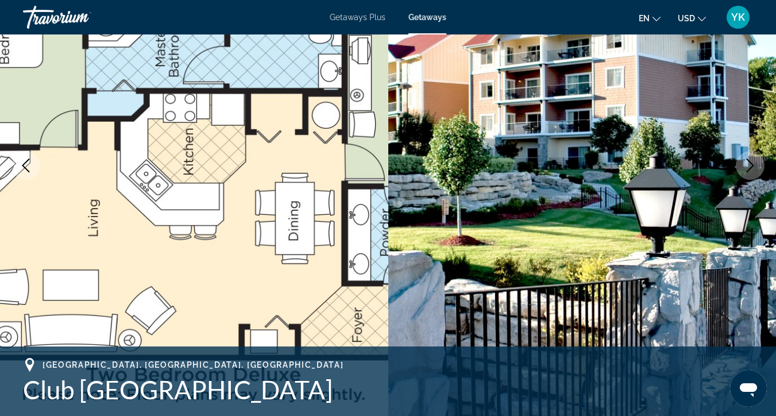
click at [750, 164] on icon "Next image" at bounding box center [750, 166] width 14 height 14
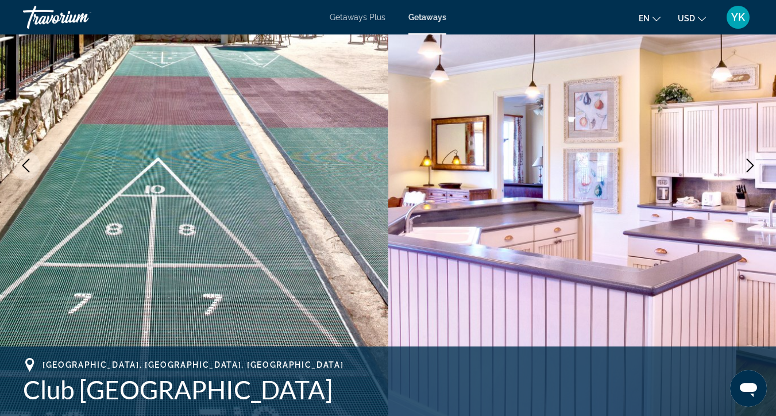
click at [751, 165] on icon "Next image" at bounding box center [750, 166] width 14 height 14
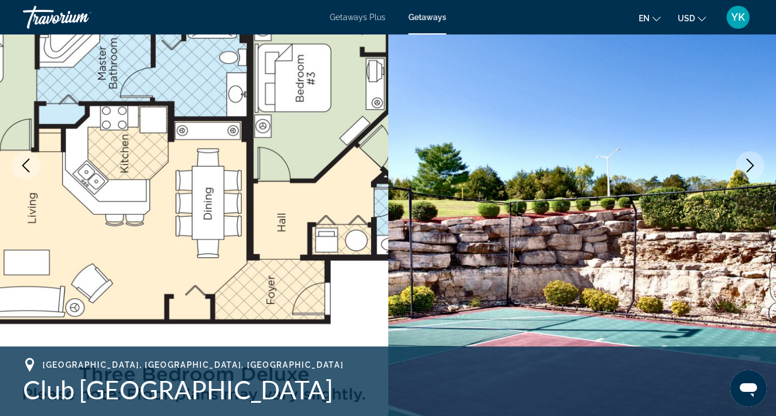
click at [752, 167] on icon "Next image" at bounding box center [750, 166] width 7 height 14
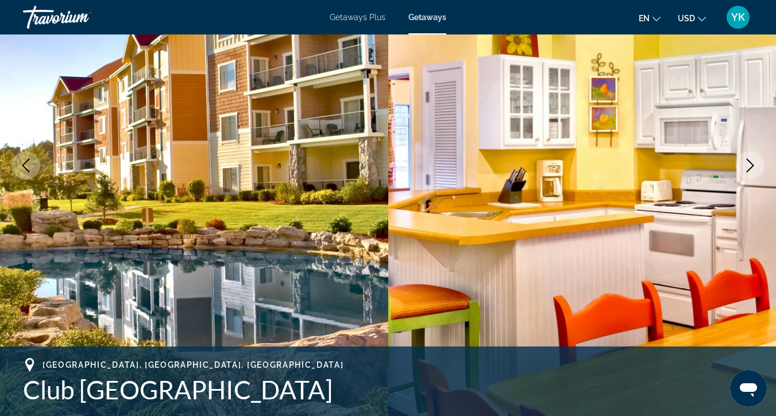
click at [753, 167] on icon "Next image" at bounding box center [750, 166] width 14 height 14
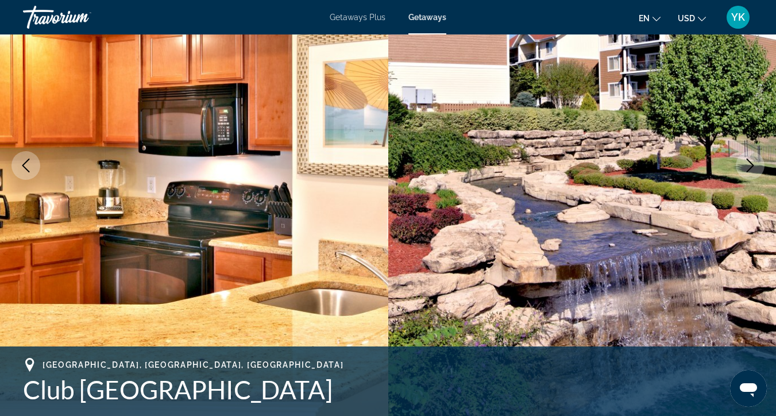
click at [754, 168] on icon "Next image" at bounding box center [750, 166] width 14 height 14
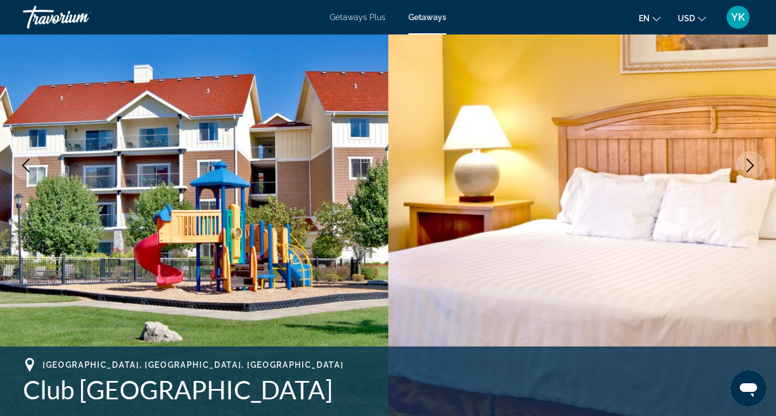
click at [754, 168] on icon "Next image" at bounding box center [750, 166] width 14 height 14
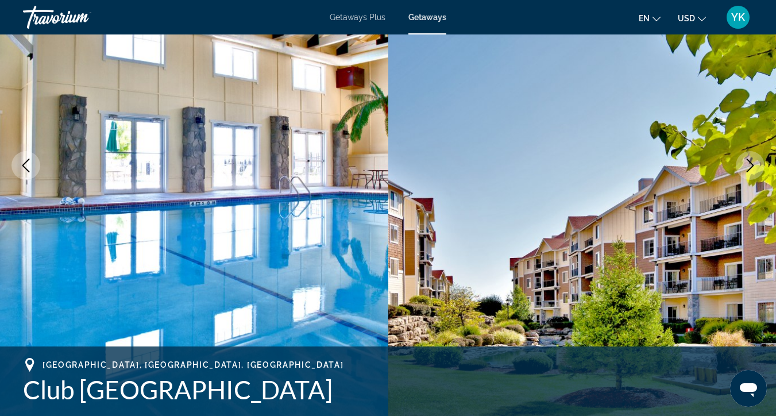
click at [755, 168] on icon "Next image" at bounding box center [750, 166] width 14 height 14
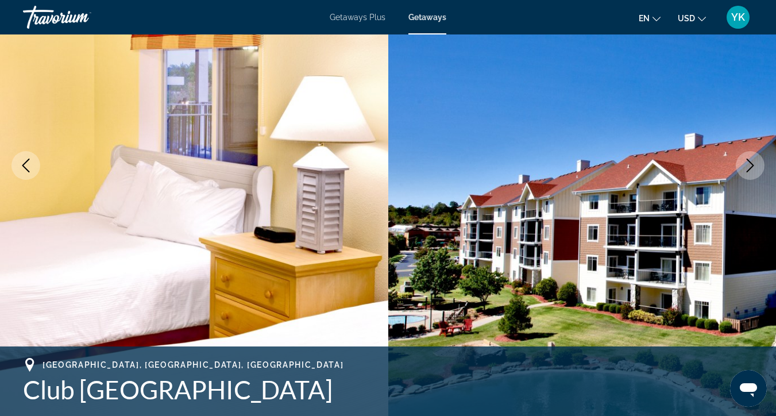
click at [756, 169] on icon "Next image" at bounding box center [750, 166] width 14 height 14
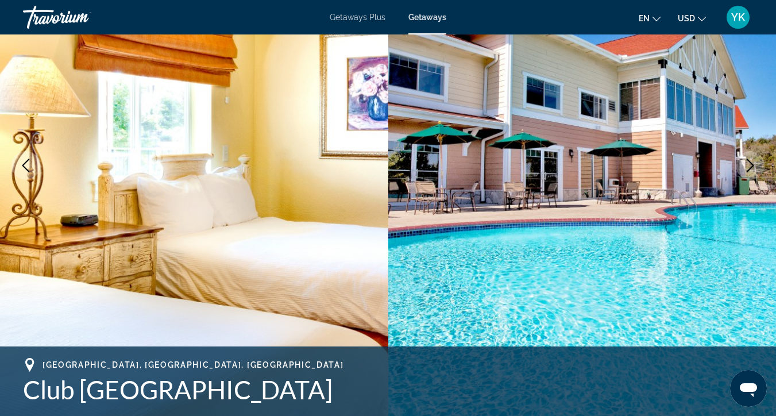
click at [757, 169] on icon "Next image" at bounding box center [750, 166] width 14 height 14
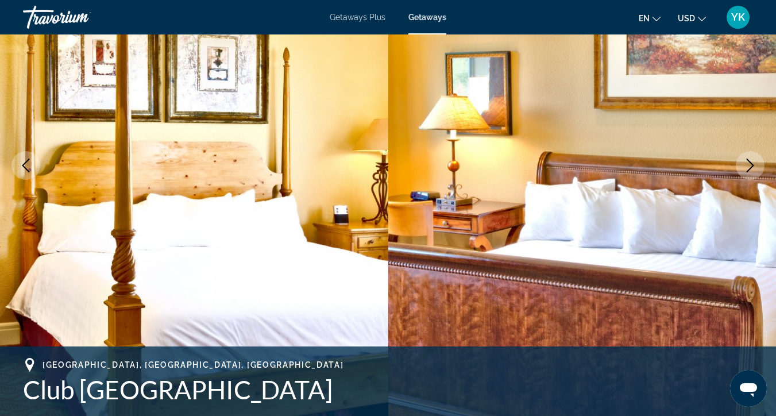
click at [758, 169] on button "Next image" at bounding box center [750, 165] width 29 height 29
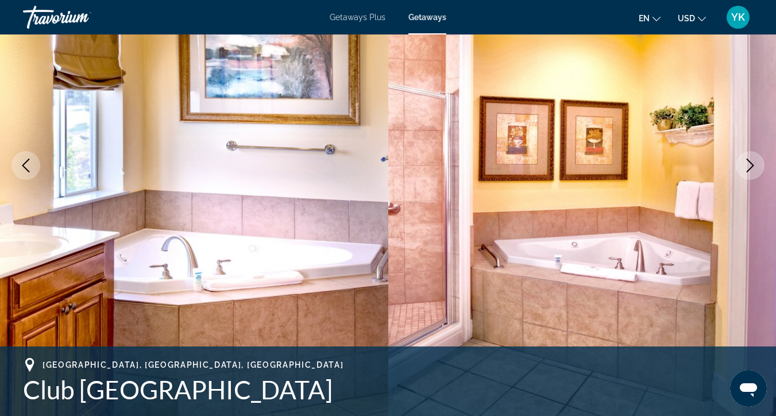
click at [758, 169] on button "Next image" at bounding box center [750, 165] width 29 height 29
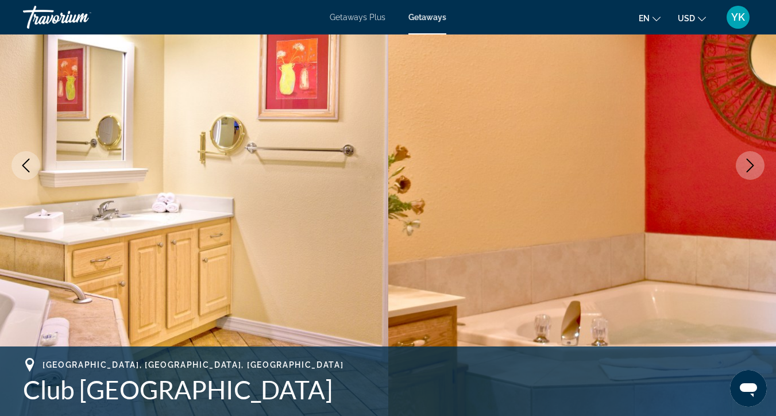
click at [760, 170] on button "Next image" at bounding box center [750, 165] width 29 height 29
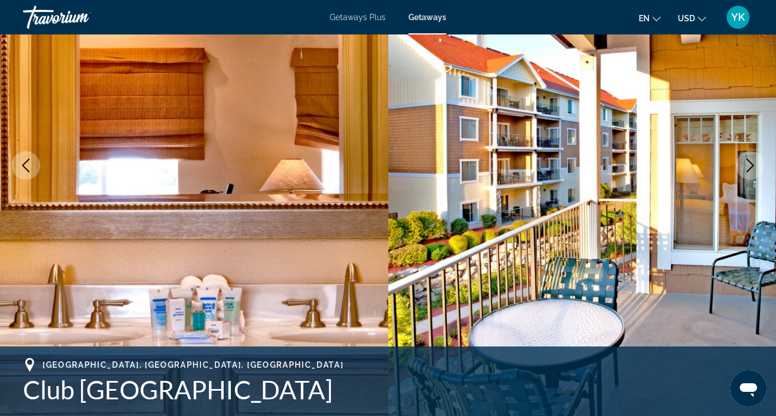
click at [760, 171] on button "Next image" at bounding box center [750, 165] width 29 height 29
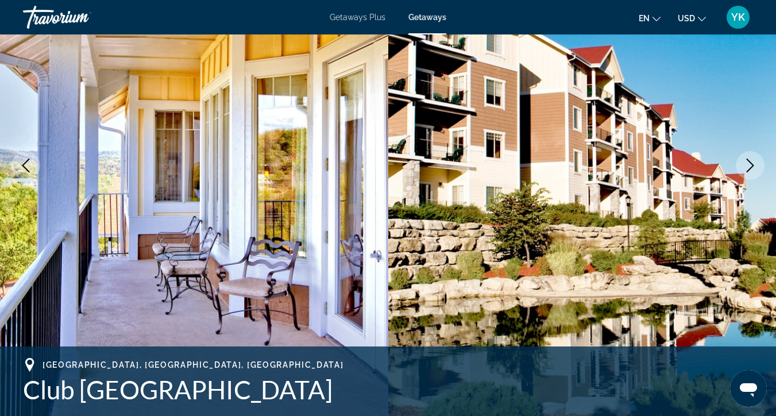
click at [761, 171] on button "Next image" at bounding box center [750, 165] width 29 height 29
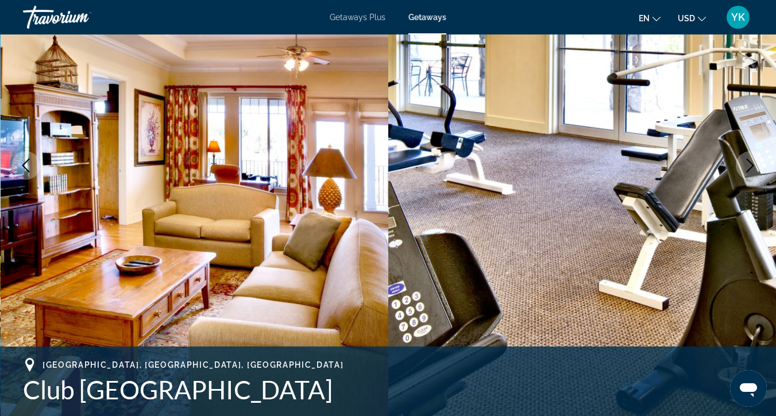
click at [762, 171] on button "Next image" at bounding box center [750, 165] width 29 height 29
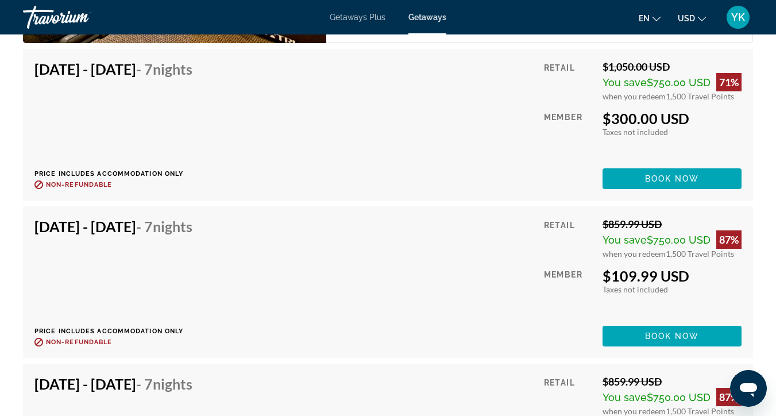
scroll to position [2729, 0]
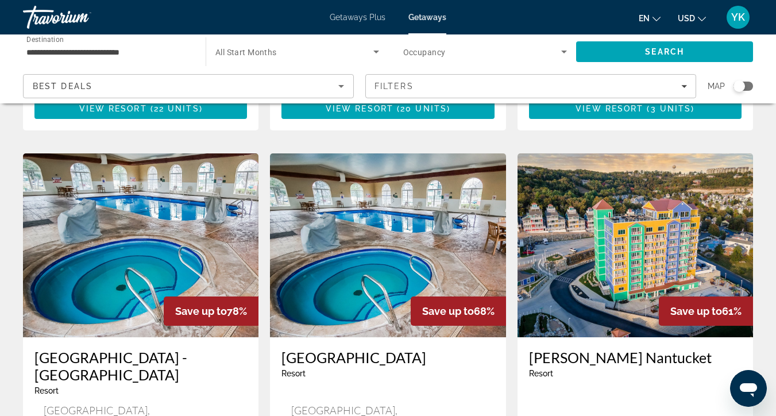
scroll to position [1273, 0]
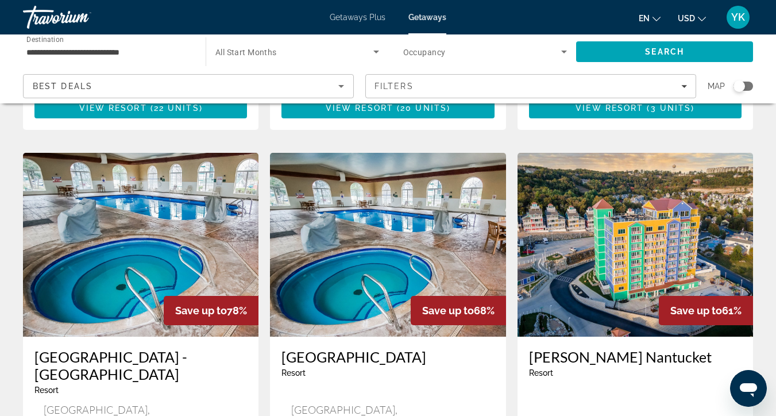
click at [194, 172] on img "Main content" at bounding box center [141, 245] width 236 height 184
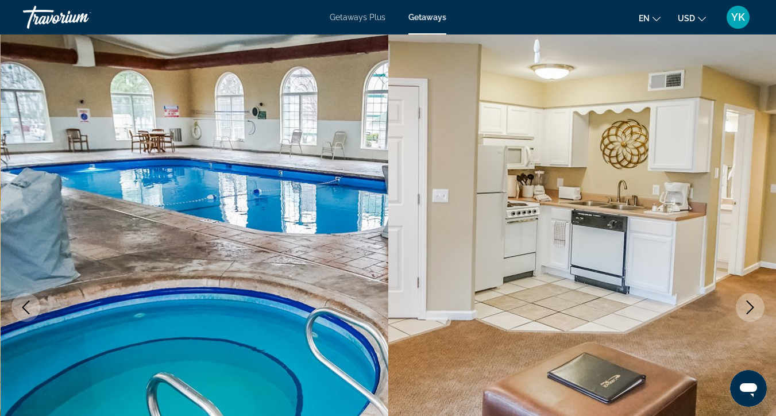
click at [754, 300] on icon "Next image" at bounding box center [750, 307] width 14 height 14
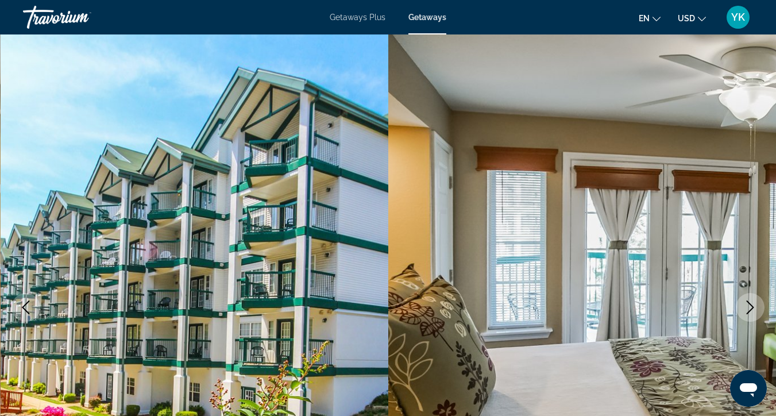
click at [754, 300] on icon "Next image" at bounding box center [750, 307] width 14 height 14
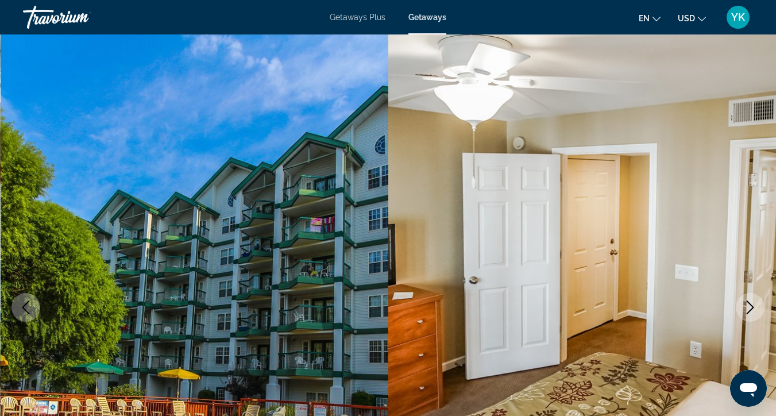
click at [754, 301] on icon "Next image" at bounding box center [750, 307] width 14 height 14
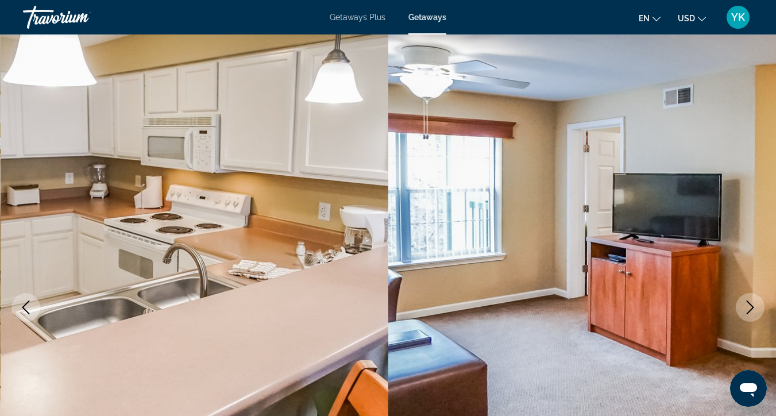
click at [754, 301] on icon "Next image" at bounding box center [750, 307] width 14 height 14
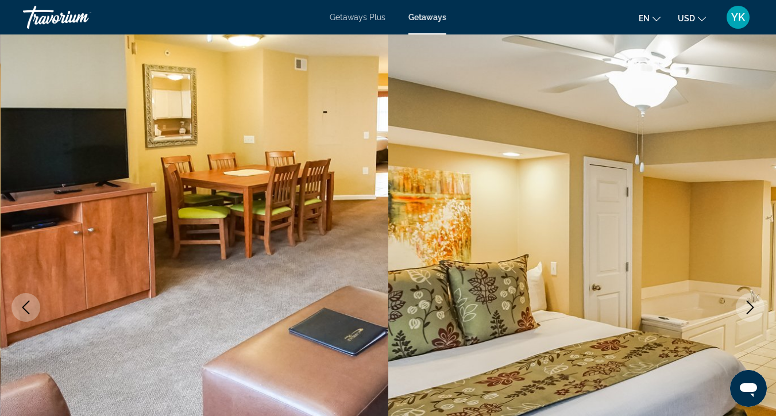
click at [754, 301] on icon "Next image" at bounding box center [750, 307] width 14 height 14
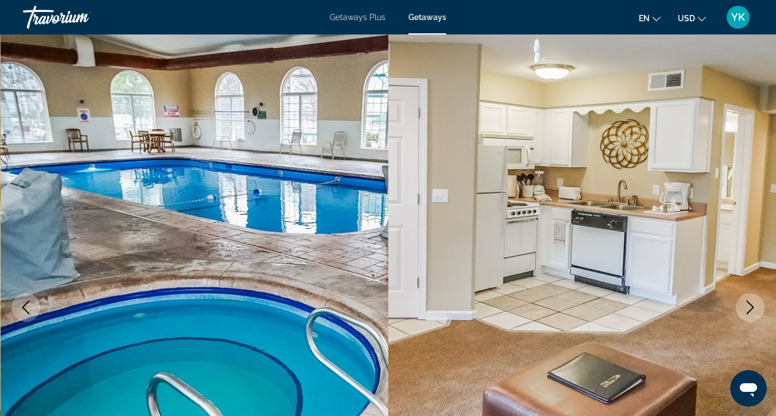
click at [754, 301] on icon "Next image" at bounding box center [750, 307] width 14 height 14
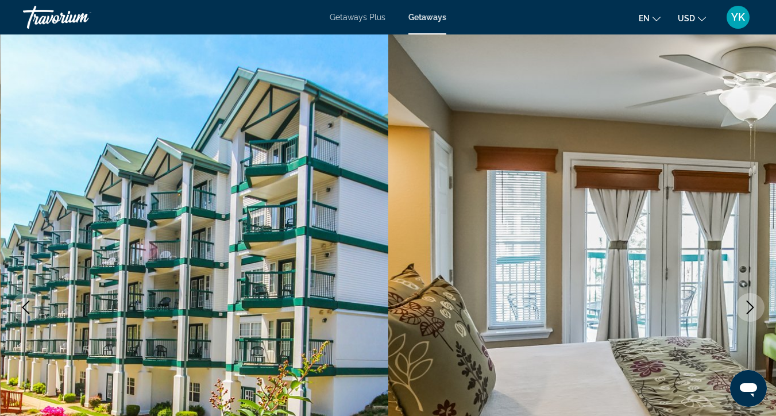
click at [754, 301] on icon "Next image" at bounding box center [750, 307] width 14 height 14
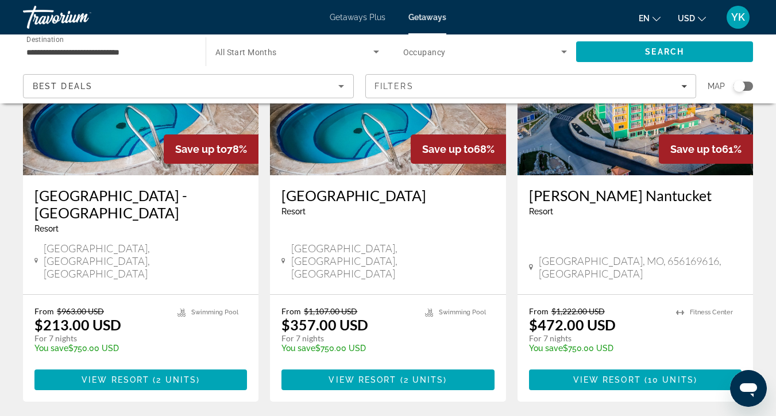
scroll to position [1440, 0]
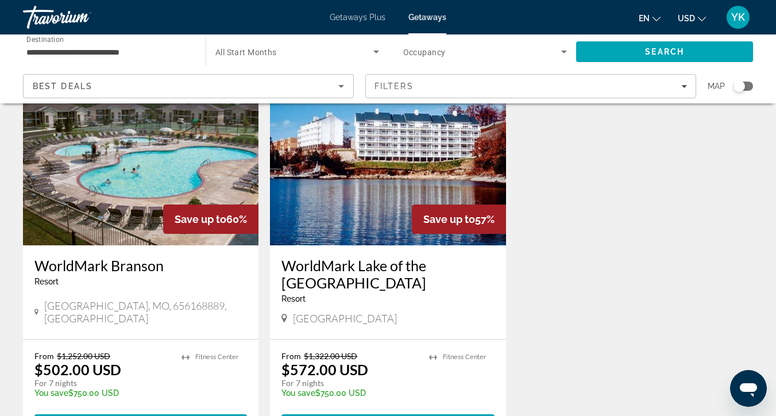
scroll to position [65, 0]
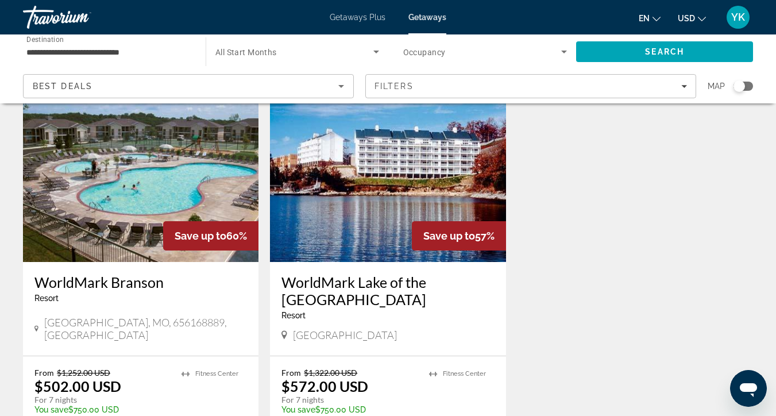
click at [401, 204] on img "Main content" at bounding box center [388, 170] width 236 height 184
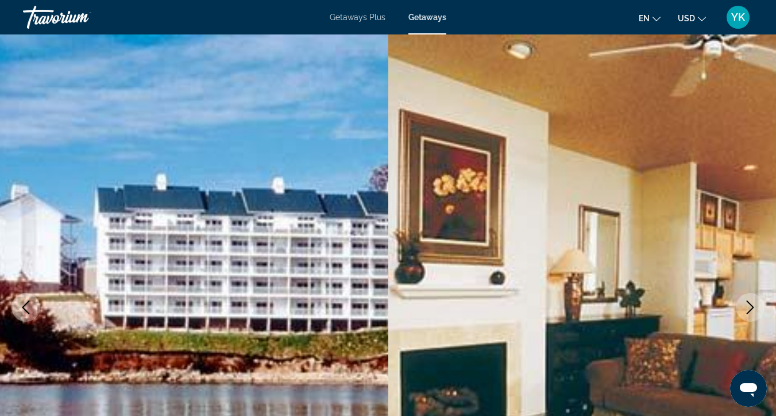
click at [749, 311] on icon "Next image" at bounding box center [750, 307] width 14 height 14
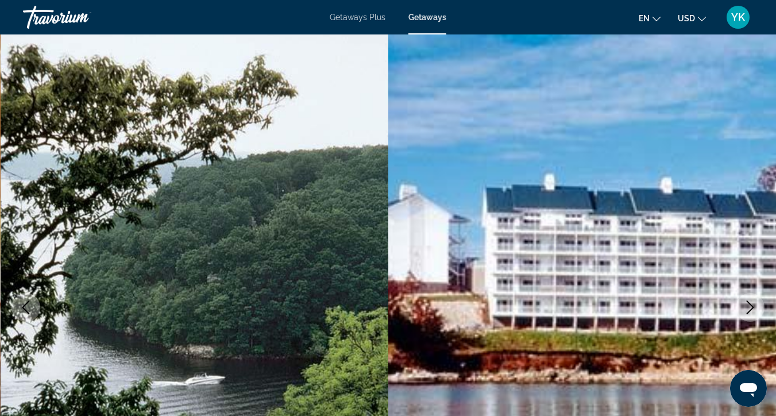
click at [749, 311] on icon "Next image" at bounding box center [750, 307] width 7 height 14
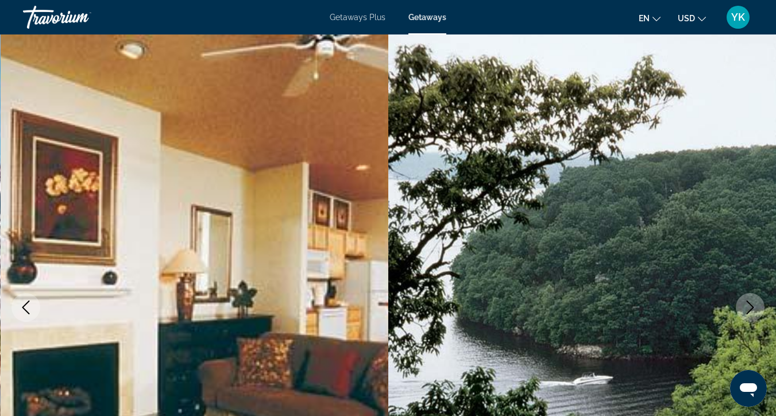
click at [750, 312] on icon "Next image" at bounding box center [750, 307] width 14 height 14
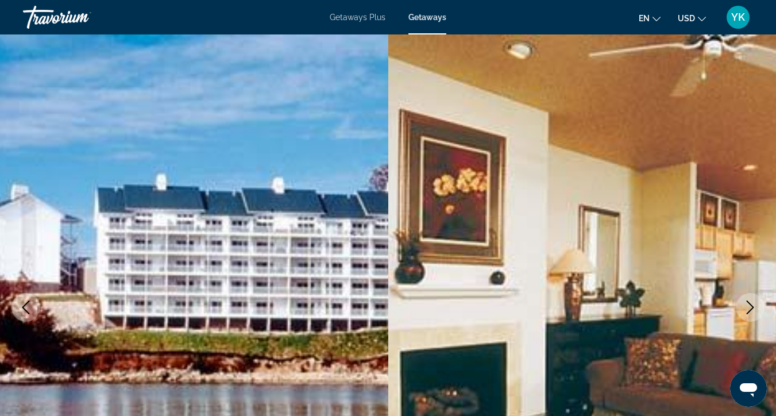
click at [750, 312] on icon "Next image" at bounding box center [750, 307] width 14 height 14
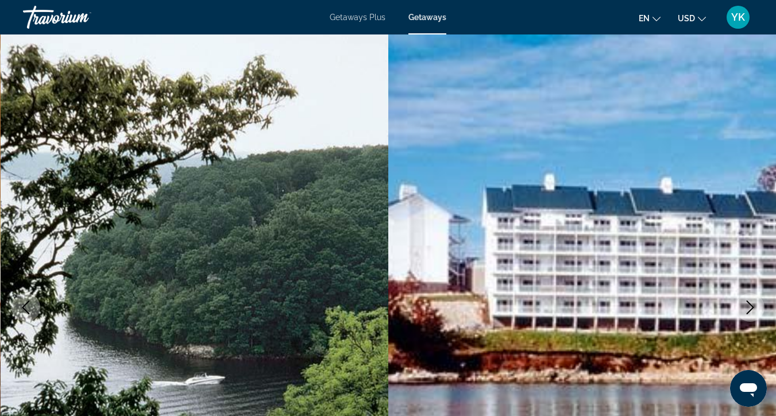
click at [750, 313] on icon "Next image" at bounding box center [750, 307] width 14 height 14
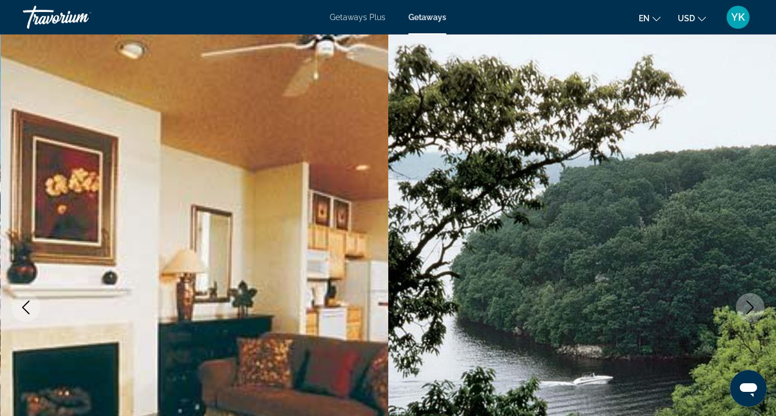
click at [750, 313] on icon "Next image" at bounding box center [750, 307] width 14 height 14
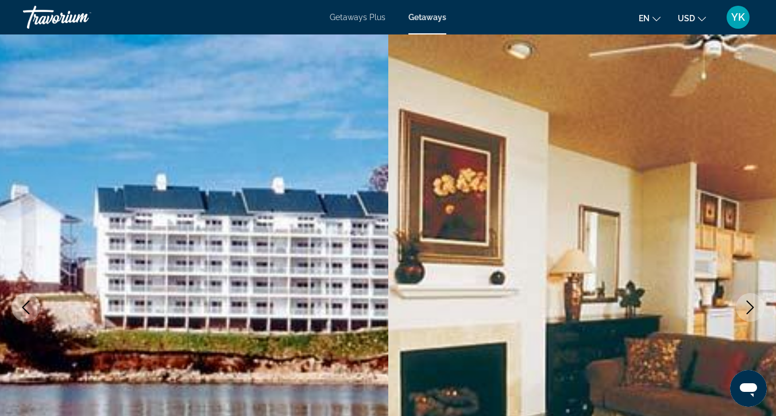
click at [750, 313] on icon "Next image" at bounding box center [750, 307] width 14 height 14
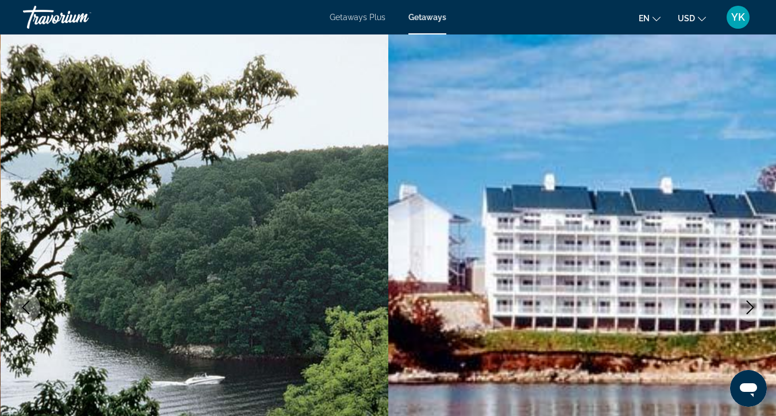
click at [750, 313] on icon "Next image" at bounding box center [750, 307] width 14 height 14
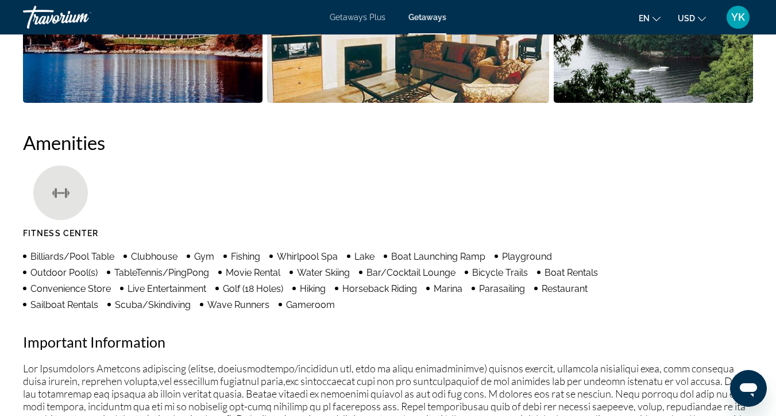
scroll to position [857, 0]
